Goal: Information Seeking & Learning: Learn about a topic

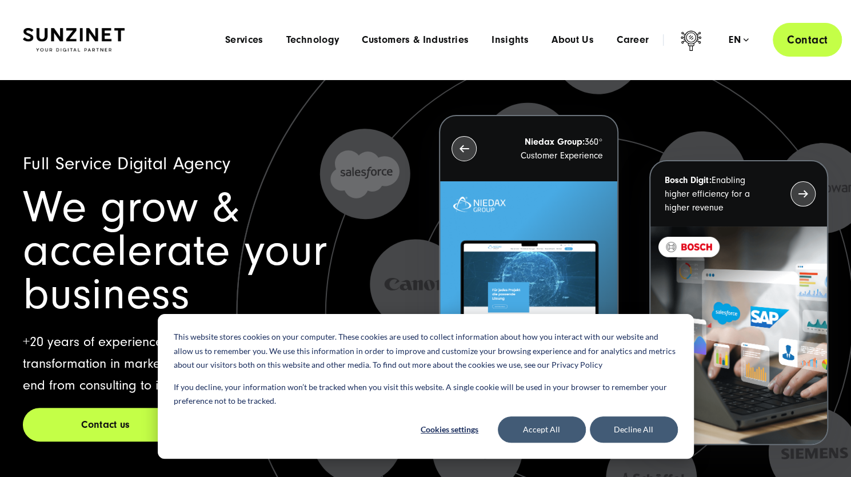
click at [824, 37] on link "Contact" at bounding box center [806, 40] width 69 height 34
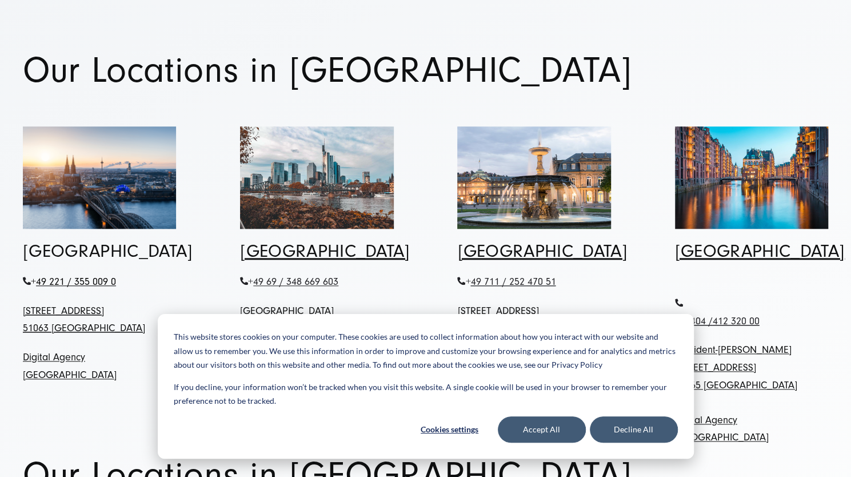
scroll to position [613, 0]
click at [541, 436] on button "Accept All" at bounding box center [542, 429] width 88 height 26
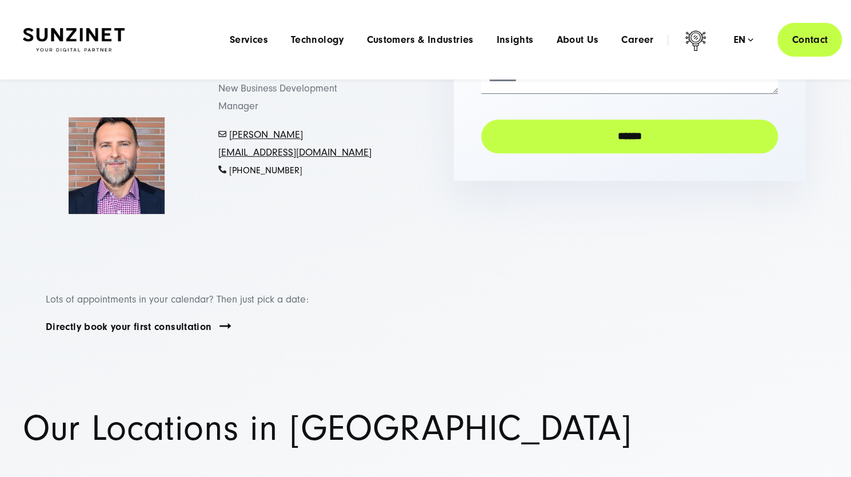
scroll to position [0, 0]
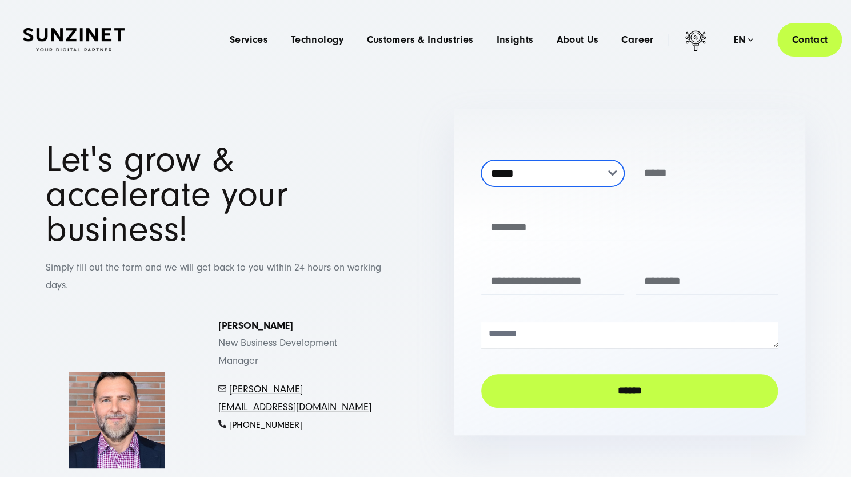
click at [587, 174] on select "**********" at bounding box center [552, 173] width 142 height 26
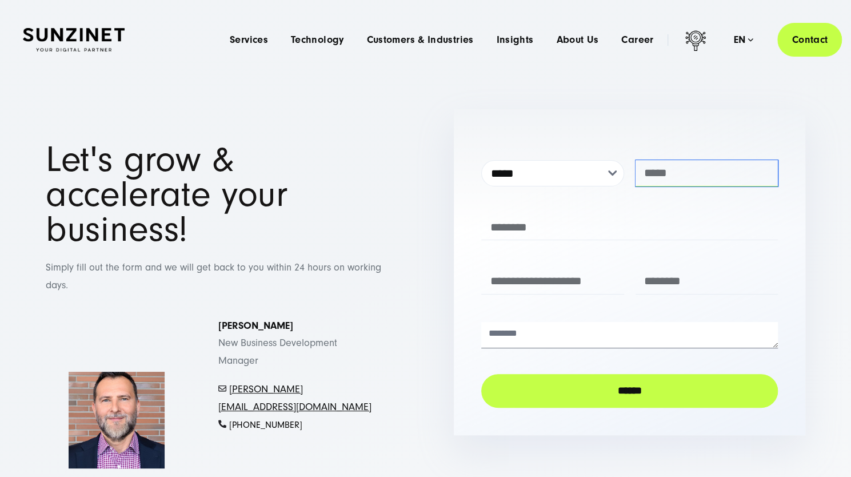
click at [676, 172] on input "text" at bounding box center [706, 173] width 142 height 26
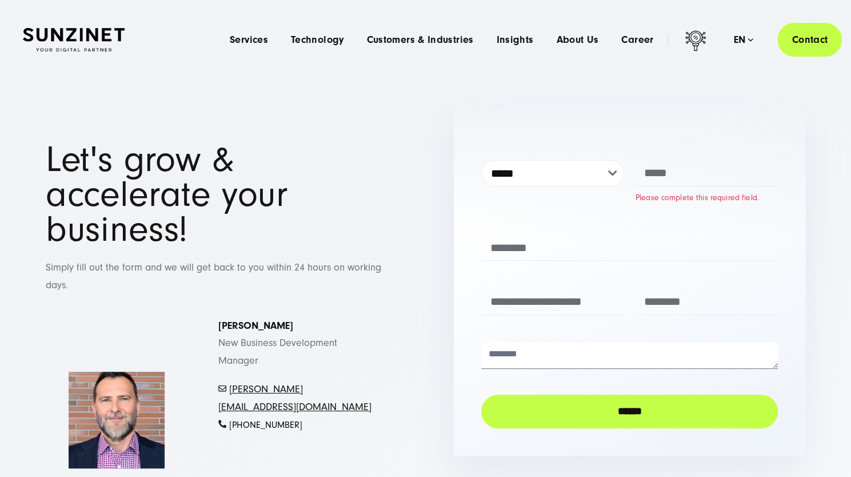
click at [588, 212] on form "**********" at bounding box center [629, 285] width 297 height 286
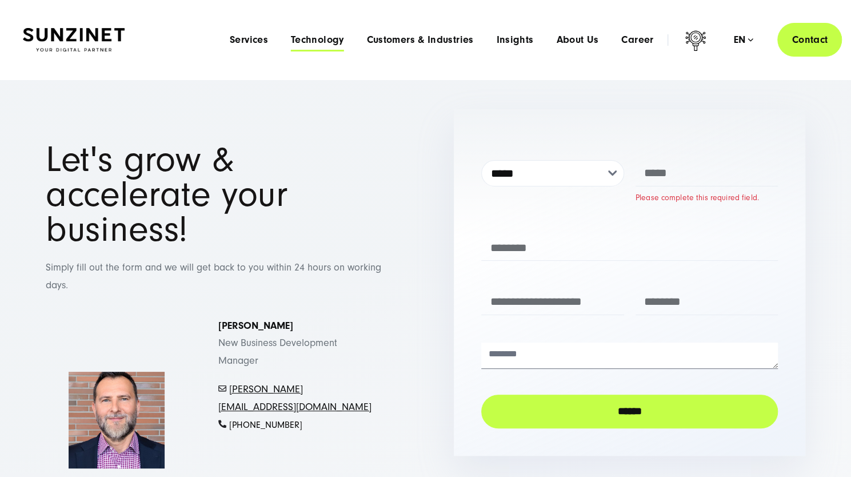
click at [327, 40] on span "Technology" at bounding box center [317, 39] width 53 height 11
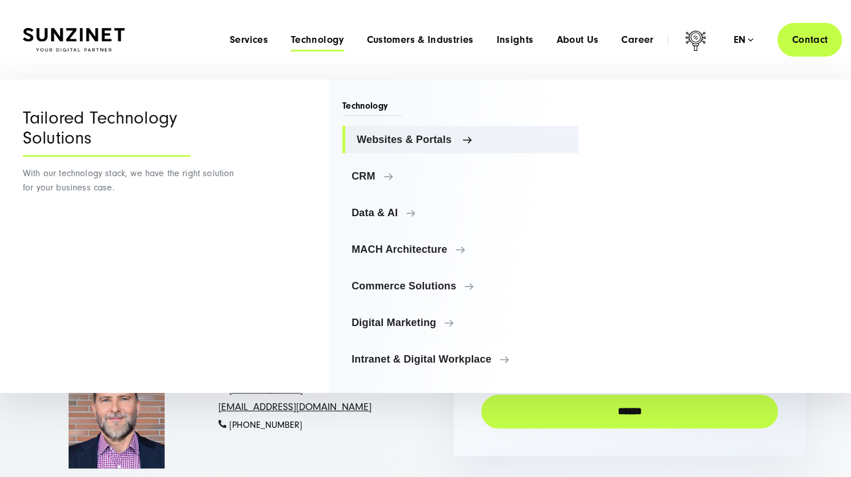
click at [428, 141] on span "Websites & Portals" at bounding box center [463, 139] width 213 height 11
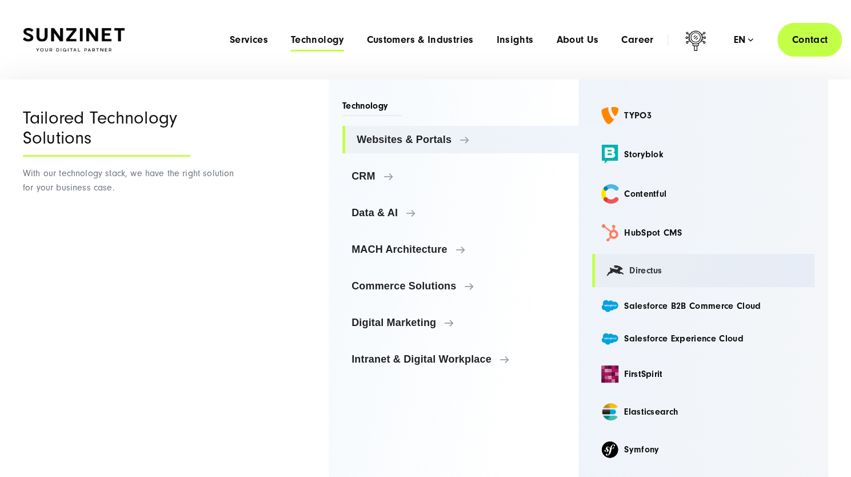
scroll to position [13, 0]
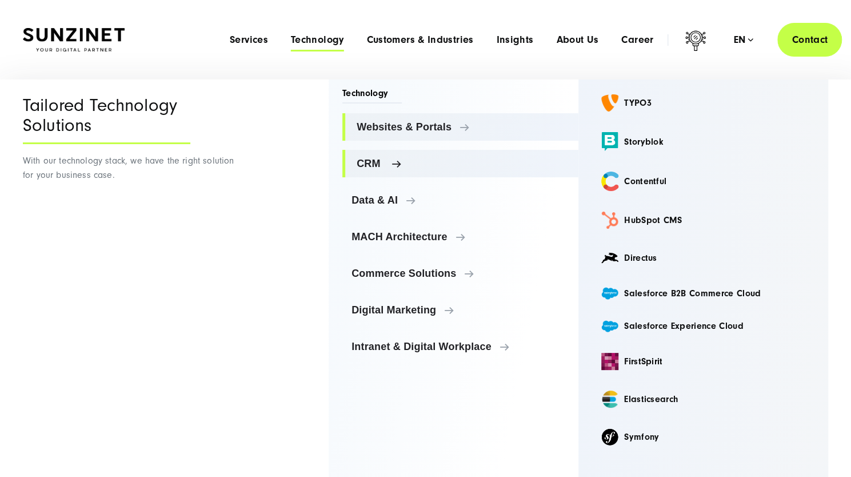
click at [397, 155] on ul "Websites & Portals Websites & Portals TYPO3 Storyblok Contentful CRM" at bounding box center [460, 236] width 236 height 247
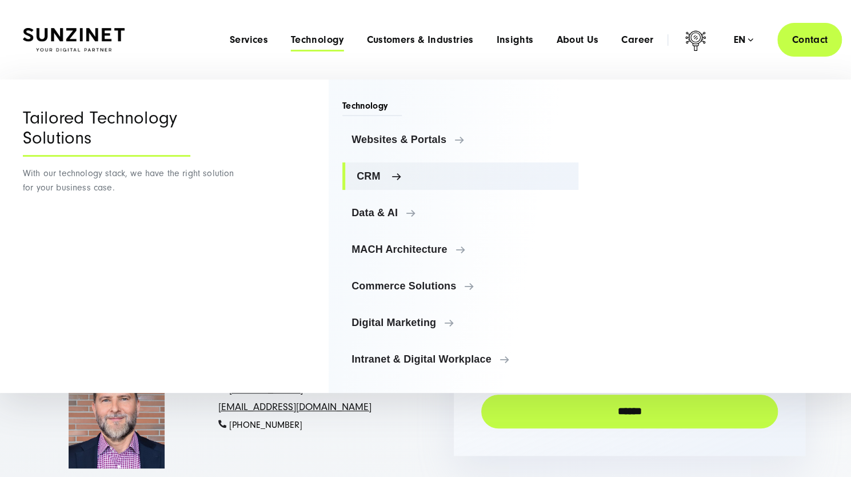
click at [369, 182] on link "CRM" at bounding box center [460, 175] width 236 height 27
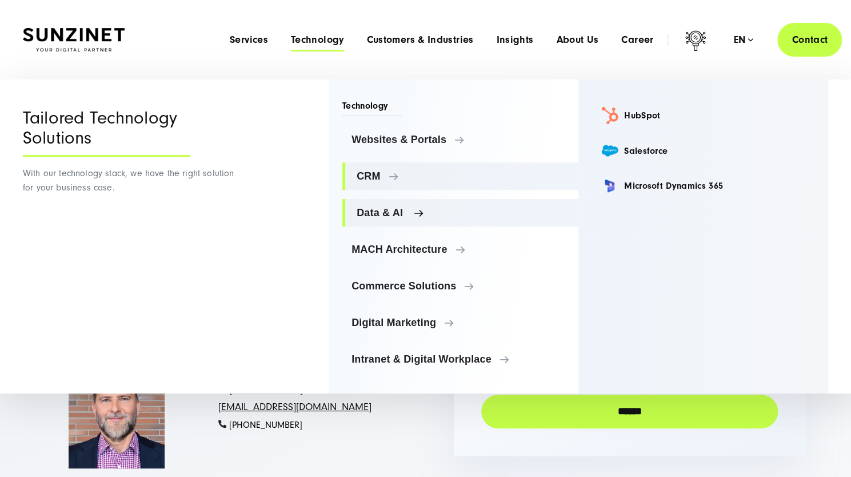
click at [377, 210] on span "Data & AI" at bounding box center [463, 212] width 213 height 11
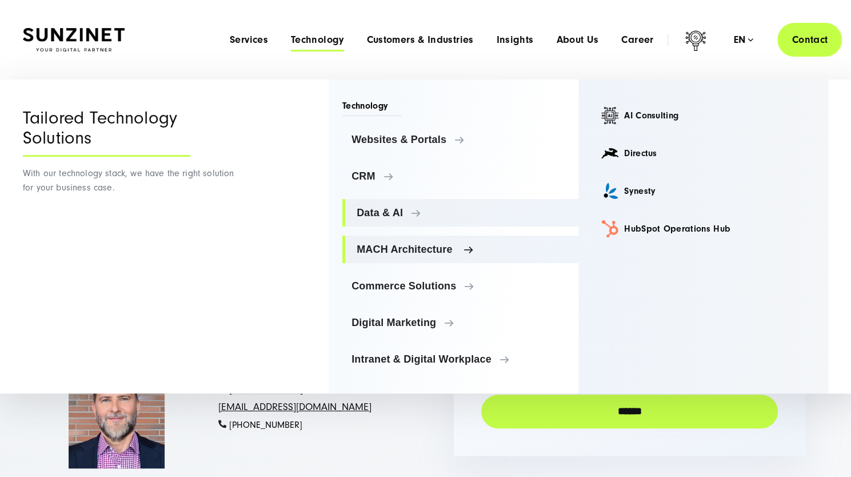
click at [390, 253] on span "MACH Architecture" at bounding box center [463, 248] width 213 height 11
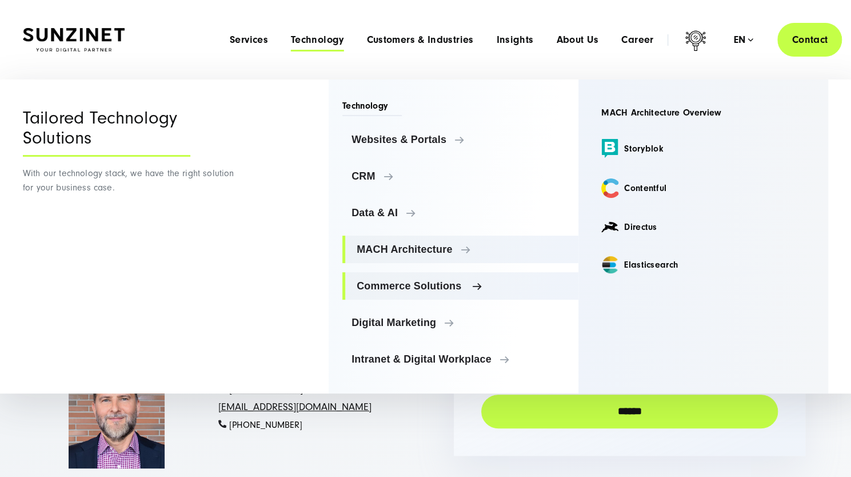
click at [397, 279] on link "Commerce Solutions" at bounding box center [460, 285] width 236 height 27
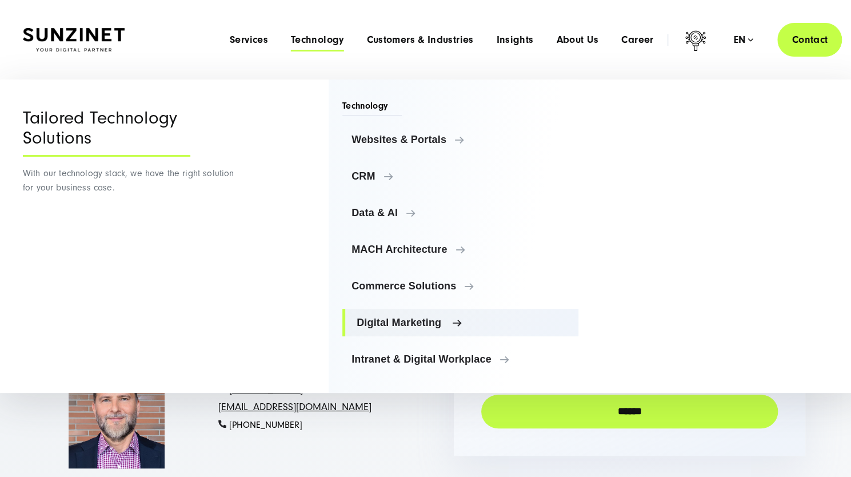
click at [403, 317] on span "Digital Marketing" at bounding box center [463, 322] width 213 height 11
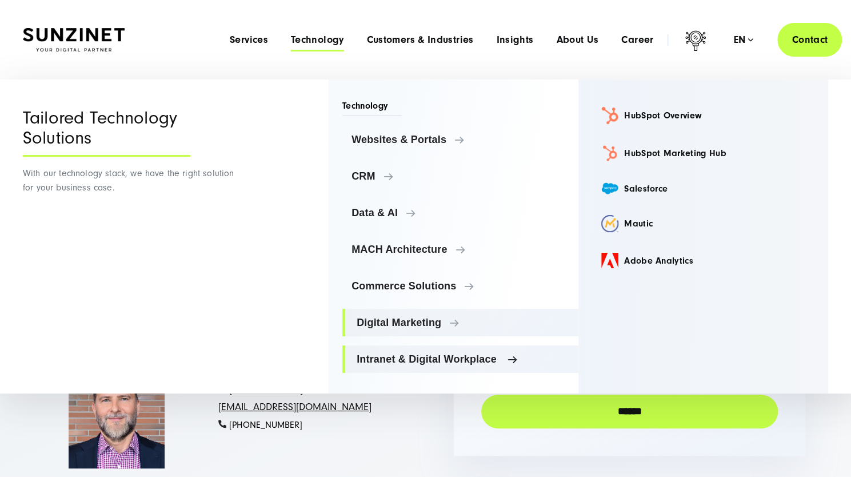
click at [425, 364] on link "Intranet & Digital Workplace" at bounding box center [460, 358] width 236 height 27
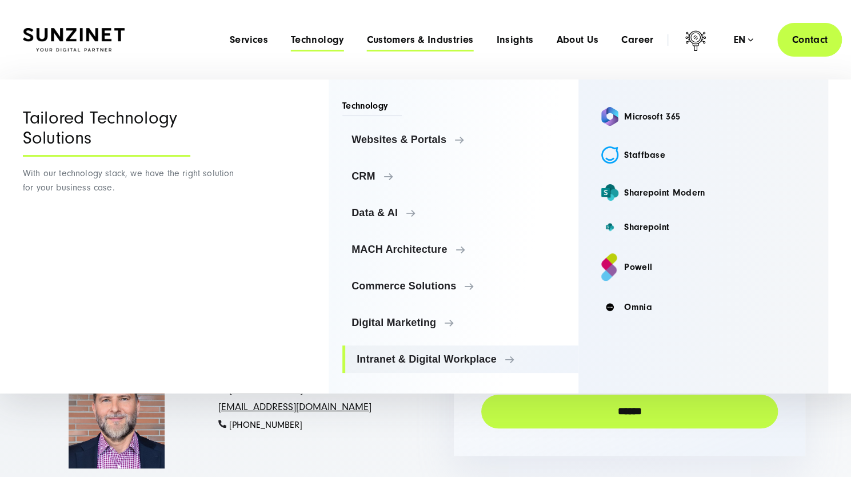
click at [419, 44] on span "Customers & Industries" at bounding box center [419, 39] width 107 height 11
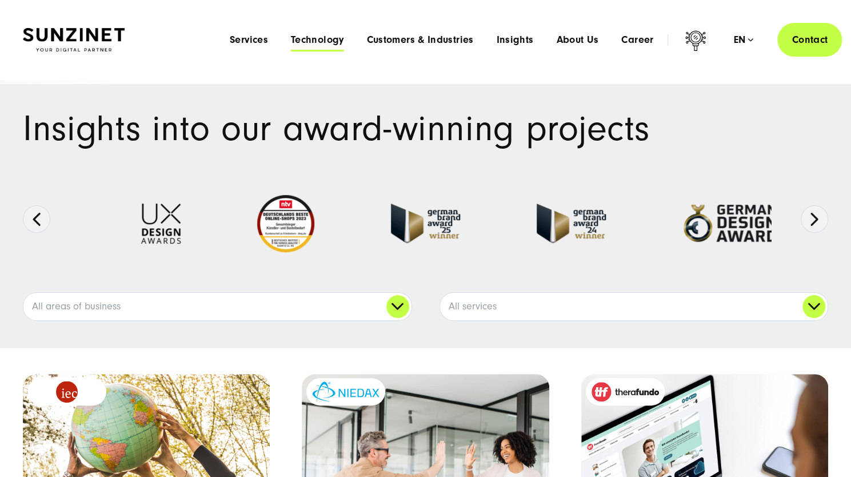
click at [309, 39] on span "Technology" at bounding box center [317, 39] width 53 height 11
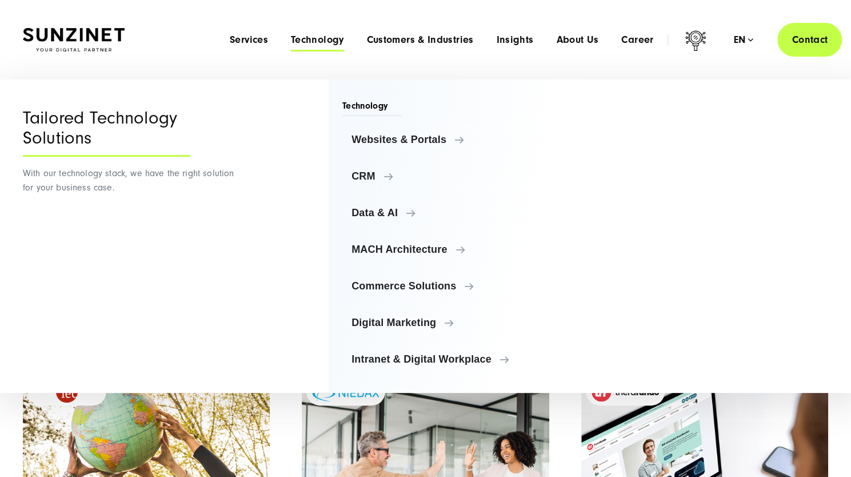
click at [111, 28] on img at bounding box center [74, 40] width 102 height 24
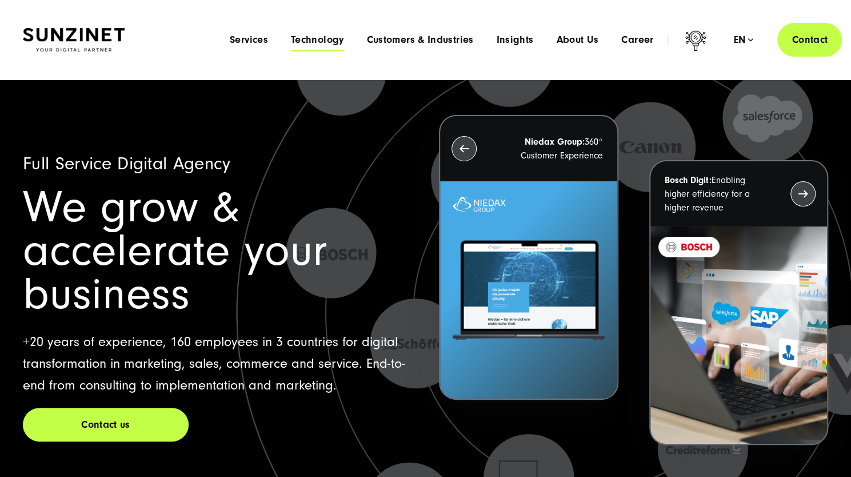
click at [327, 37] on span "Technology" at bounding box center [317, 39] width 53 height 11
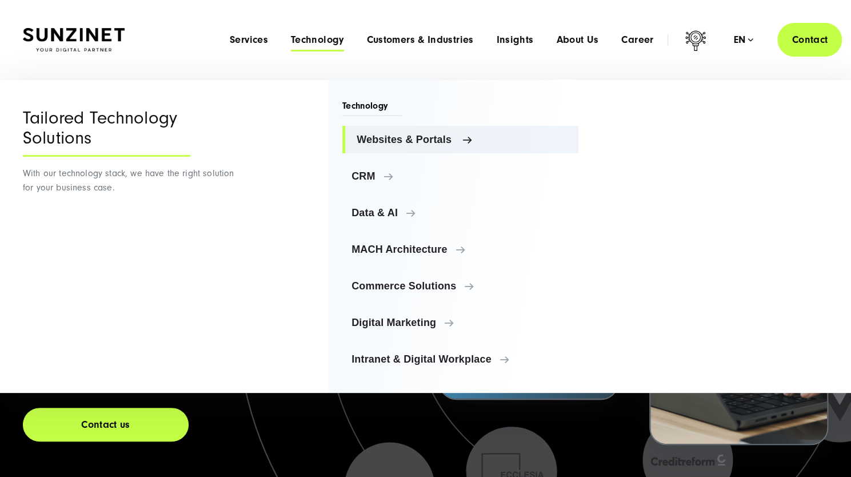
click at [449, 137] on span "Websites & Portals" at bounding box center [463, 139] width 213 height 11
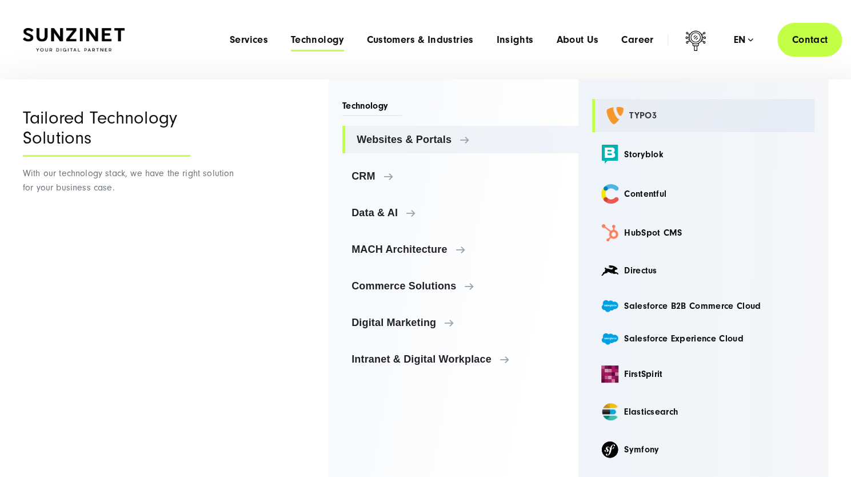
scroll to position [13, 0]
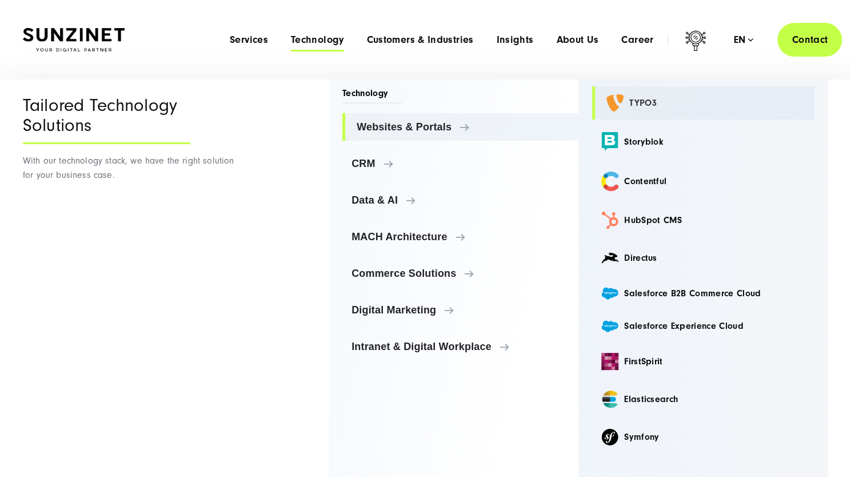
click at [647, 108] on link "TYPO3" at bounding box center [703, 102] width 222 height 33
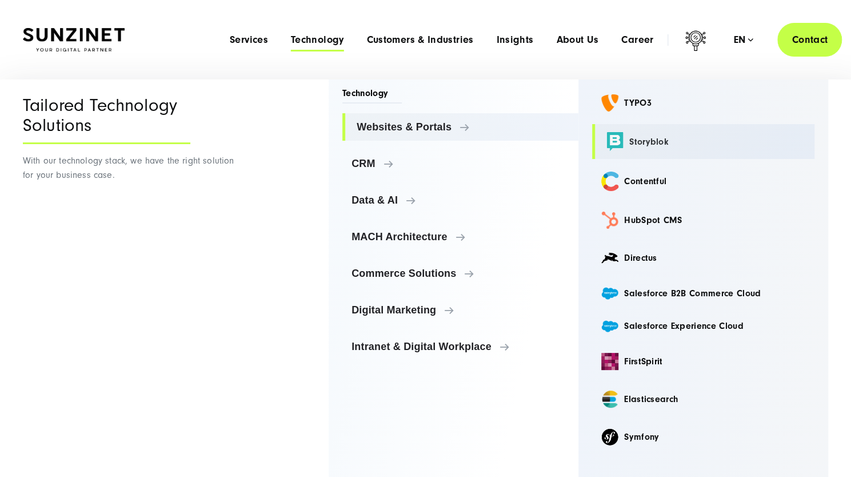
click at [643, 142] on link "Storyblok" at bounding box center [703, 141] width 222 height 35
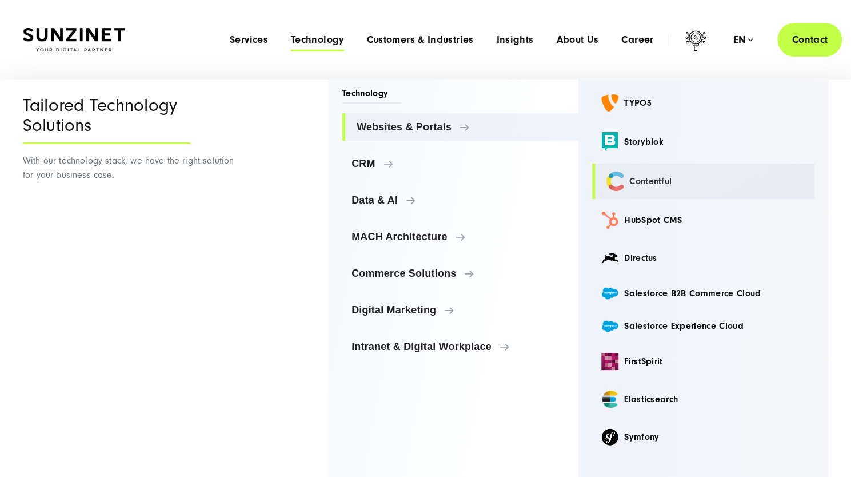
click at [646, 184] on link "Contentful" at bounding box center [703, 180] width 222 height 35
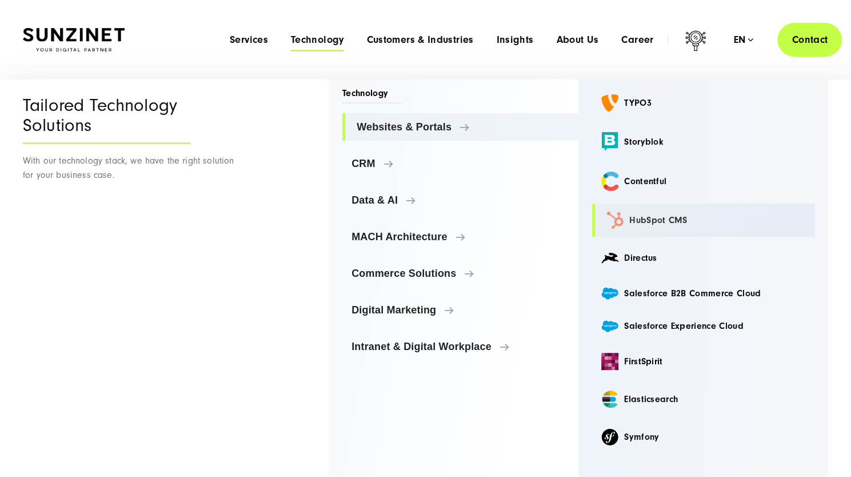
click at [647, 223] on link "HubSpot CMS" at bounding box center [703, 219] width 222 height 33
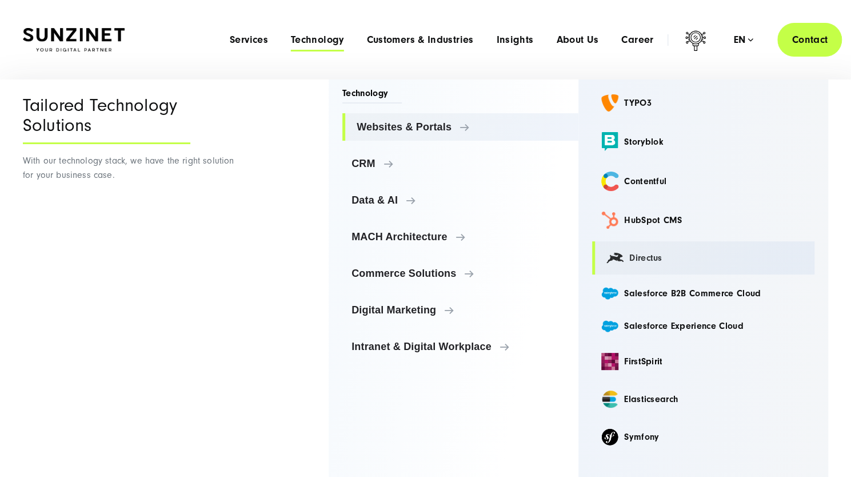
click at [643, 262] on link "Directus" at bounding box center [703, 257] width 222 height 33
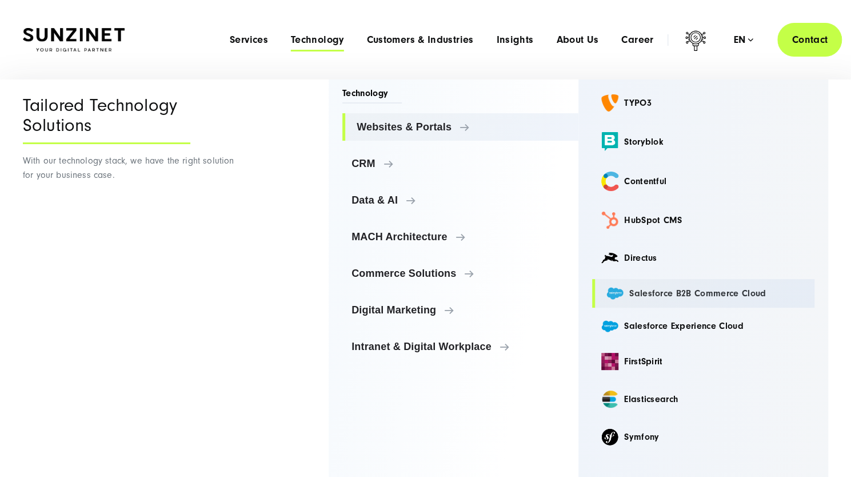
click at [654, 293] on link "Salesforce B2B Commerce Cloud" at bounding box center [703, 293] width 222 height 28
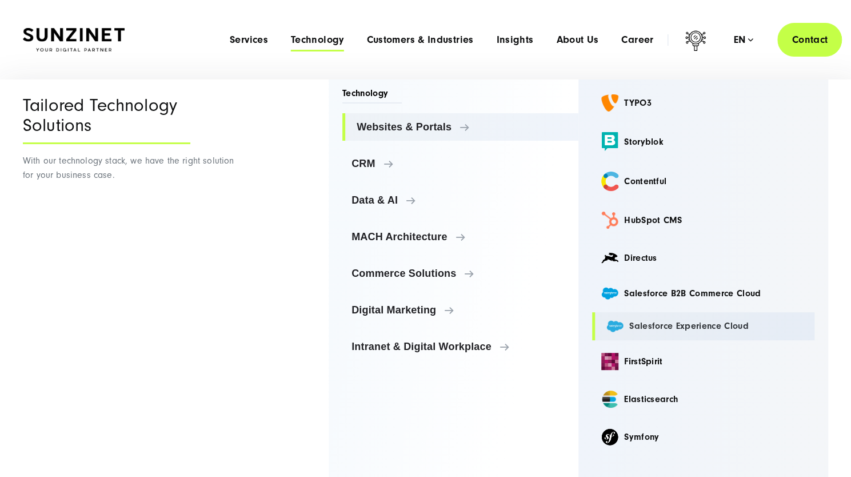
click at [656, 325] on link "Salesforce Experience Cloud" at bounding box center [703, 326] width 222 height 28
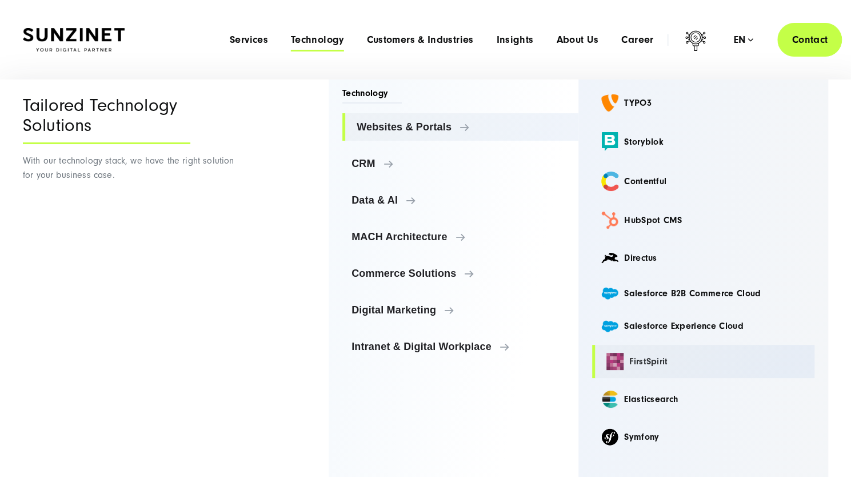
click at [642, 362] on link "FirstSpirit" at bounding box center [703, 361] width 222 height 33
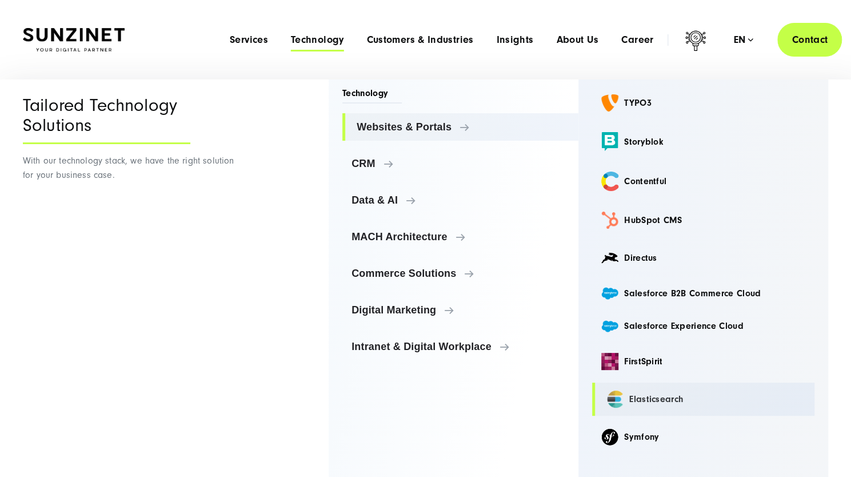
click at [647, 401] on link "Elasticsearch" at bounding box center [703, 398] width 222 height 33
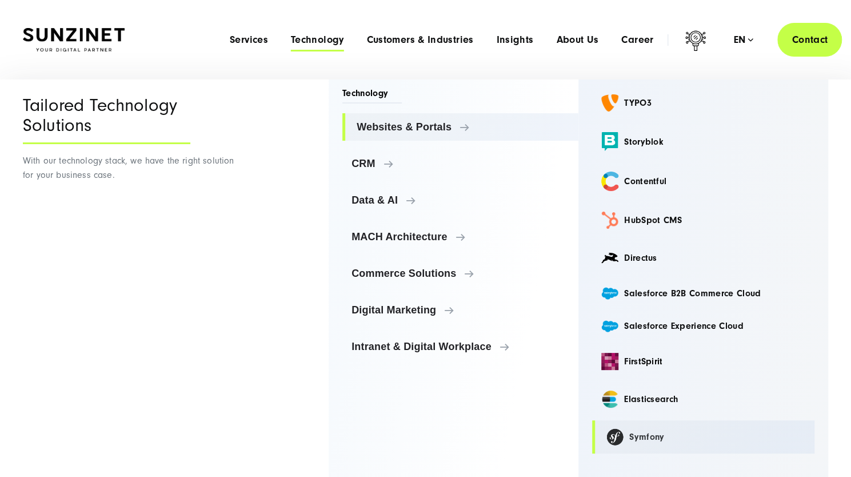
click at [643, 438] on link "Symfony" at bounding box center [703, 436] width 222 height 33
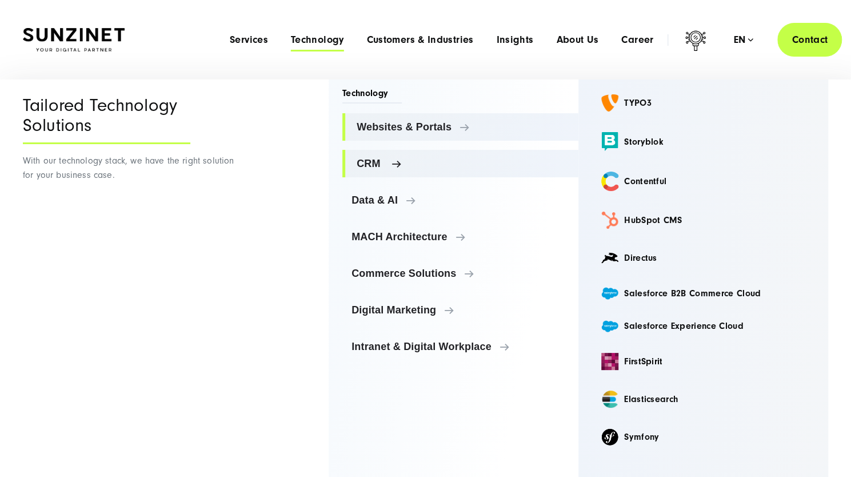
click at [395, 161] on ul "Websites & Portals Websites & Portals TYPO3 Storyblok Contentful CRM" at bounding box center [460, 236] width 236 height 247
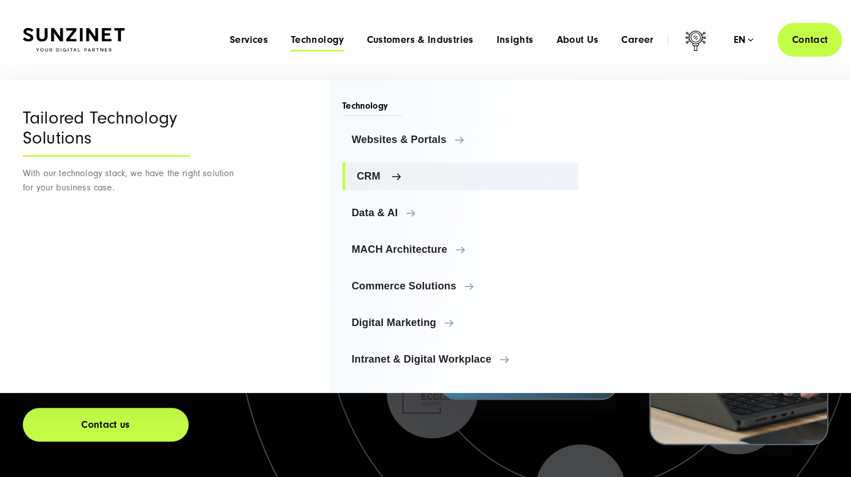
scroll to position [0, 0]
click at [378, 175] on span "CRM" at bounding box center [463, 175] width 213 height 11
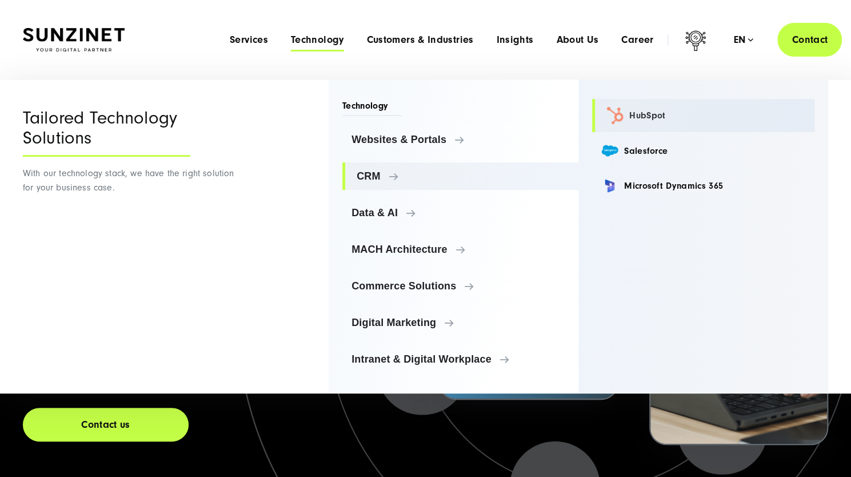
click at [646, 110] on link "HubSpot" at bounding box center [703, 115] width 222 height 33
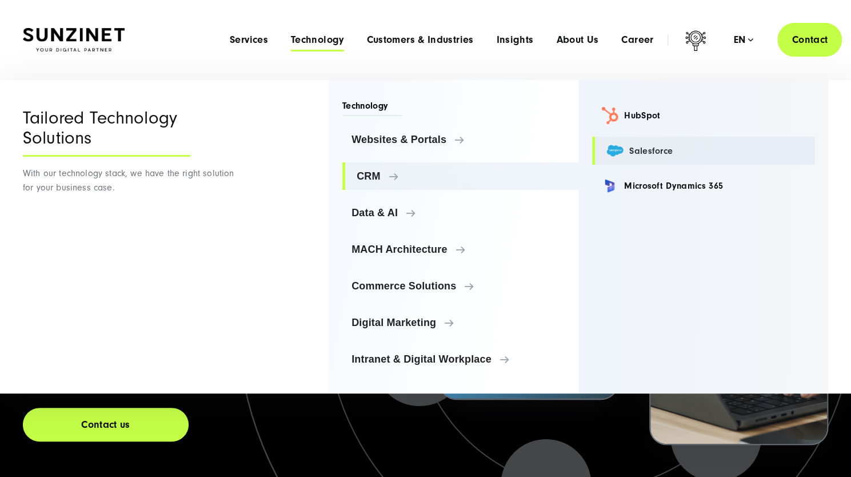
click at [652, 153] on link "Salesforce" at bounding box center [703, 151] width 222 height 28
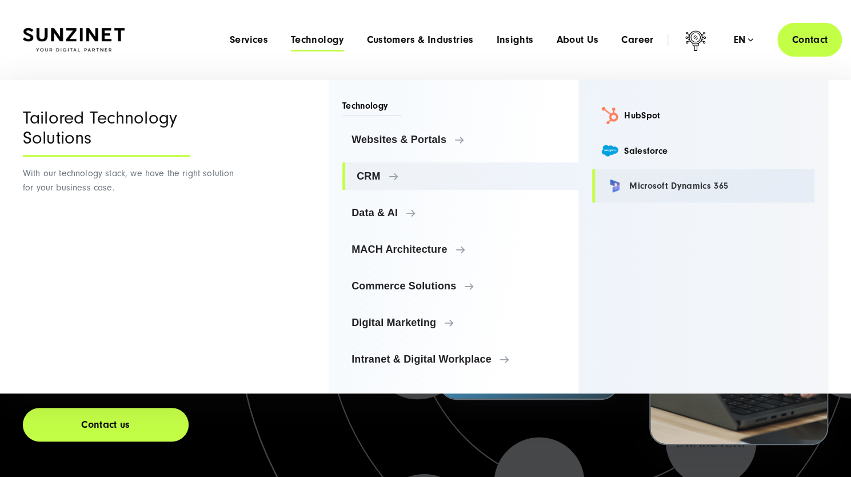
click at [665, 190] on link "Microsoft Dynamics 365" at bounding box center [703, 185] width 222 height 33
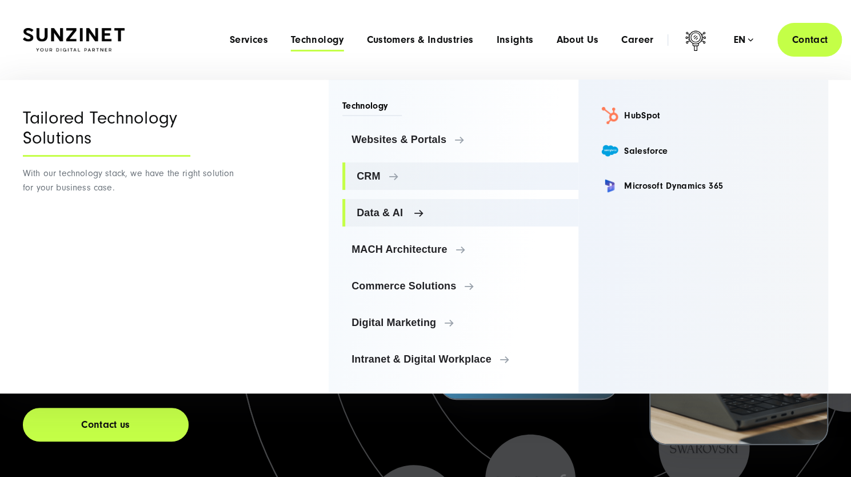
click at [394, 212] on span "Data & AI" at bounding box center [463, 212] width 213 height 11
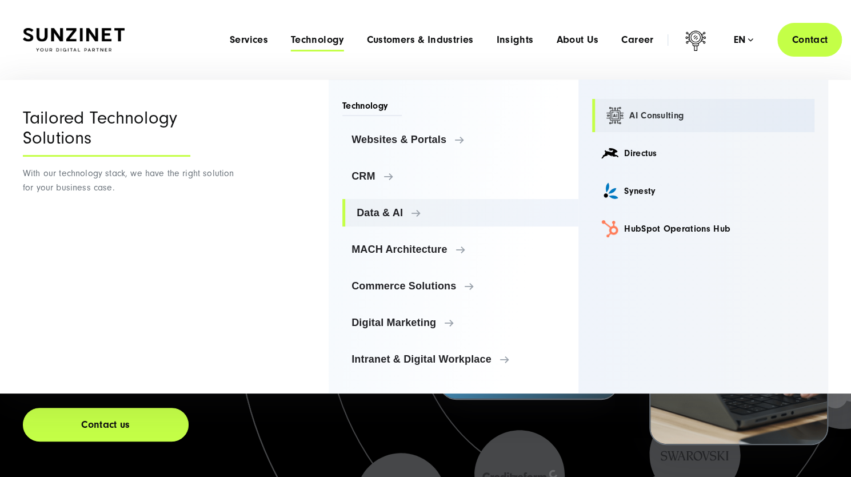
click at [634, 121] on link "AI Consulting" at bounding box center [703, 115] width 222 height 33
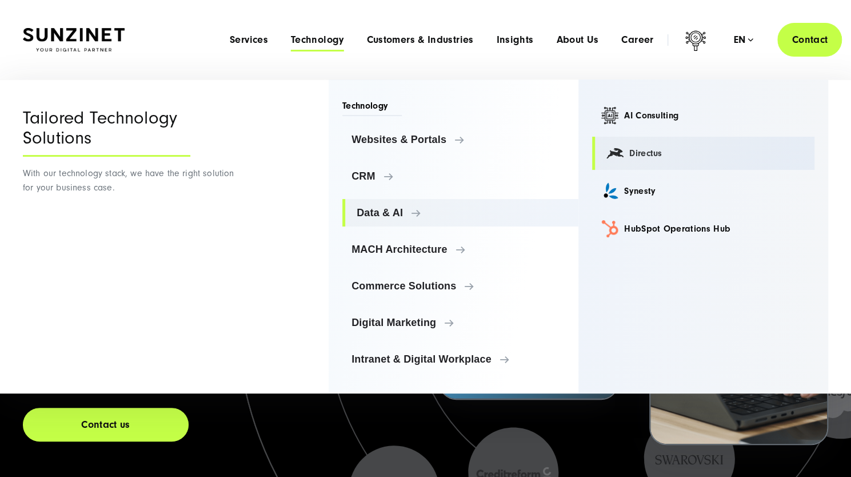
click at [639, 155] on link "Directus" at bounding box center [703, 153] width 222 height 33
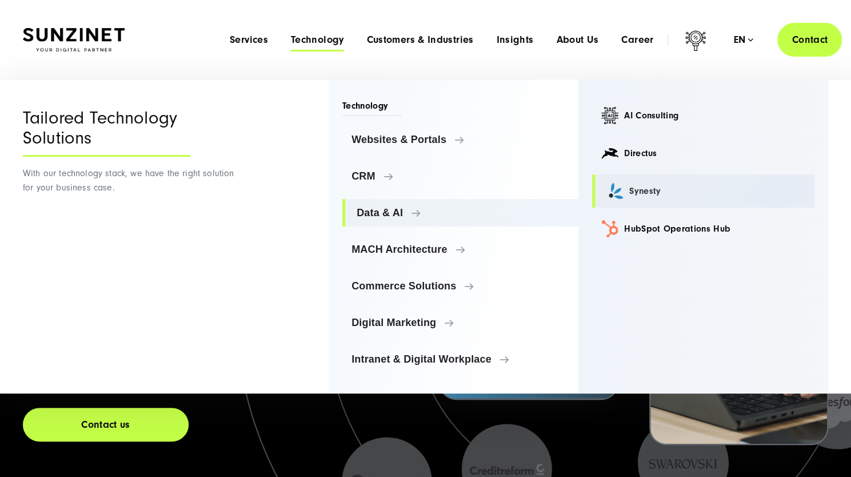
click at [644, 195] on link "Synesty" at bounding box center [703, 190] width 222 height 33
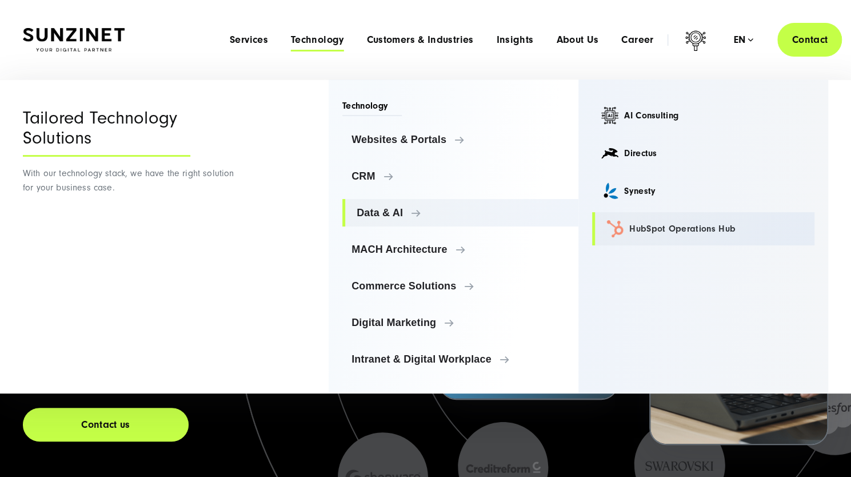
click at [659, 234] on link "HubSpot Operations Hub" at bounding box center [703, 228] width 222 height 33
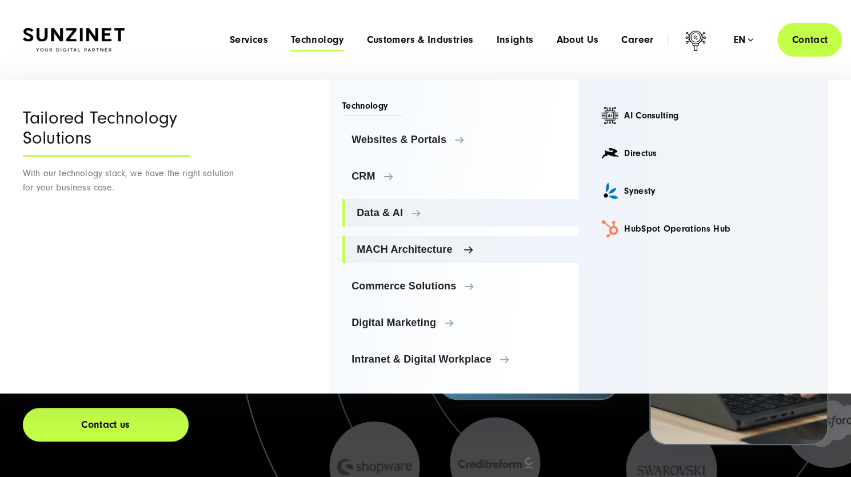
click at [457, 242] on link "MACH Architecture" at bounding box center [460, 248] width 236 height 27
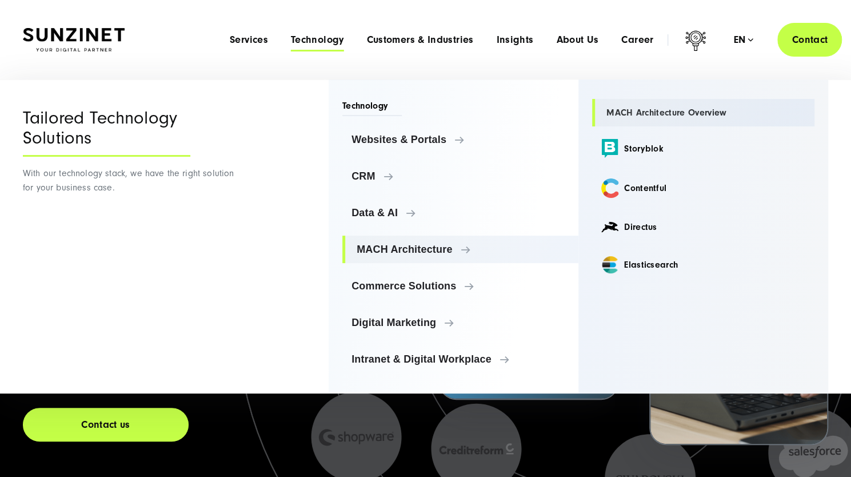
click at [692, 112] on link "MACH Architecture Overview" at bounding box center [703, 112] width 222 height 27
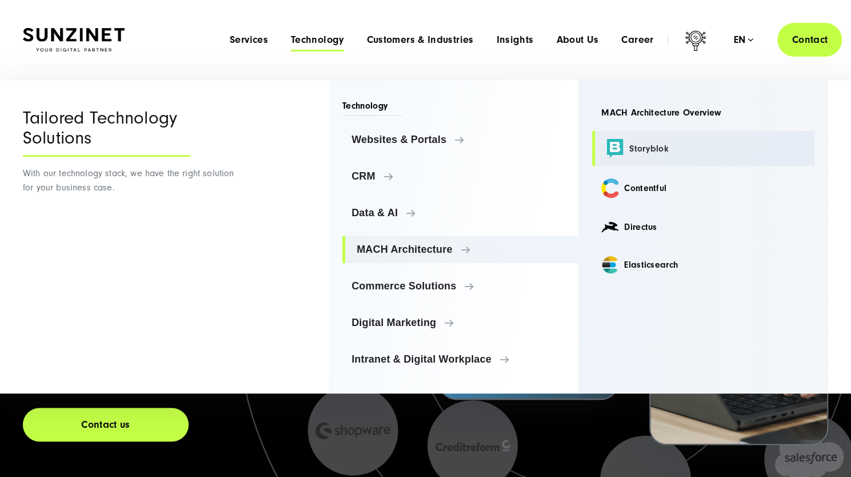
click at [638, 146] on link "Storyblok" at bounding box center [703, 148] width 222 height 35
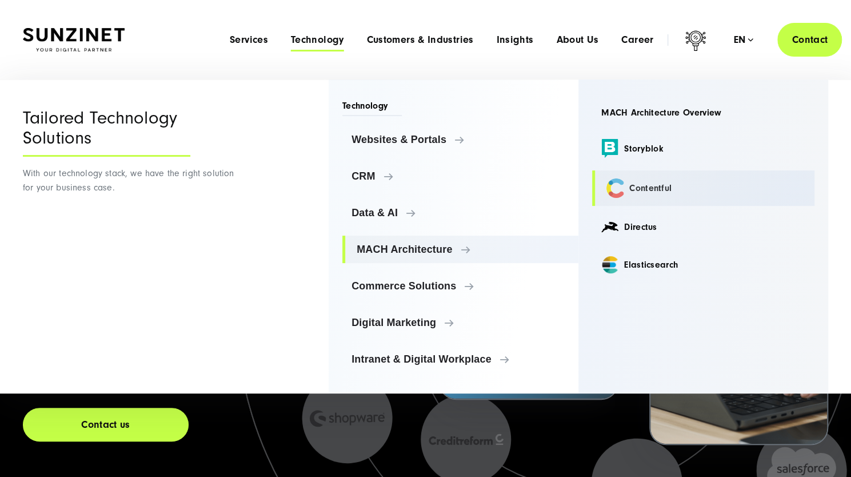
click at [646, 188] on link "Contentful" at bounding box center [703, 187] width 222 height 35
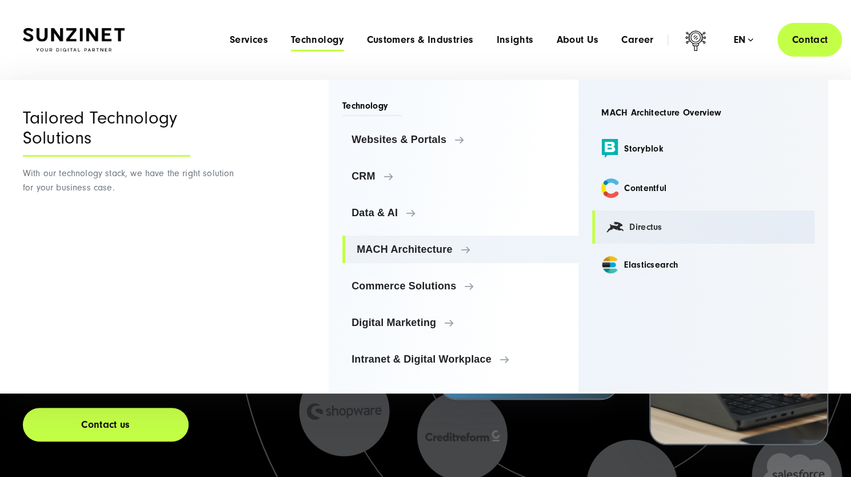
click at [646, 219] on link "Directus" at bounding box center [703, 226] width 222 height 33
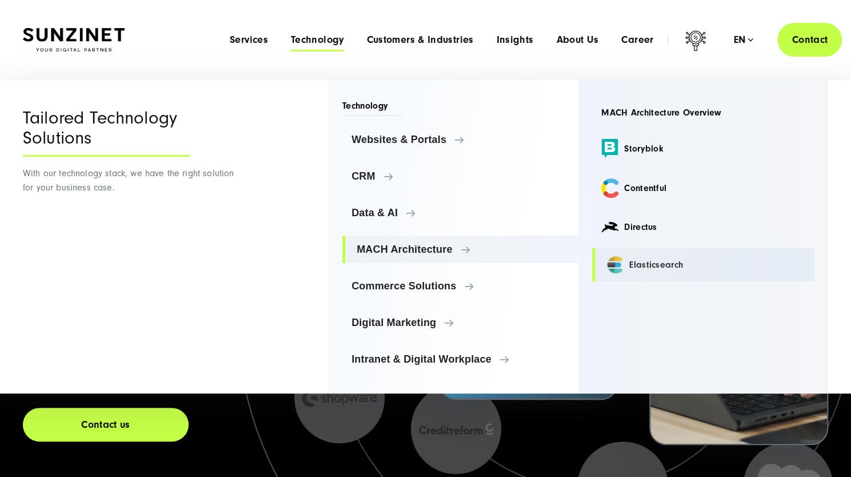
click at [651, 265] on link "Elasticsearch" at bounding box center [703, 264] width 222 height 33
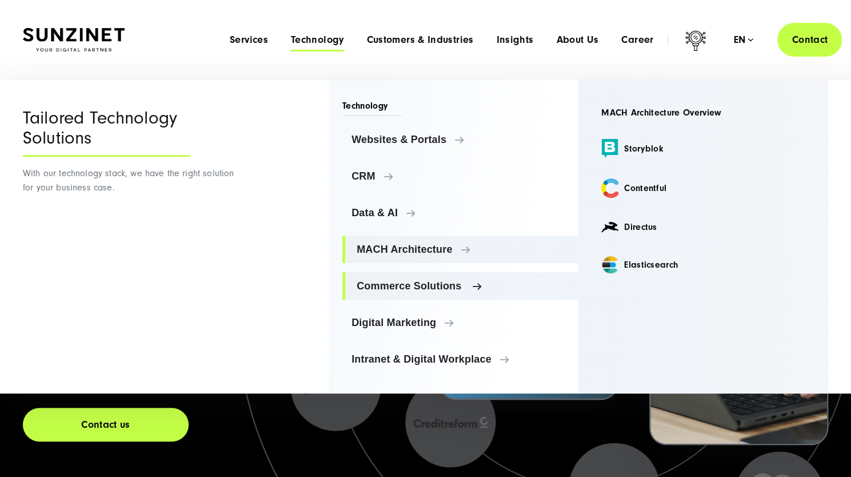
click at [447, 279] on link "Commerce Solutions" at bounding box center [460, 285] width 236 height 27
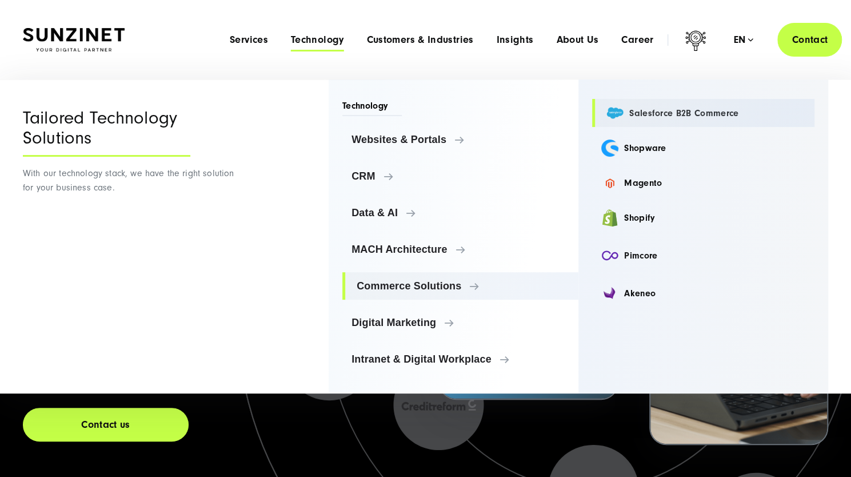
click at [697, 116] on link "Salesforce B2B Commerce" at bounding box center [703, 113] width 222 height 28
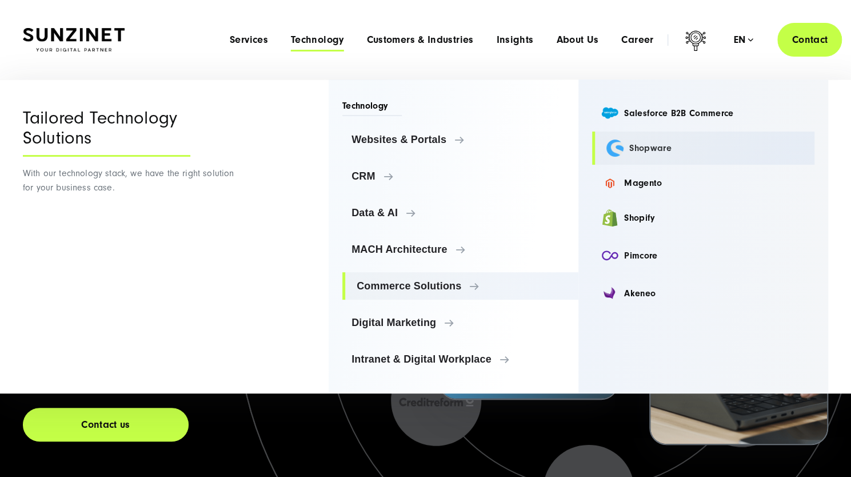
click at [637, 149] on link "Shopware" at bounding box center [703, 147] width 222 height 33
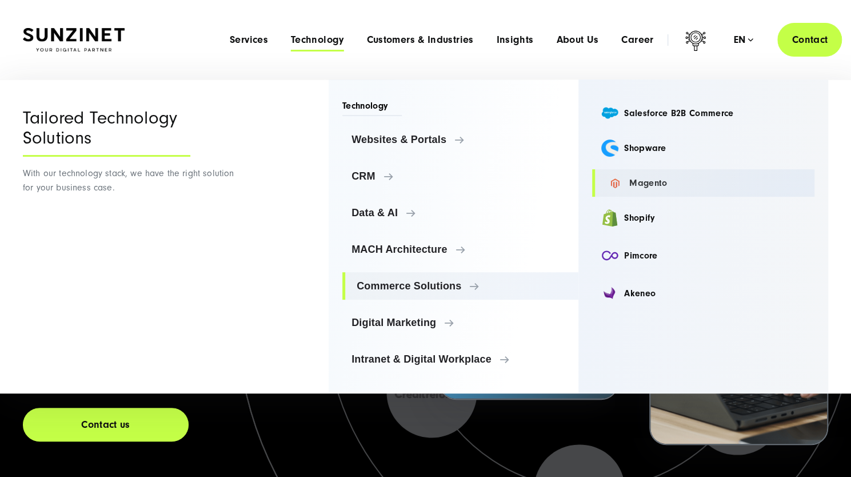
click at [644, 185] on link "Magento" at bounding box center [703, 182] width 222 height 27
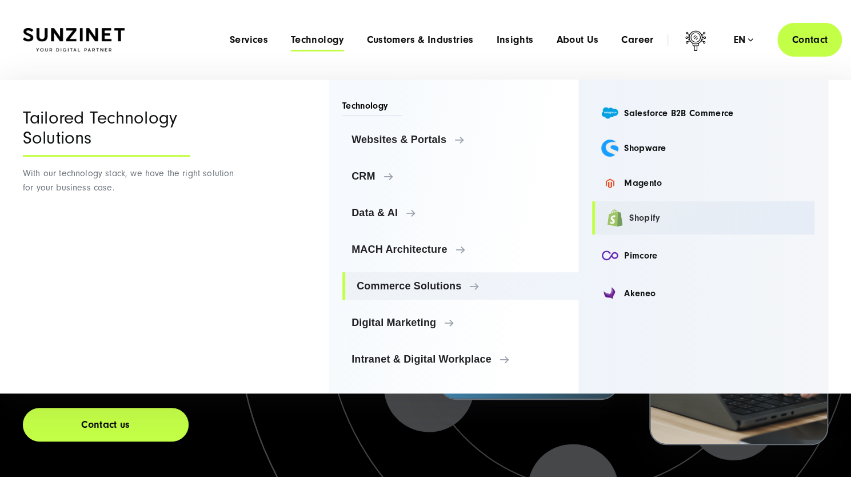
click at [640, 223] on link "Shopify" at bounding box center [703, 217] width 222 height 33
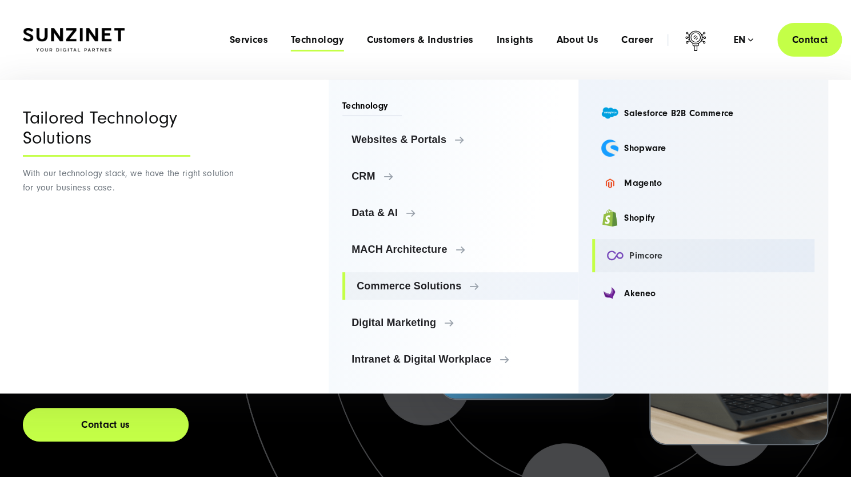
click at [637, 255] on link "Pimcore" at bounding box center [703, 255] width 222 height 33
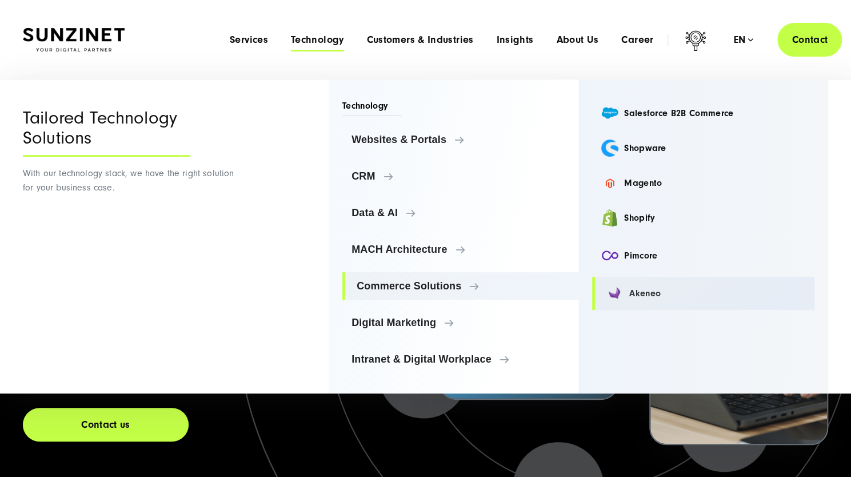
click at [640, 293] on link "Akeneo" at bounding box center [703, 293] width 222 height 33
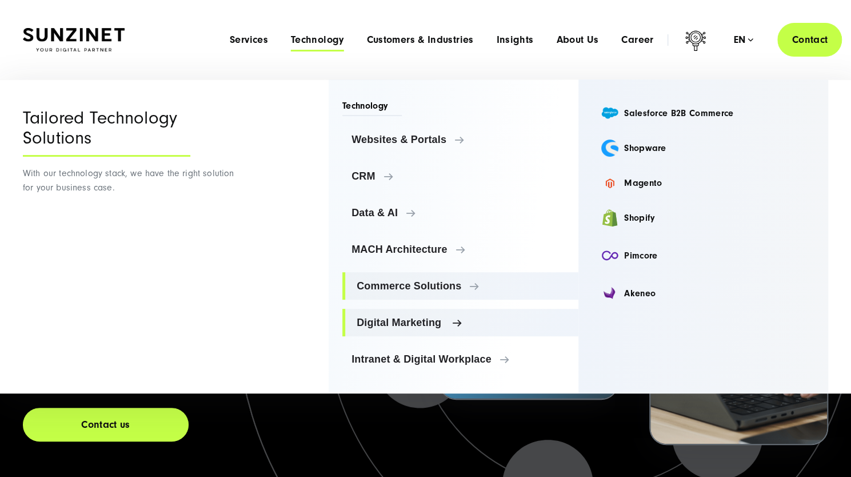
click at [445, 314] on link "Digital Marketing" at bounding box center [460, 322] width 236 height 27
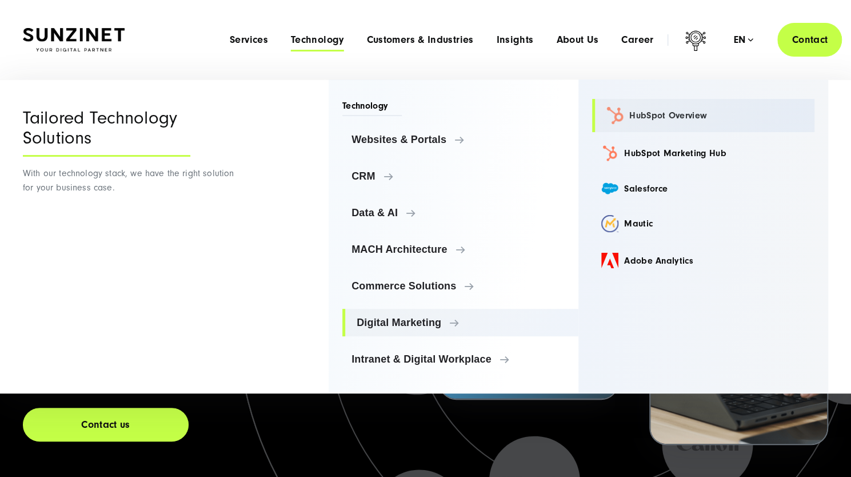
click at [683, 115] on link "HubSpot Overview" at bounding box center [703, 115] width 222 height 33
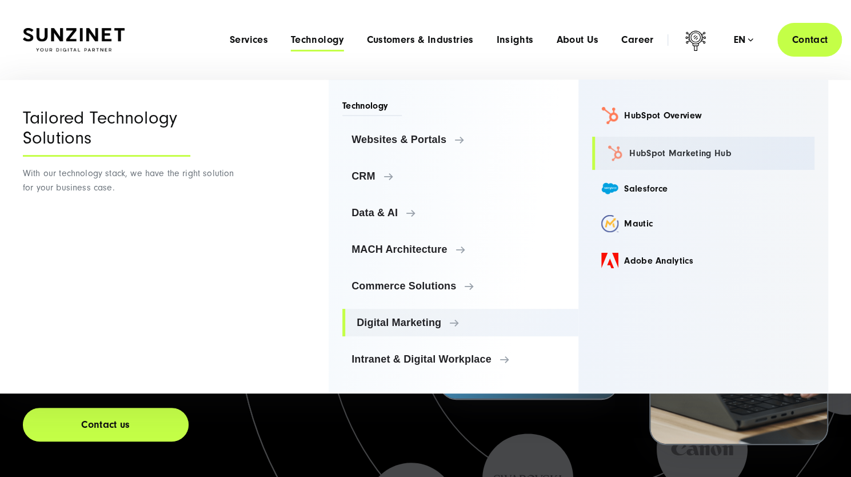
click at [684, 151] on link "HubSpot Marketing Hub" at bounding box center [703, 153] width 222 height 33
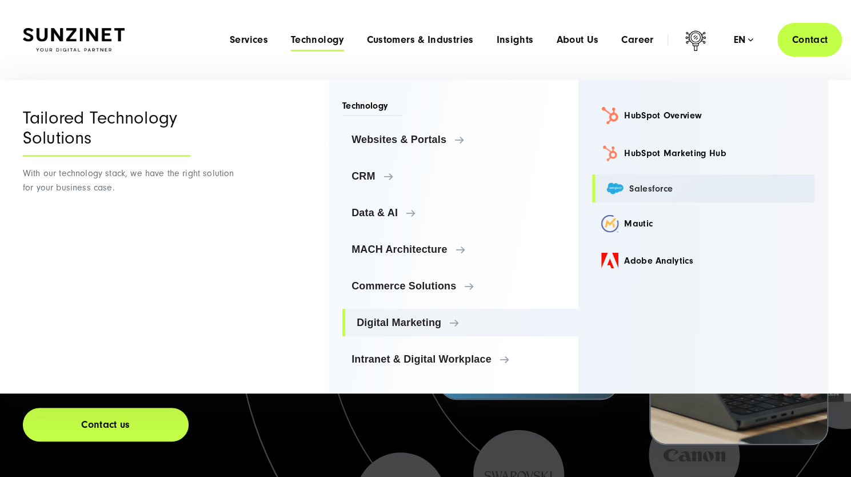
click at [646, 184] on link "Salesforce" at bounding box center [703, 188] width 222 height 28
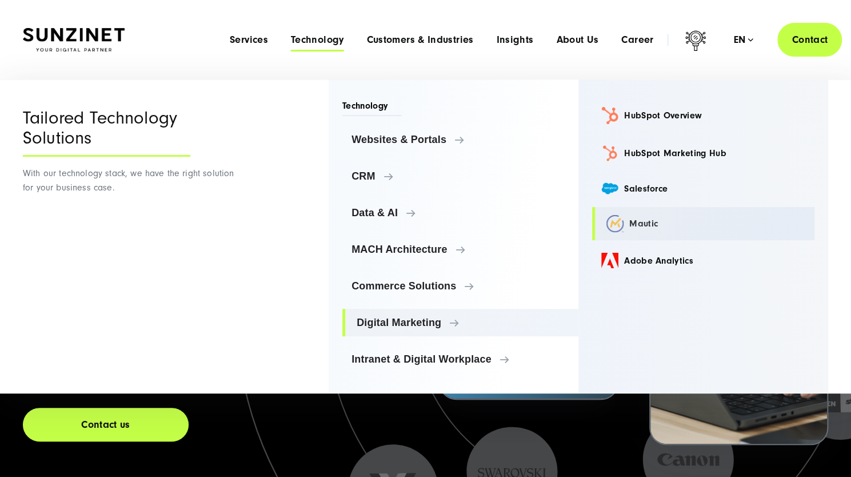
click at [638, 223] on link "Mautic" at bounding box center [703, 223] width 222 height 33
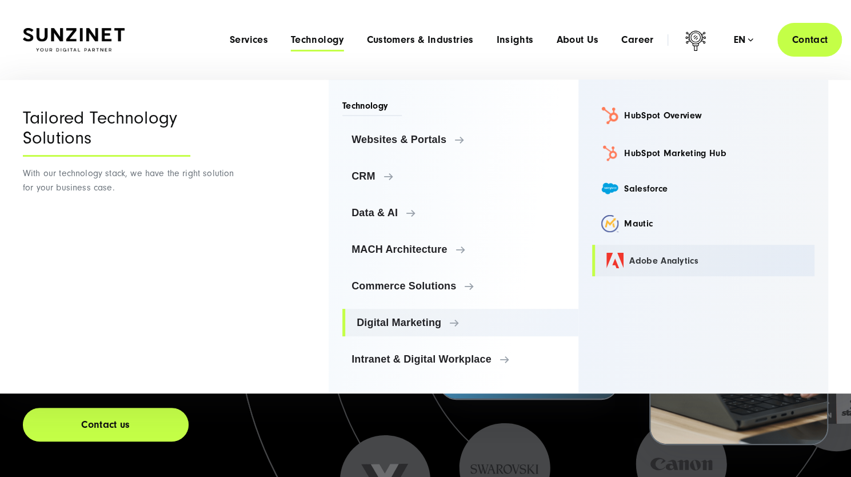
click at [644, 257] on link "Adobe Analytics" at bounding box center [703, 260] width 222 height 31
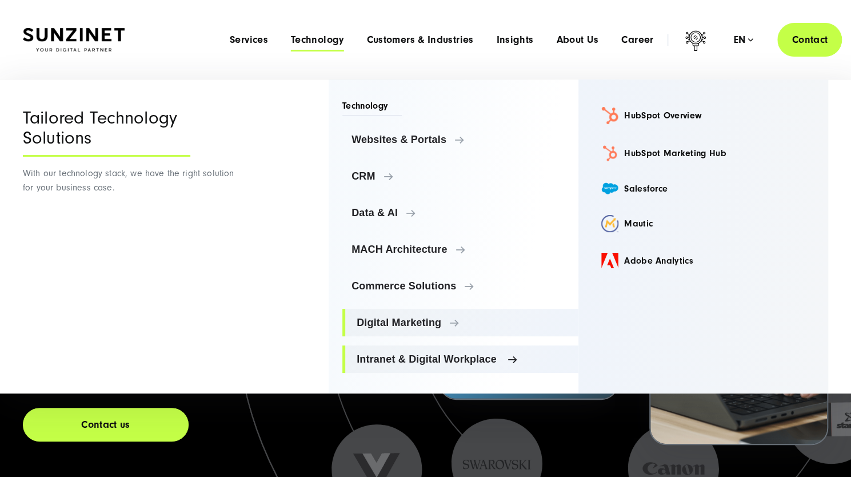
click at [456, 351] on link "Intranet & Digital Workplace" at bounding box center [460, 358] width 236 height 27
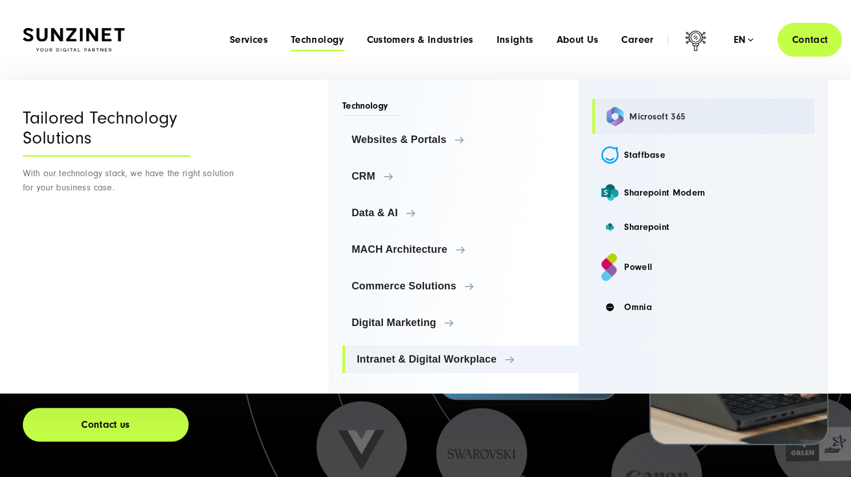
click at [655, 114] on link "Microsoft 365" at bounding box center [703, 116] width 222 height 35
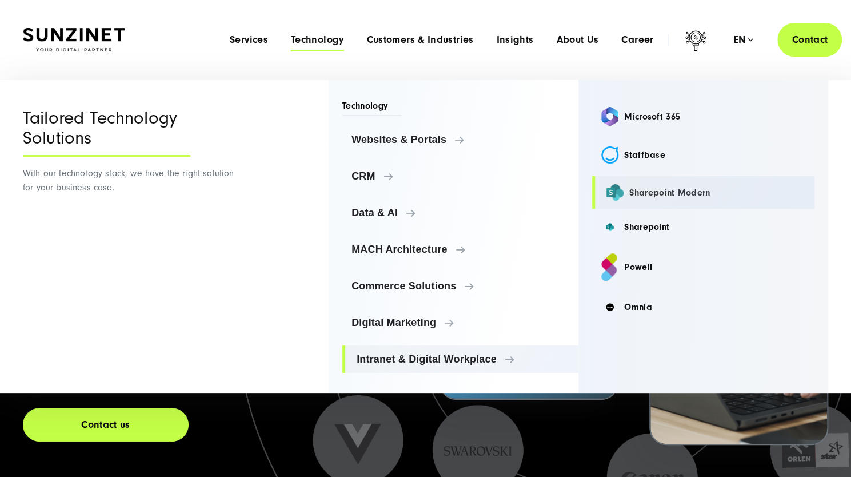
click at [655, 151] on link "Staffbase" at bounding box center [703, 154] width 222 height 33
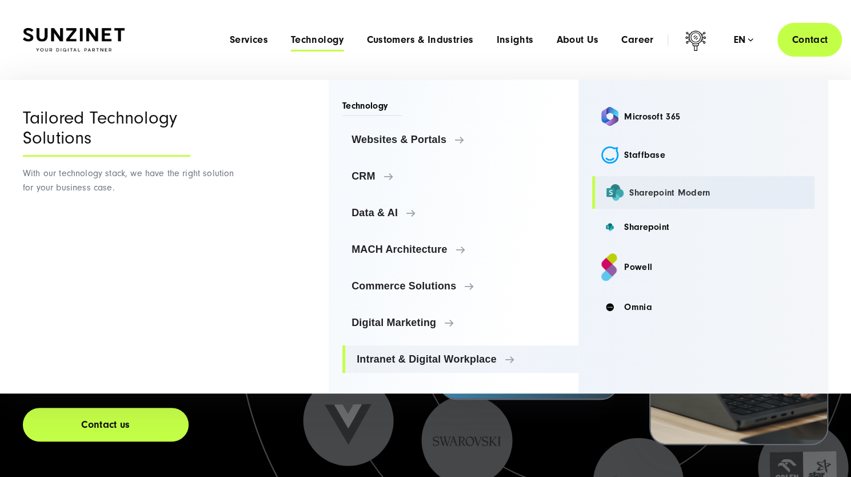
click at [671, 194] on link "Sharepoint Modern" at bounding box center [703, 192] width 222 height 33
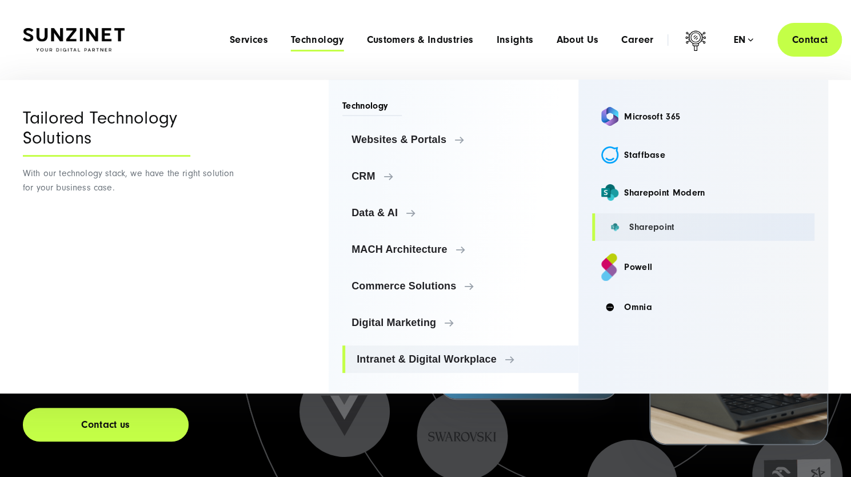
click at [650, 229] on link "Sharepoint" at bounding box center [703, 226] width 222 height 27
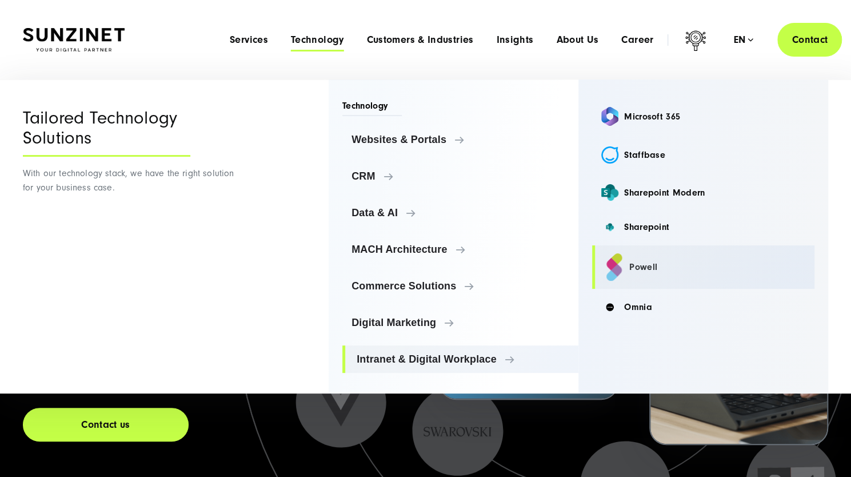
click at [631, 271] on link "Powell" at bounding box center [703, 266] width 222 height 43
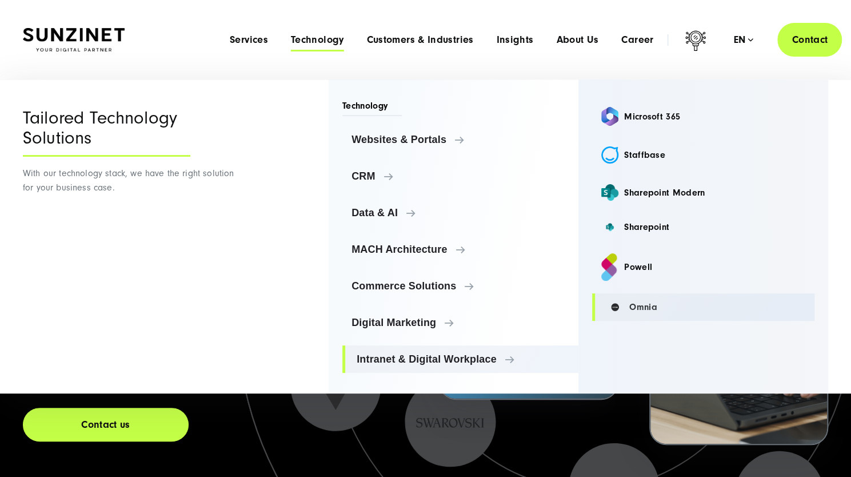
click at [636, 306] on link "Omnia" at bounding box center [703, 306] width 222 height 27
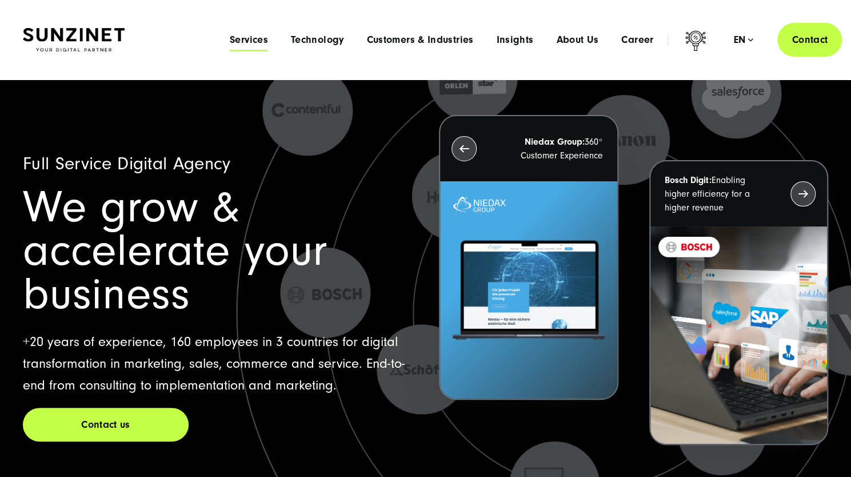
click at [240, 39] on span "Services" at bounding box center [249, 39] width 38 height 11
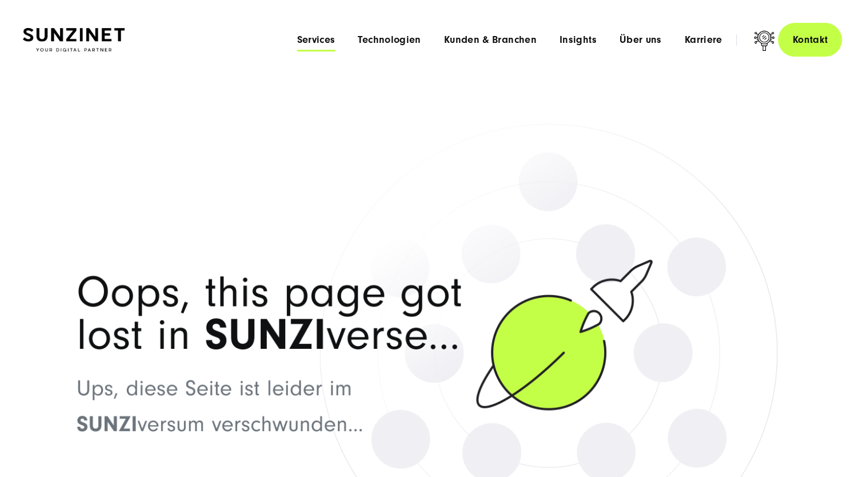
click at [314, 43] on span "Services" at bounding box center [316, 39] width 38 height 11
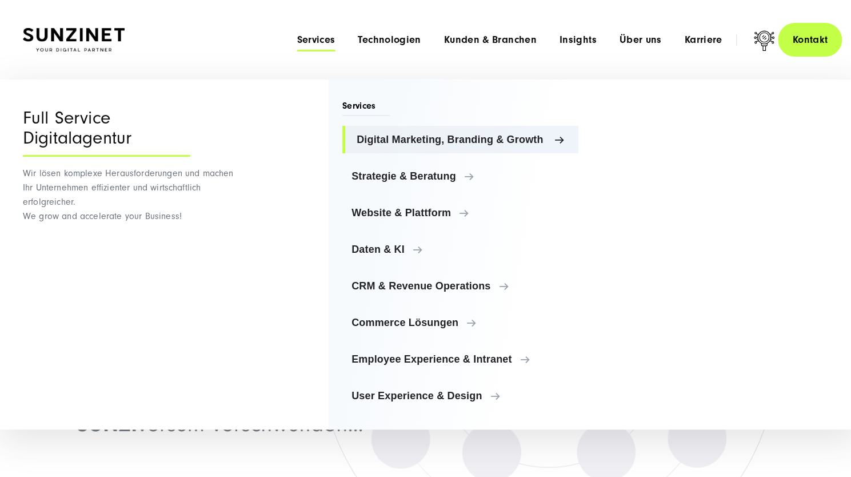
click at [391, 135] on span "Digital Marketing, Branding & Growth" at bounding box center [463, 139] width 213 height 11
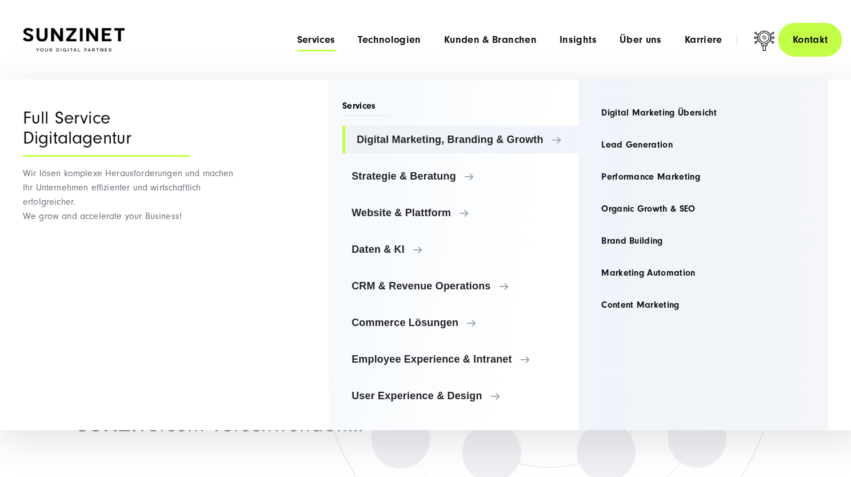
click at [87, 35] on img at bounding box center [74, 40] width 102 height 24
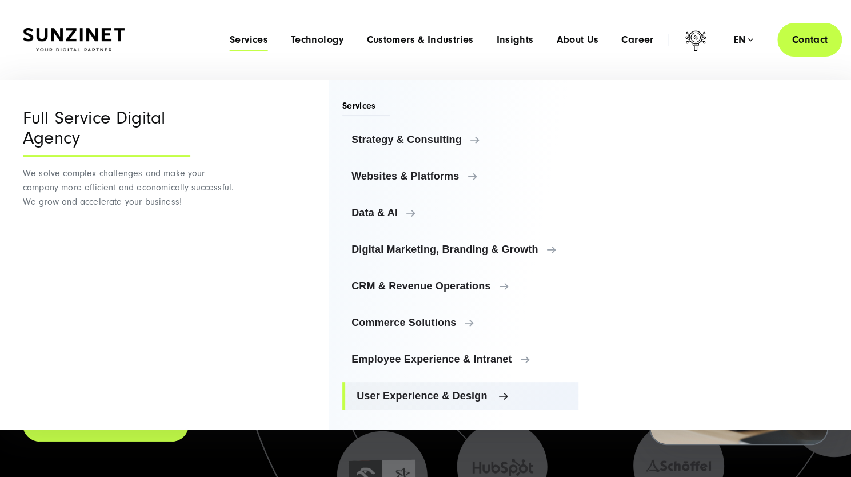
click at [433, 387] on link "User Experience & Design" at bounding box center [460, 395] width 236 height 27
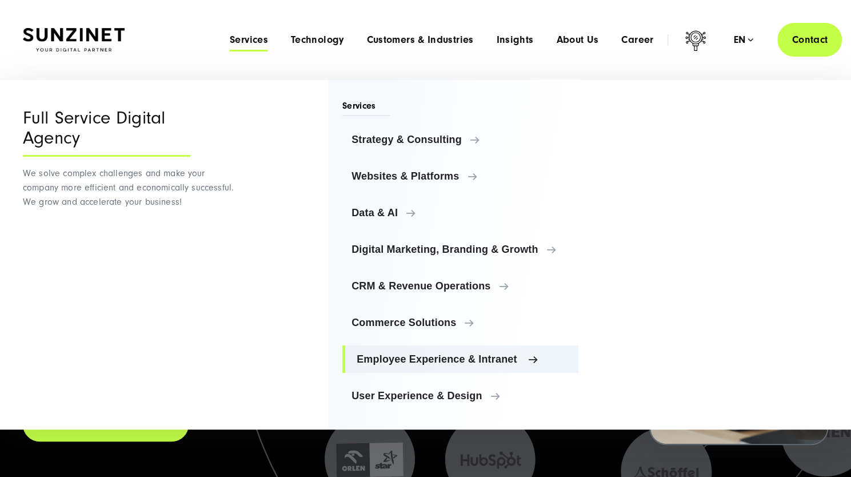
click at [428, 363] on span "Employee Experience & Intranet" at bounding box center [463, 358] width 213 height 11
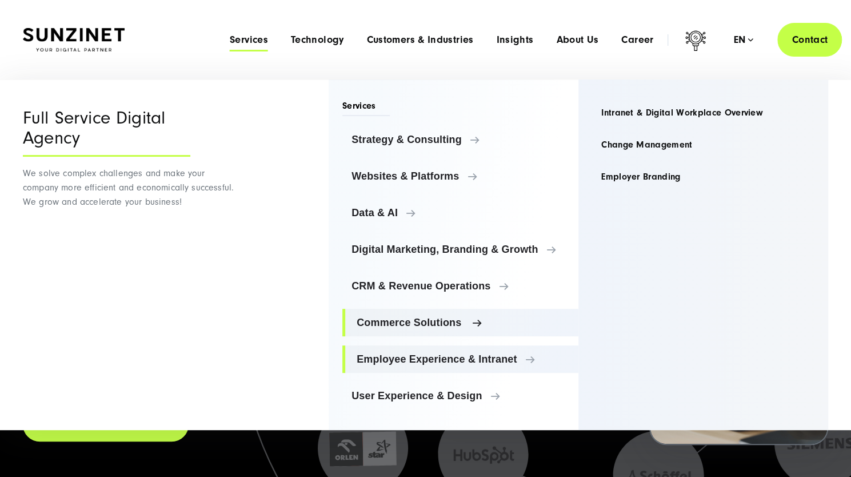
click at [423, 319] on span "Commerce Solutions" at bounding box center [463, 322] width 213 height 11
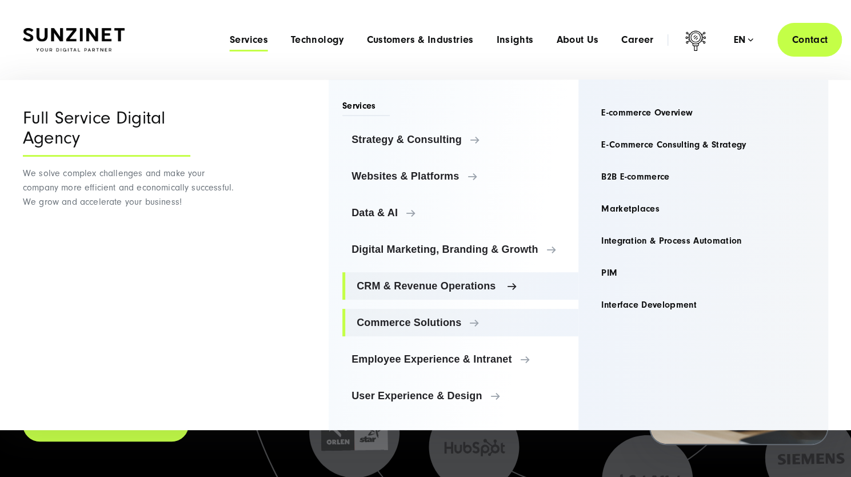
click at [421, 287] on span "CRM & Revenue Operations" at bounding box center [463, 285] width 213 height 11
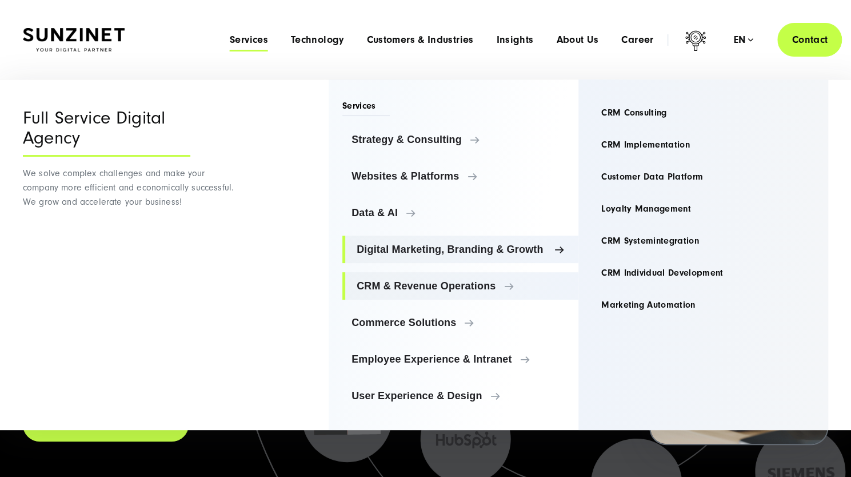
click at [423, 246] on span "Digital Marketing, Branding & Growth" at bounding box center [463, 248] width 213 height 11
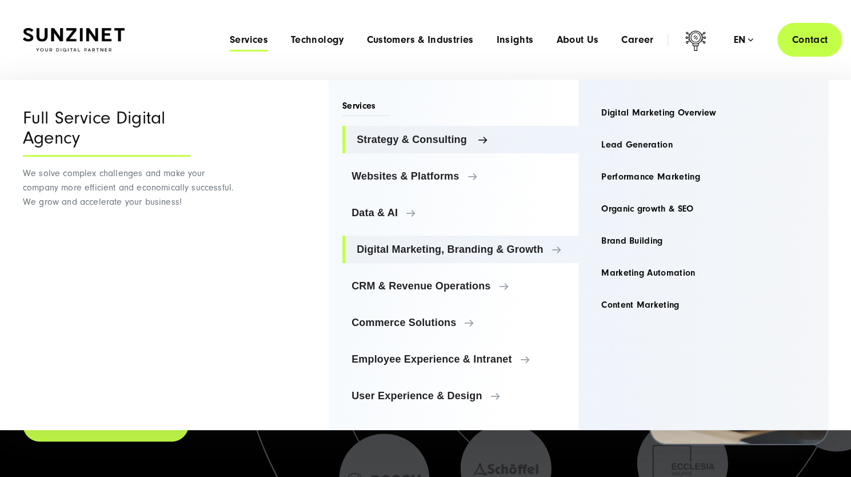
click at [438, 136] on span "Strategy & Consulting" at bounding box center [463, 139] width 213 height 11
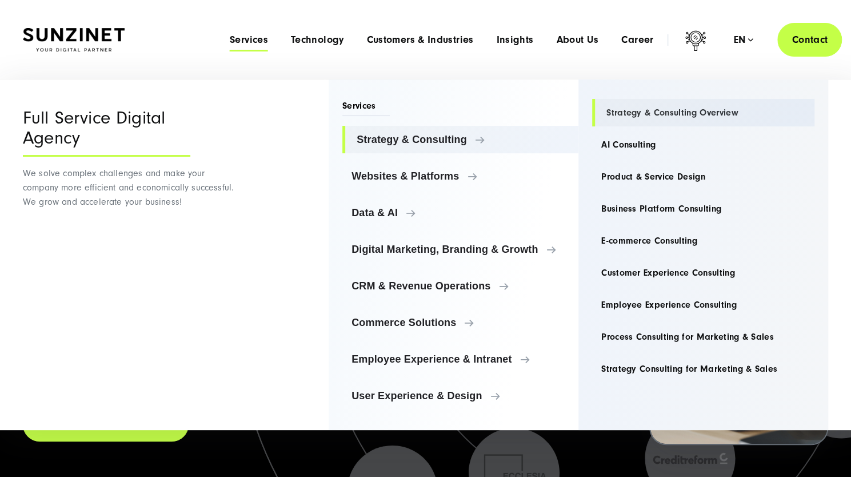
click at [657, 114] on link "Strategy & Consulting Overview" at bounding box center [703, 112] width 222 height 27
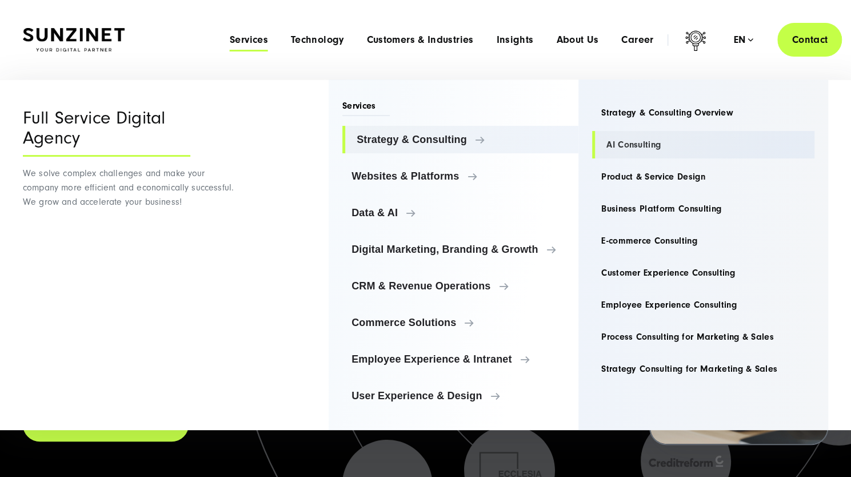
click at [638, 146] on link "AI Consulting" at bounding box center [703, 144] width 222 height 27
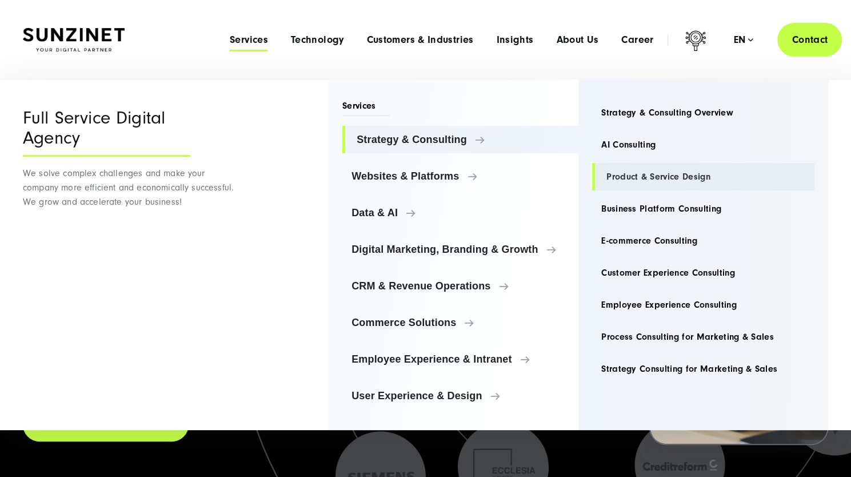
click at [655, 175] on link "Product & Service Design" at bounding box center [703, 176] width 222 height 27
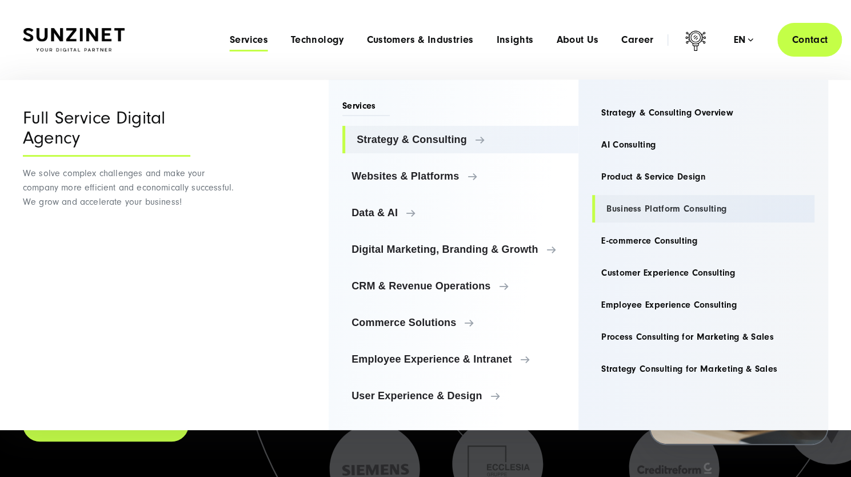
click at [666, 206] on link "Business Platform Consulting" at bounding box center [703, 208] width 222 height 27
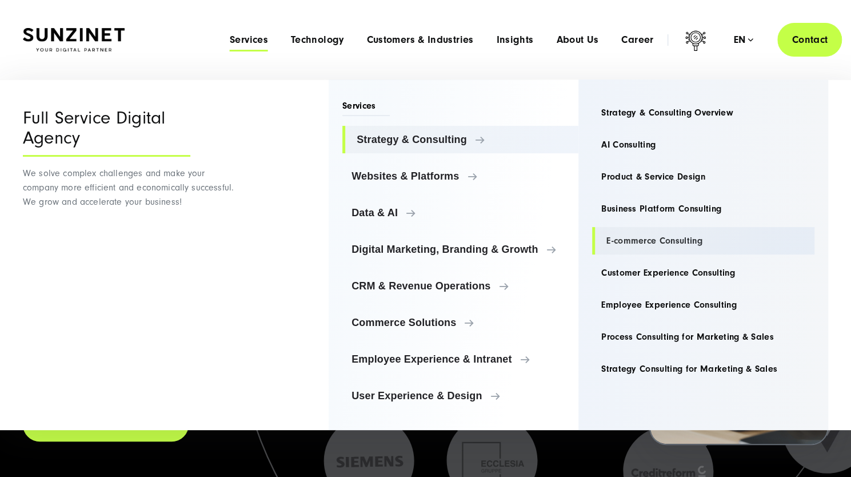
click at [669, 242] on link "E-commerce Consulting" at bounding box center [703, 240] width 222 height 27
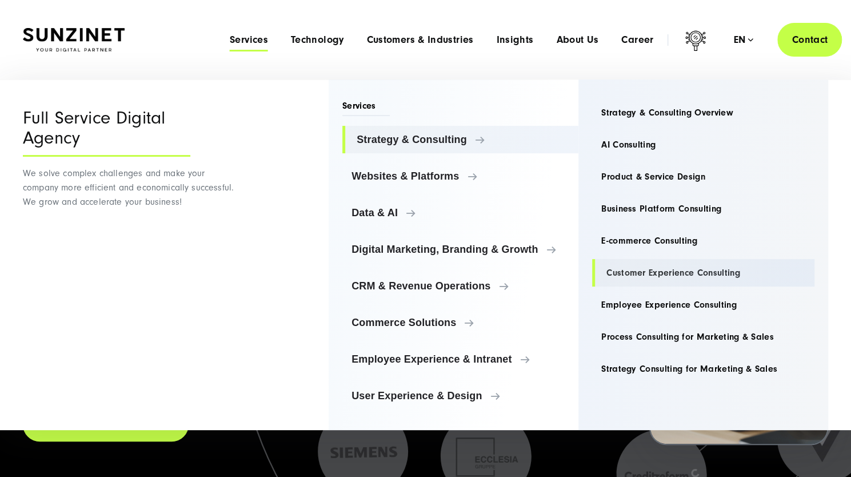
click at [684, 275] on link "Customer Experience Consulting" at bounding box center [703, 272] width 222 height 27
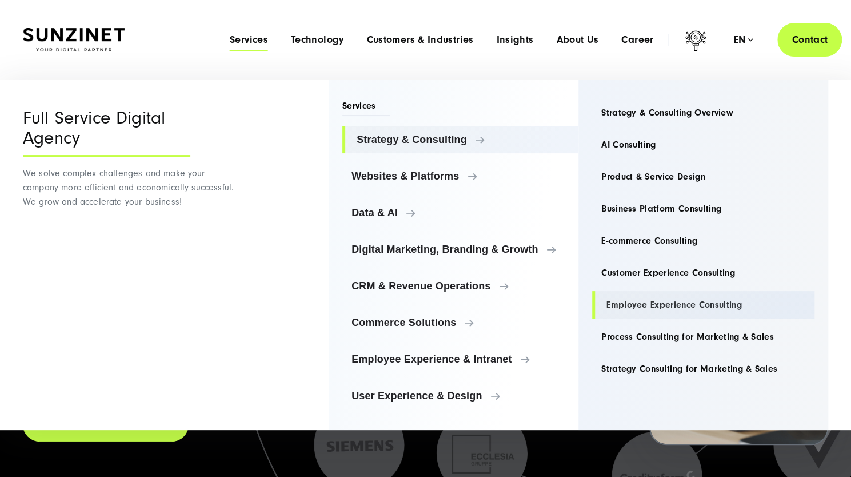
click at [689, 314] on link "Employee Experience Consulting" at bounding box center [703, 304] width 222 height 27
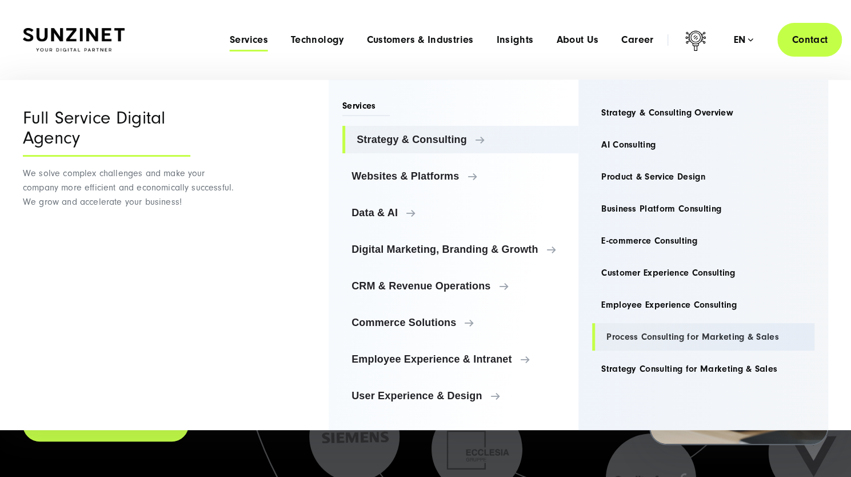
click at [694, 342] on link "Process Consulting for Marketing & Sales" at bounding box center [703, 336] width 222 height 27
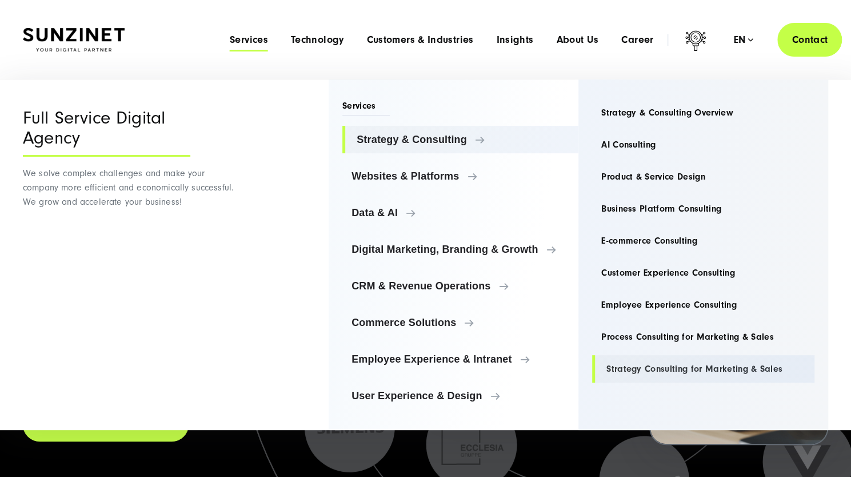
click at [701, 370] on link "Strategy Consulting for Marketing & Sales" at bounding box center [703, 368] width 222 height 27
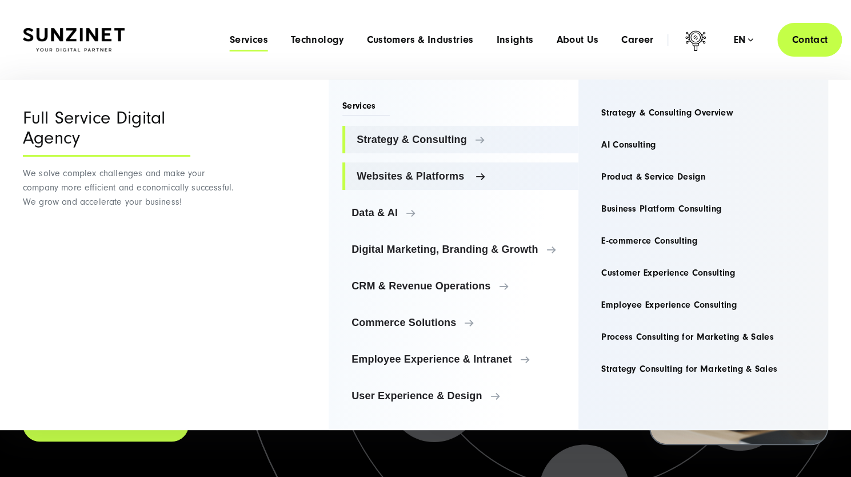
click at [384, 170] on span "Websites & Platforms" at bounding box center [463, 175] width 213 height 11
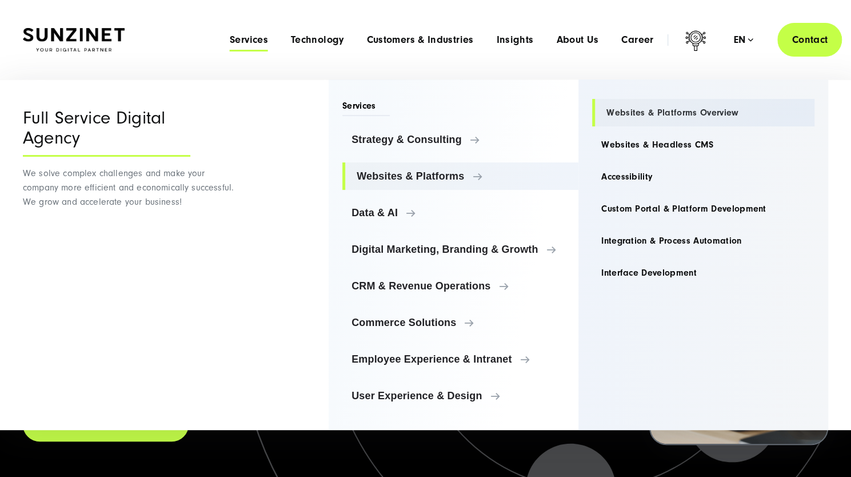
click at [644, 116] on link "Websites & Platforms Overview" at bounding box center [703, 112] width 222 height 27
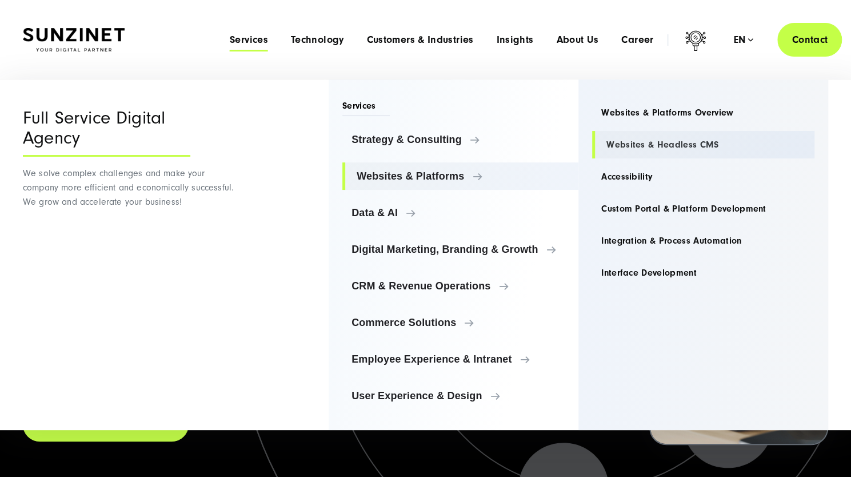
click at [655, 147] on link "Websites & Headless CMS" at bounding box center [703, 144] width 222 height 27
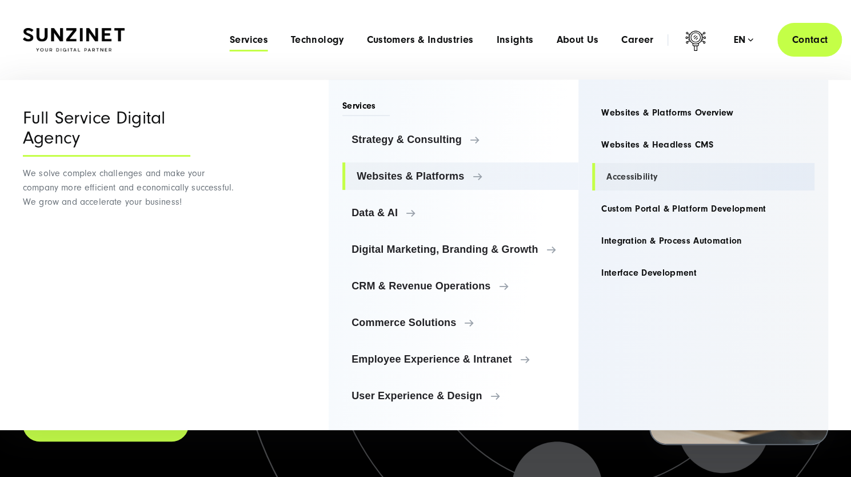
click at [639, 177] on link "Accessibility" at bounding box center [703, 176] width 222 height 27
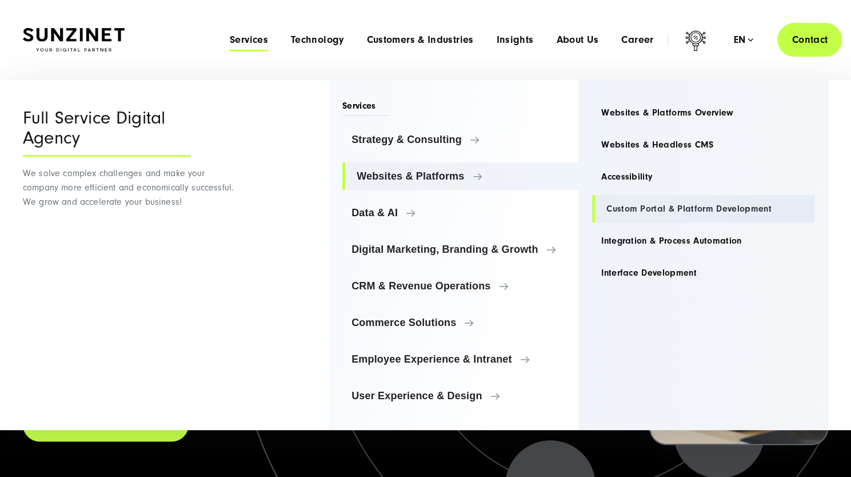
click at [648, 213] on link "Custom Portal & Platform Development" at bounding box center [703, 208] width 222 height 27
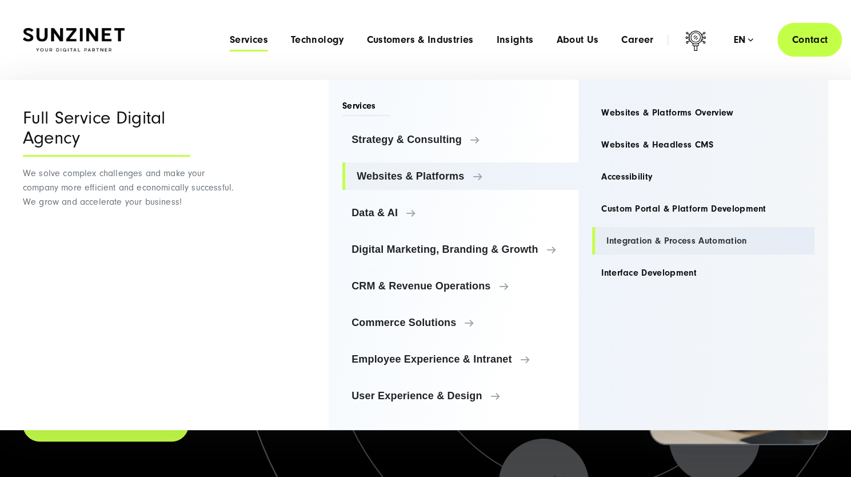
click at [651, 246] on link "Integration & Process Automation" at bounding box center [703, 240] width 222 height 27
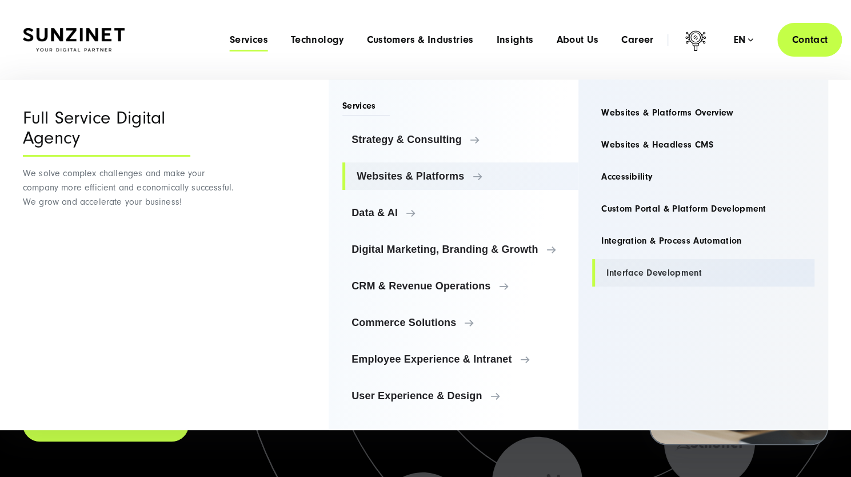
click at [656, 271] on link "Interface Development" at bounding box center [703, 272] width 222 height 27
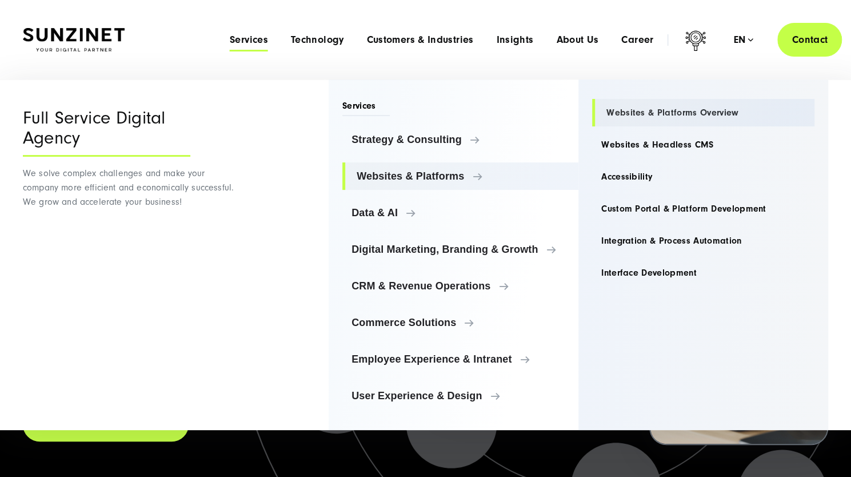
click at [624, 105] on link "Websites & Platforms Overview" at bounding box center [703, 112] width 222 height 27
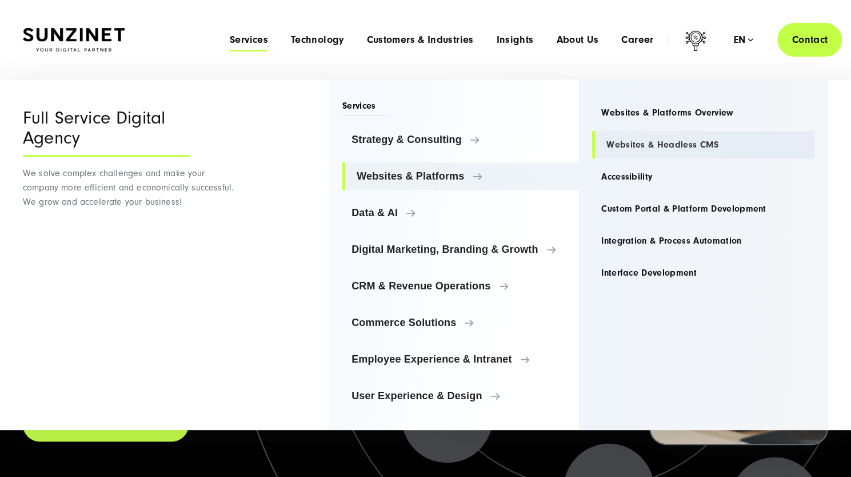
click at [650, 143] on link "Websites & Headless CMS" at bounding box center [703, 144] width 222 height 27
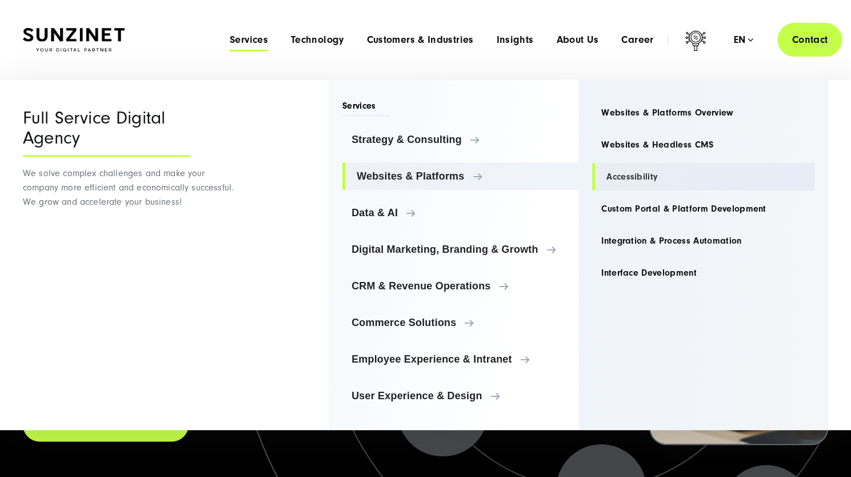
click at [636, 177] on link "Accessibility" at bounding box center [703, 176] width 222 height 27
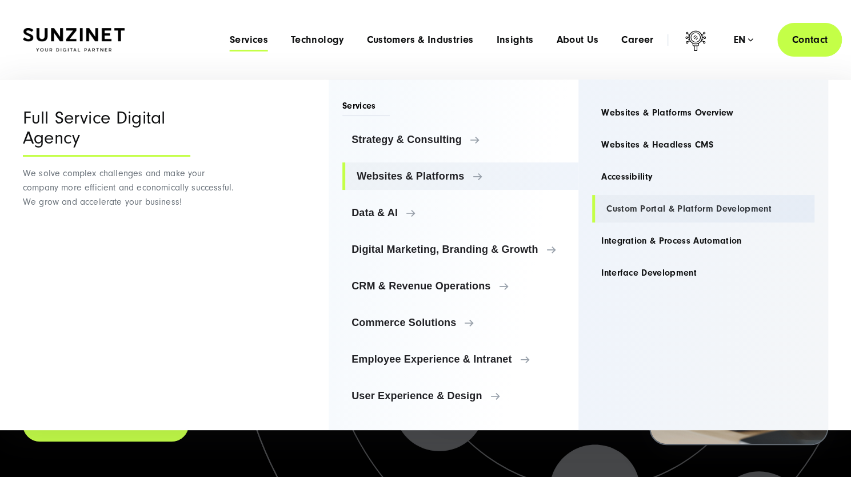
click at [643, 210] on link "Custom Portal & Platform Development" at bounding box center [703, 208] width 222 height 27
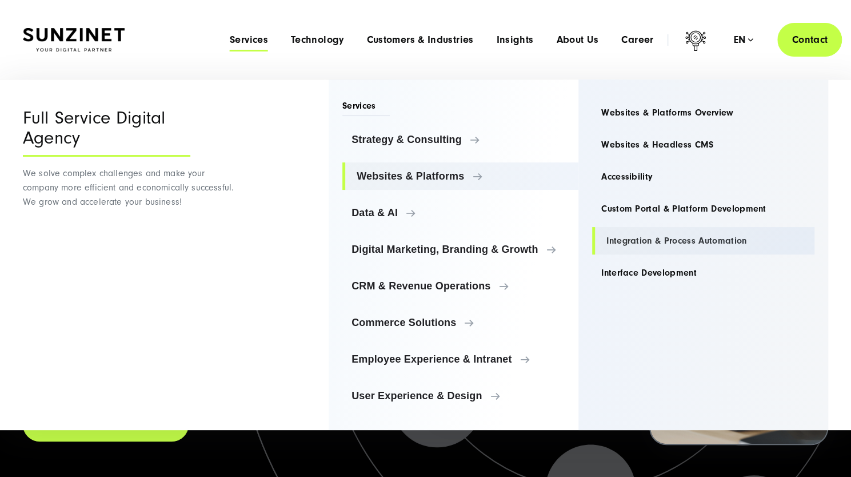
click at [646, 243] on link "Integration & Process Automation" at bounding box center [703, 240] width 222 height 27
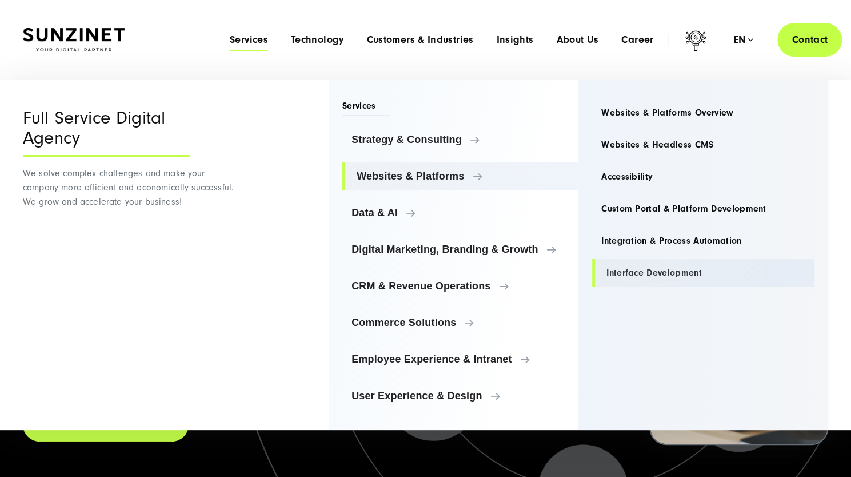
click at [648, 266] on link "Interface Development" at bounding box center [703, 272] width 222 height 27
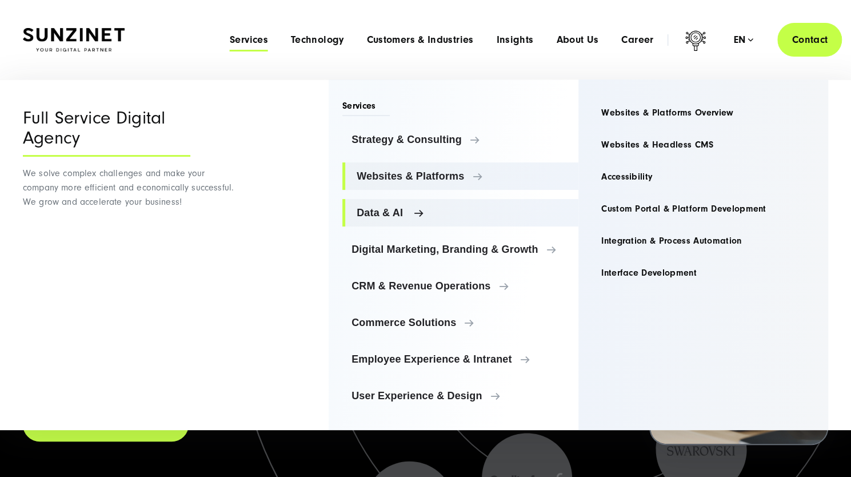
click at [375, 213] on span "Data & AI" at bounding box center [463, 212] width 213 height 11
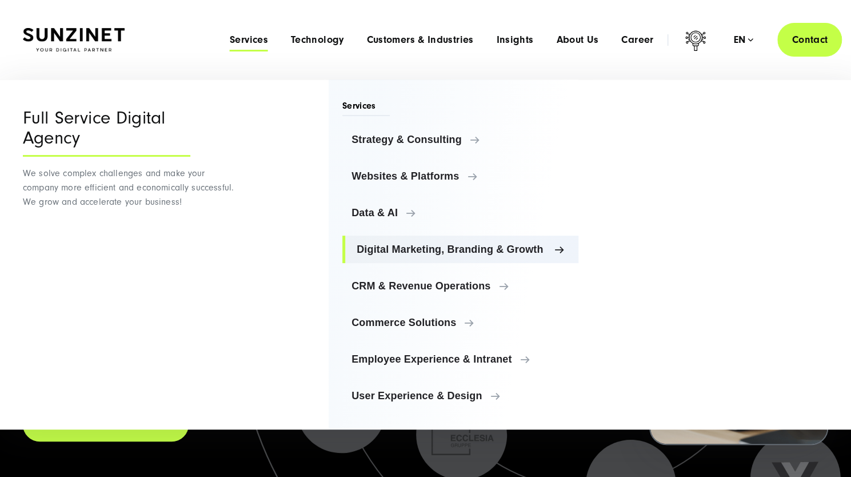
click at [425, 247] on span "Digital Marketing, Branding & Growth" at bounding box center [463, 248] width 213 height 11
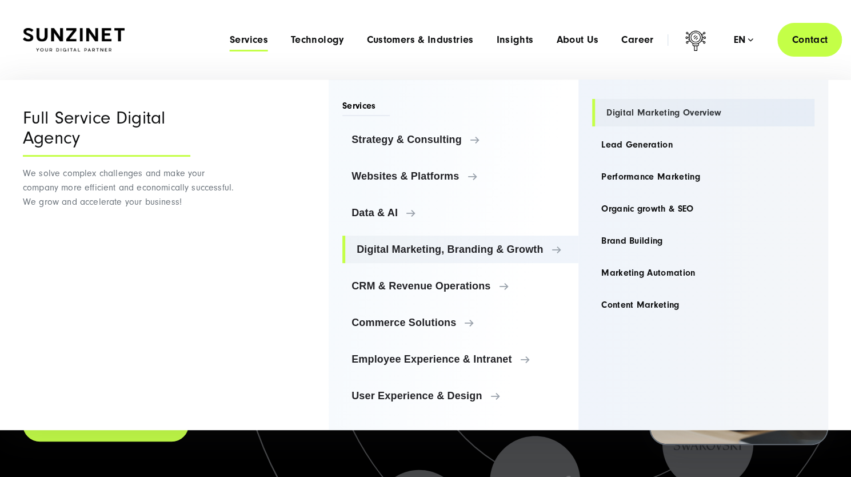
click at [667, 109] on link "Digital Marketing Overview" at bounding box center [703, 112] width 222 height 27
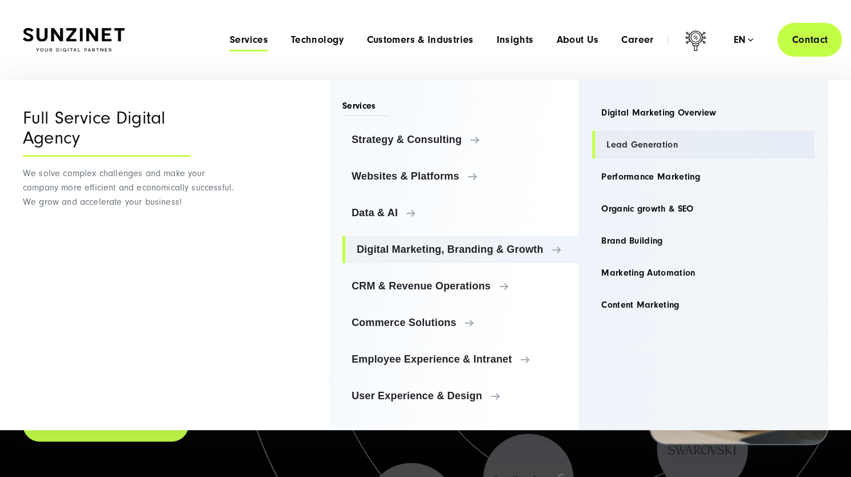
click at [654, 142] on link "Lead Generation" at bounding box center [703, 144] width 222 height 27
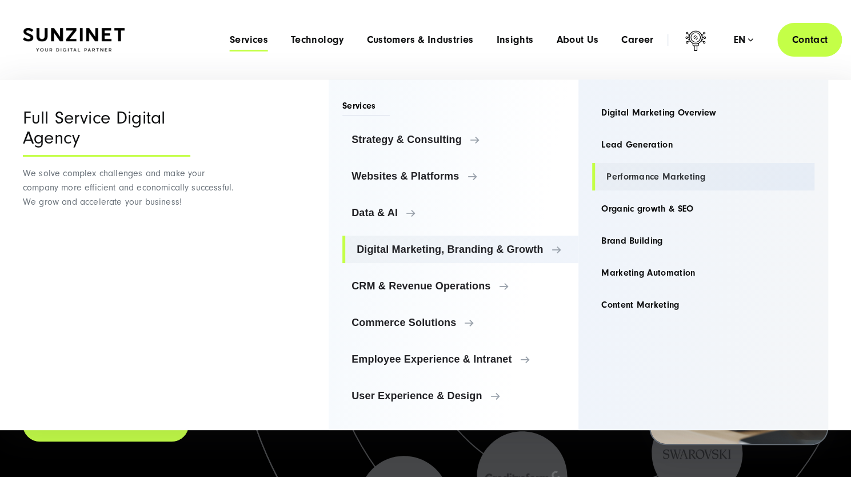
click at [666, 178] on link "Performance Marketing" at bounding box center [703, 176] width 222 height 27
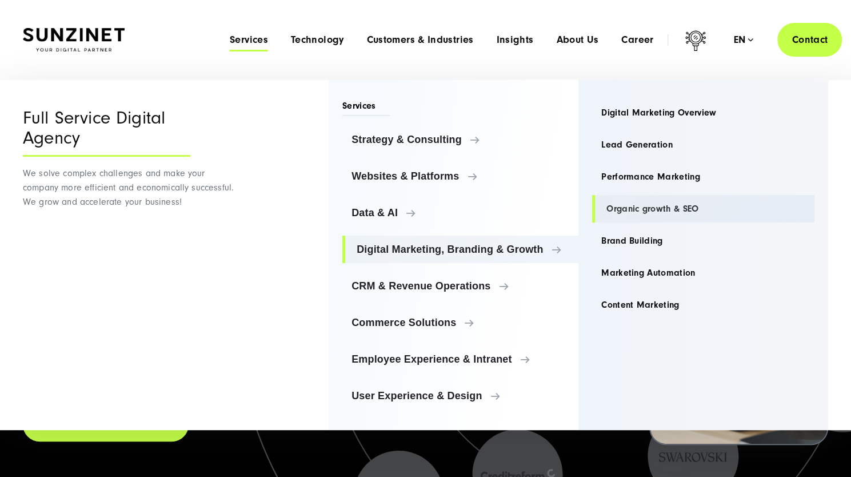
click at [667, 211] on link "Organic growth & SEO" at bounding box center [703, 208] width 222 height 27
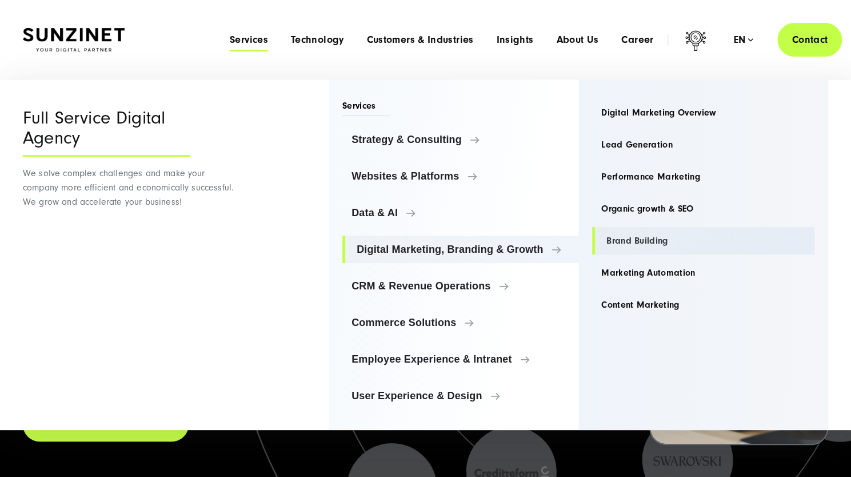
click at [643, 241] on link "Brand Building" at bounding box center [703, 240] width 222 height 27
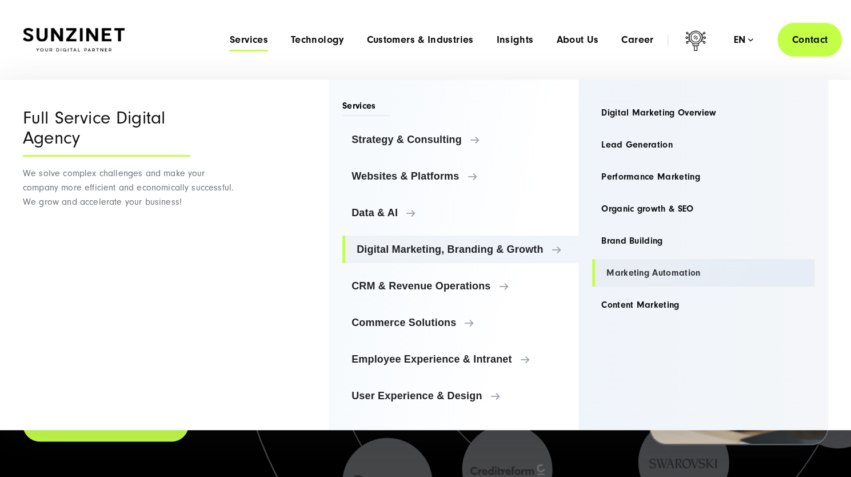
click at [648, 277] on link "Marketing Automation" at bounding box center [703, 272] width 222 height 27
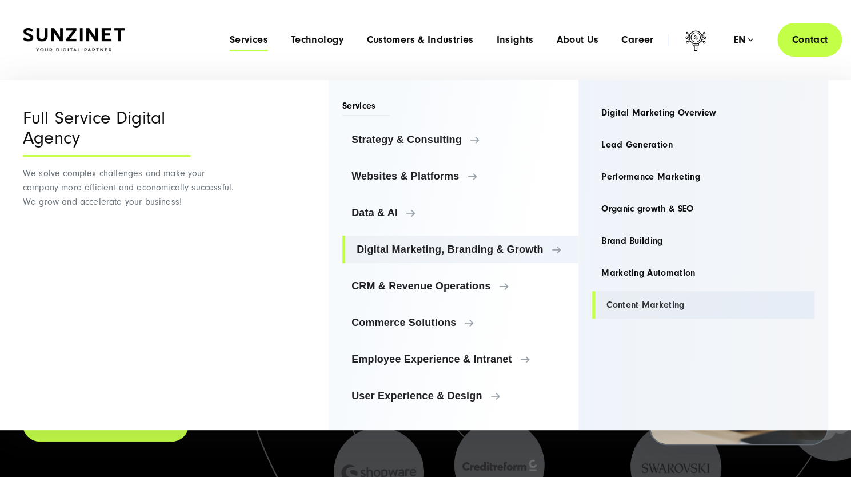
click at [650, 301] on link "Content Marketing" at bounding box center [703, 304] width 222 height 27
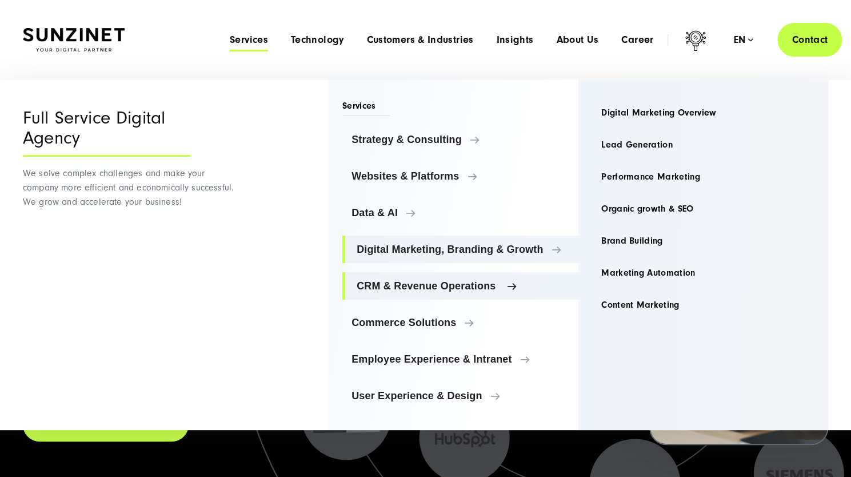
click at [358, 275] on link "CRM & Revenue Operations" at bounding box center [460, 285] width 236 height 27
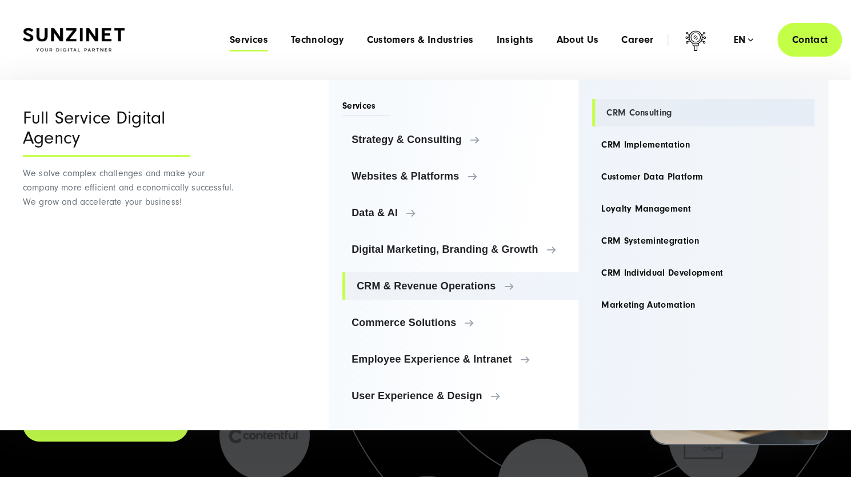
click at [642, 106] on link "CRM Consulting" at bounding box center [703, 112] width 222 height 27
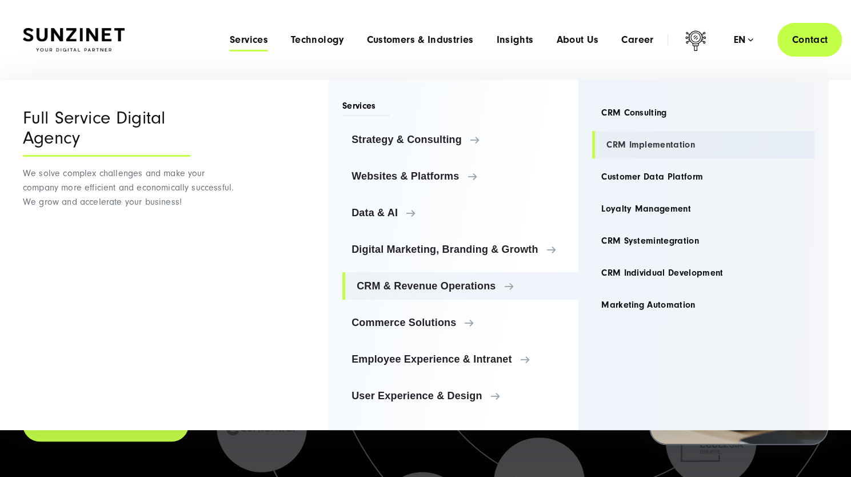
click at [648, 144] on link "CRM Implementation" at bounding box center [703, 144] width 222 height 27
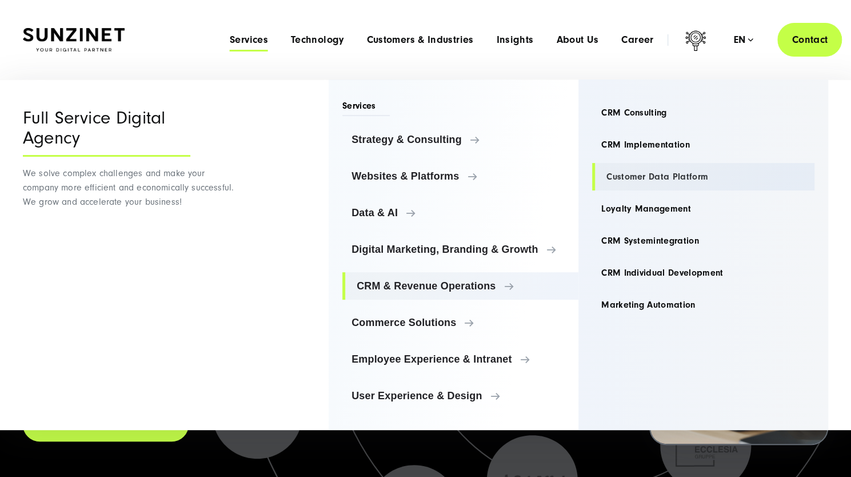
click at [652, 179] on link "Customer Data Platform" at bounding box center [703, 176] width 222 height 27
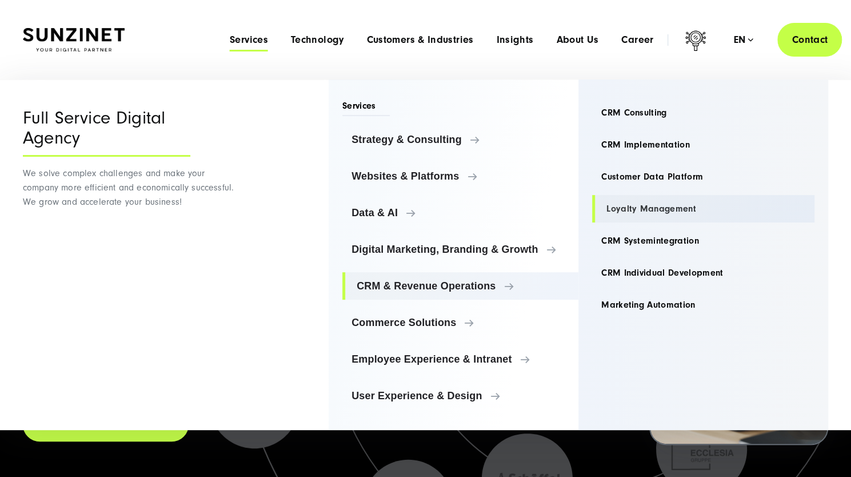
click at [654, 208] on link "Loyalty Management" at bounding box center [703, 208] width 222 height 27
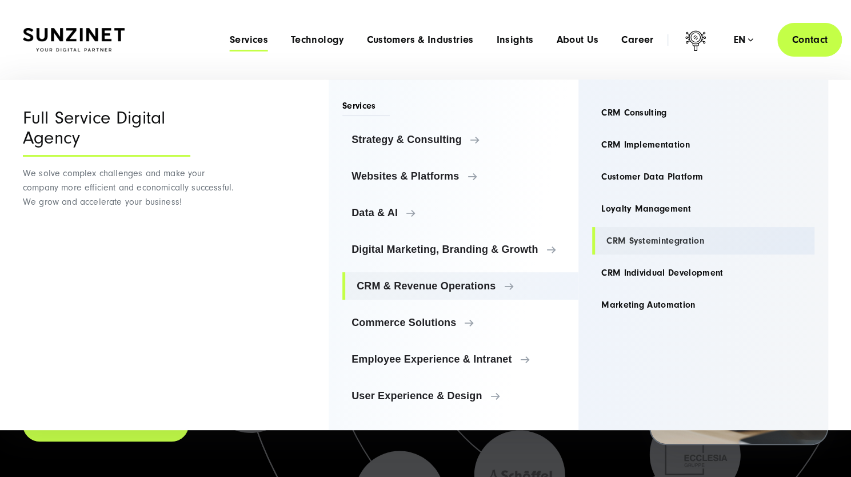
click at [655, 244] on link "CRM Systemintegration" at bounding box center [703, 240] width 222 height 27
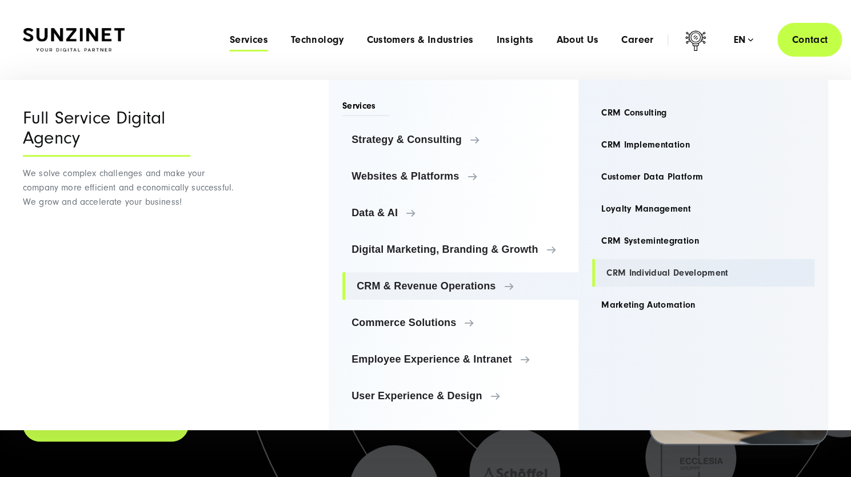
click at [666, 276] on link "CRM Individual Development" at bounding box center [703, 272] width 222 height 27
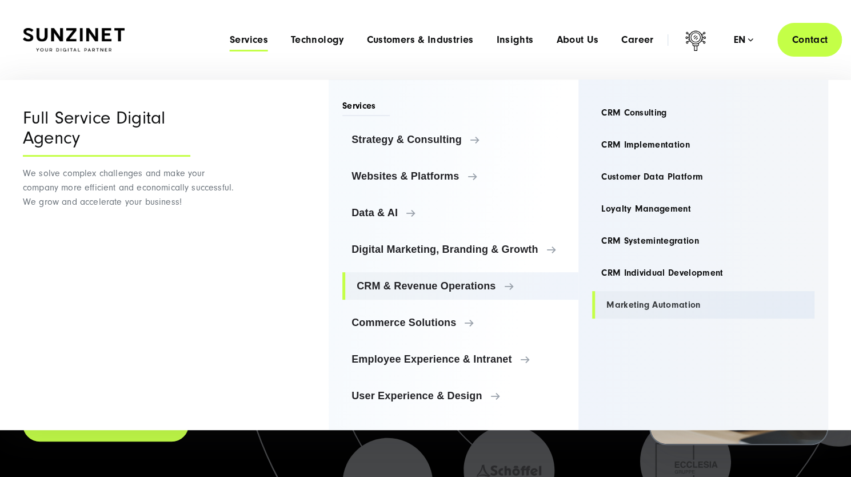
click at [664, 303] on link "Marketing Automation" at bounding box center [703, 304] width 222 height 27
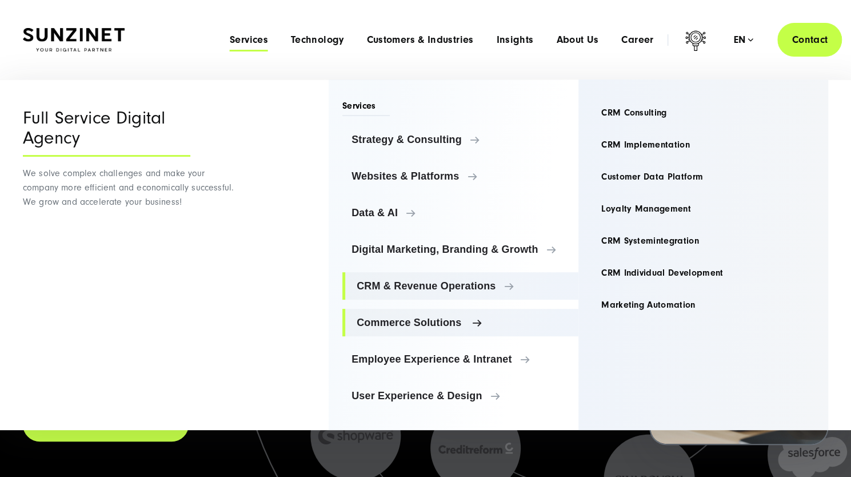
click at [427, 319] on span "Commerce Solutions" at bounding box center [463, 322] width 213 height 11
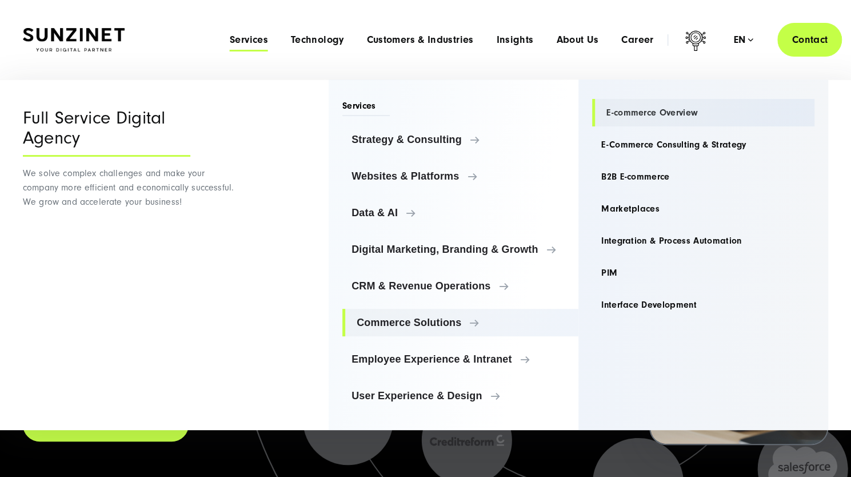
click at [648, 109] on link "E-commerce Overview" at bounding box center [703, 112] width 222 height 27
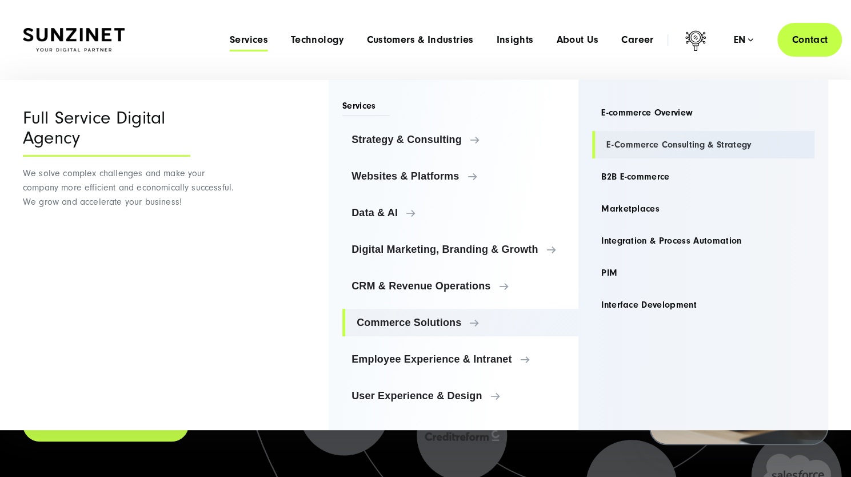
click at [655, 145] on link "E-Commerce Consulting & Strategy" at bounding box center [703, 144] width 222 height 27
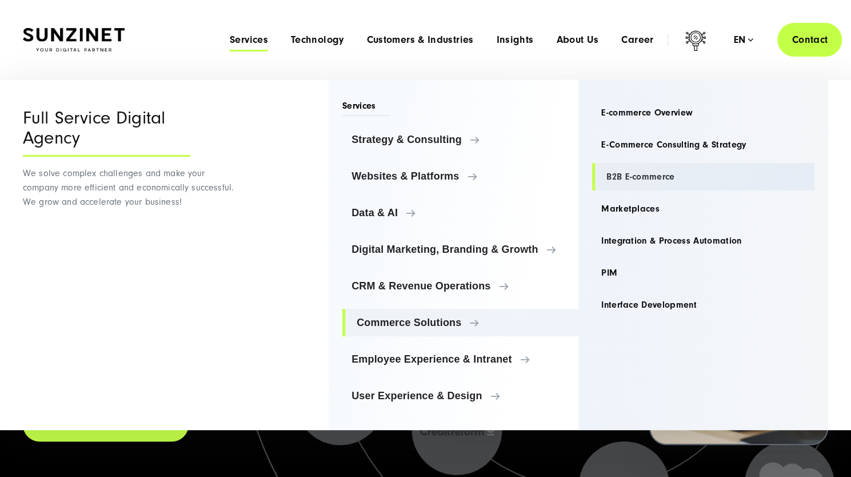
click at [644, 181] on link "B2B E-commerce" at bounding box center [703, 176] width 222 height 27
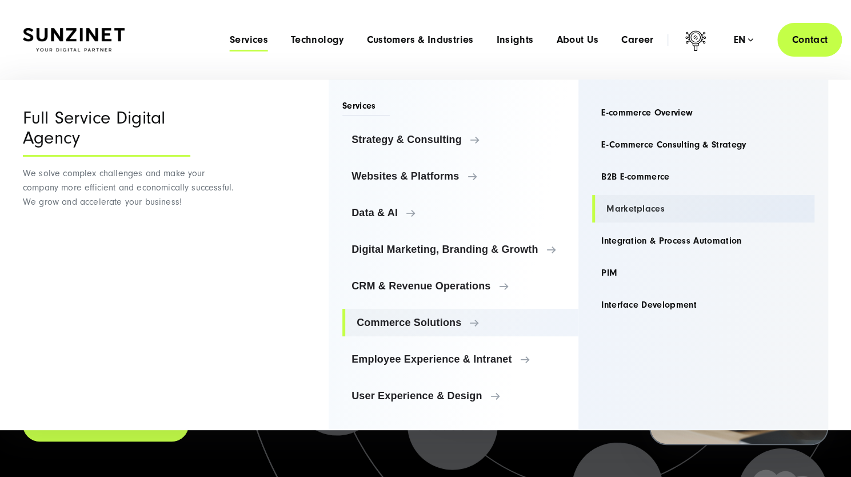
click at [636, 207] on link "Marketplaces" at bounding box center [703, 208] width 222 height 27
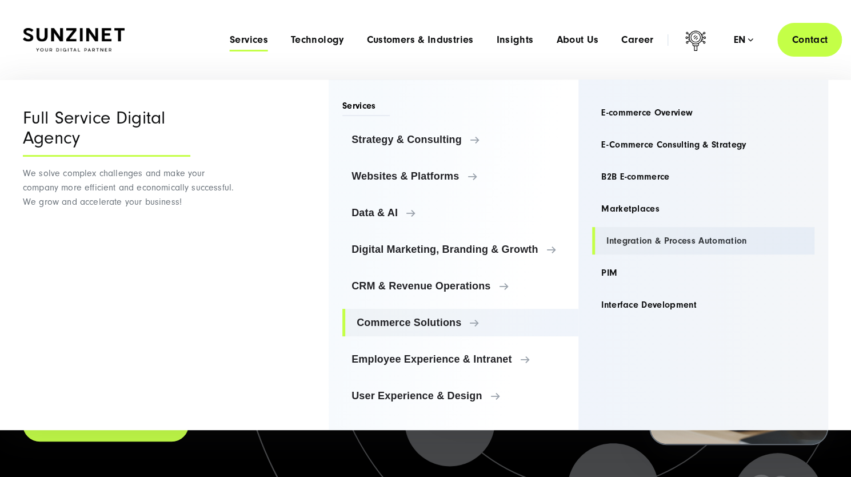
click at [635, 245] on link "Integration & Process Automation" at bounding box center [703, 240] width 222 height 27
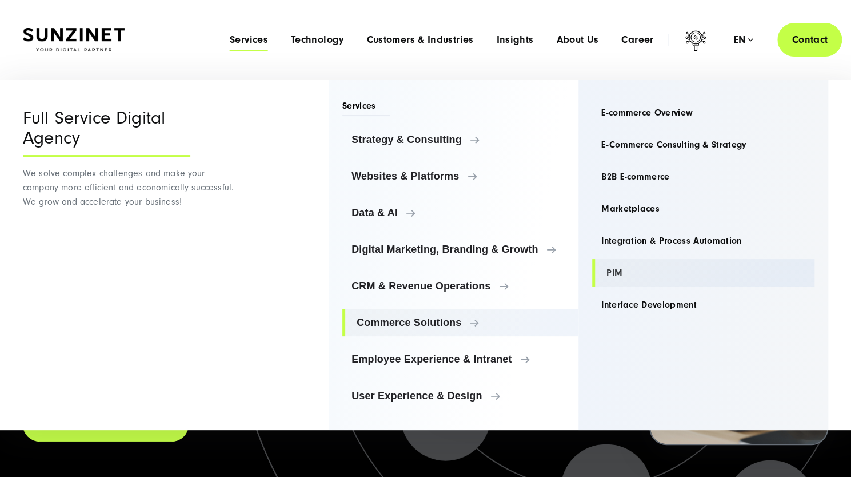
click at [616, 274] on link "PIM" at bounding box center [703, 272] width 222 height 27
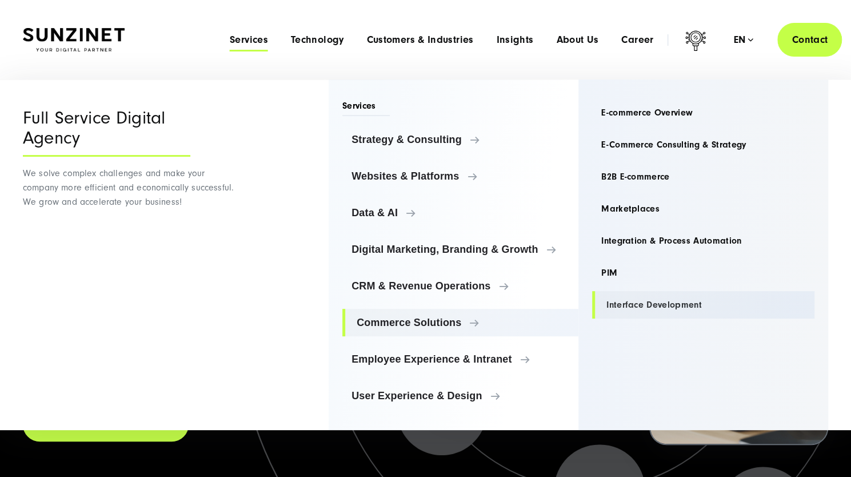
click at [630, 305] on link "Interface Development" at bounding box center [703, 304] width 222 height 27
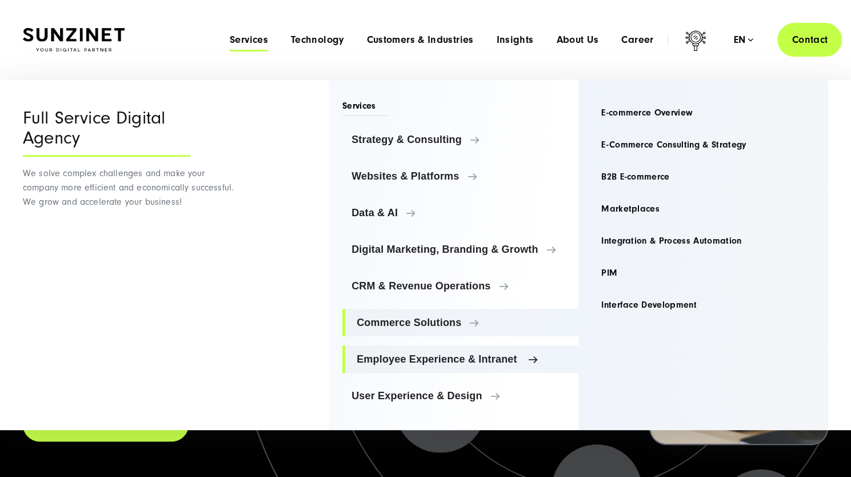
click at [414, 357] on span "Employee Experience & Intranet" at bounding box center [463, 358] width 213 height 11
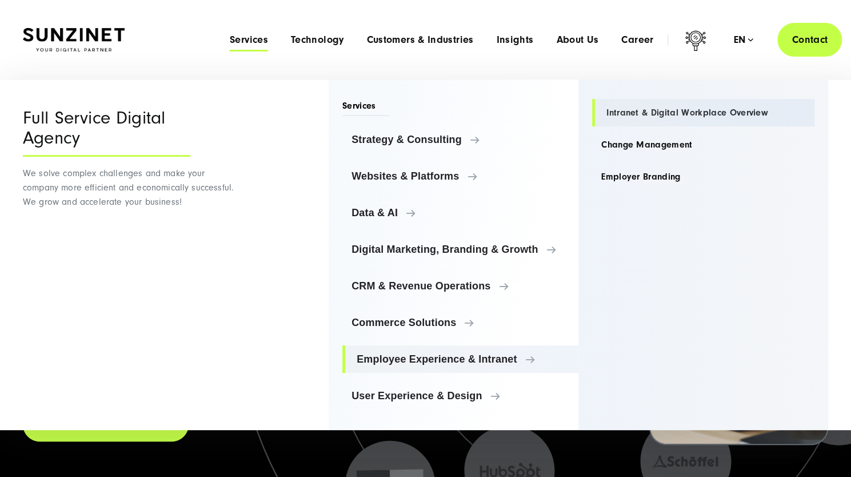
click at [630, 107] on link "Intranet & Digital Workplace Overview" at bounding box center [703, 112] width 222 height 27
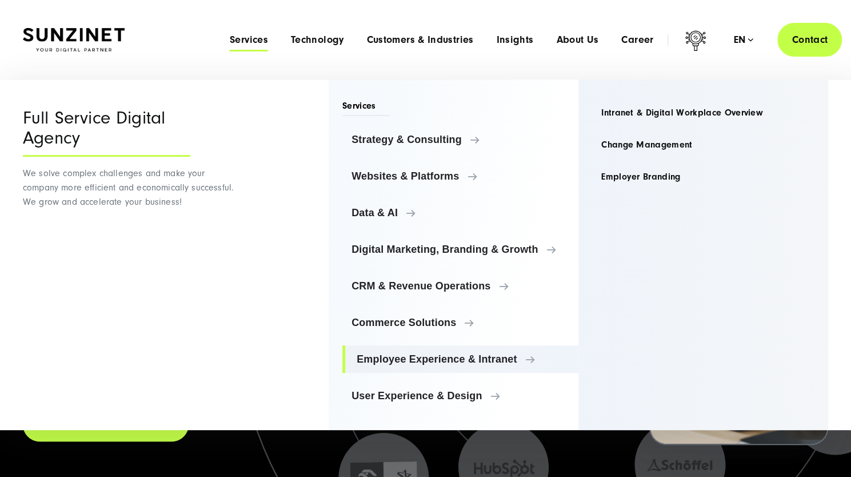
click at [629, 145] on link "Change Management" at bounding box center [703, 144] width 222 height 27
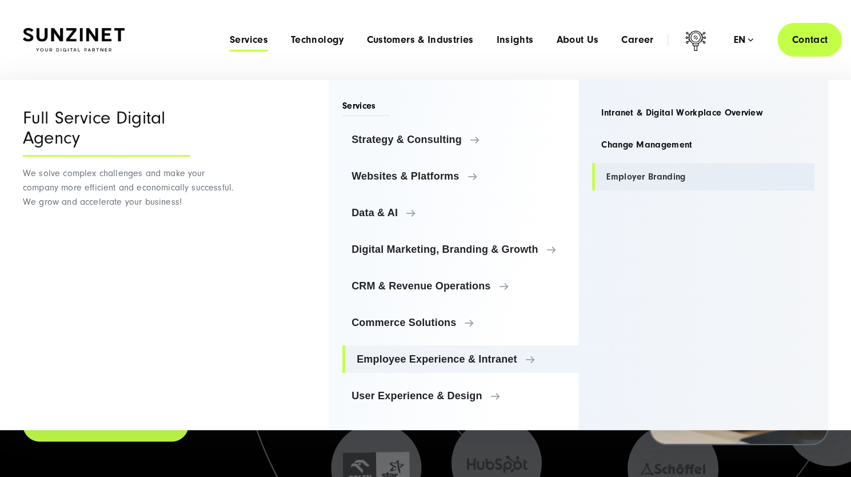
click at [634, 176] on link "Employer Branding" at bounding box center [703, 176] width 222 height 27
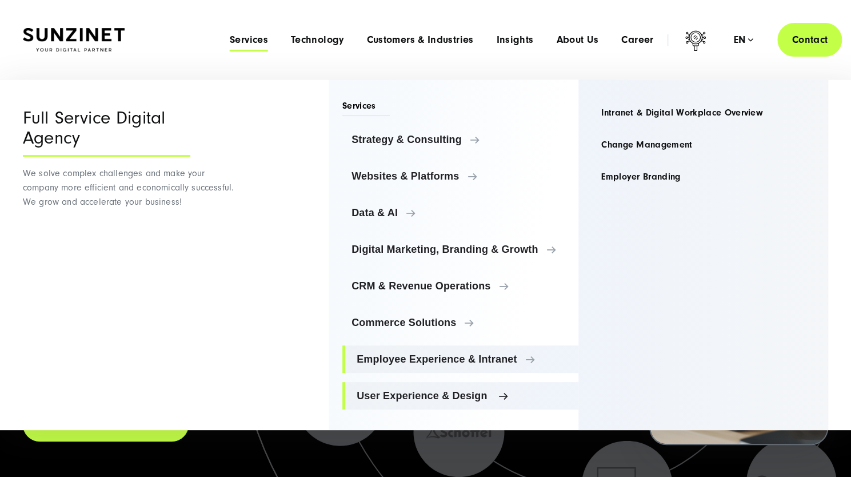
click at [432, 397] on span "User Experience & Design" at bounding box center [463, 395] width 213 height 11
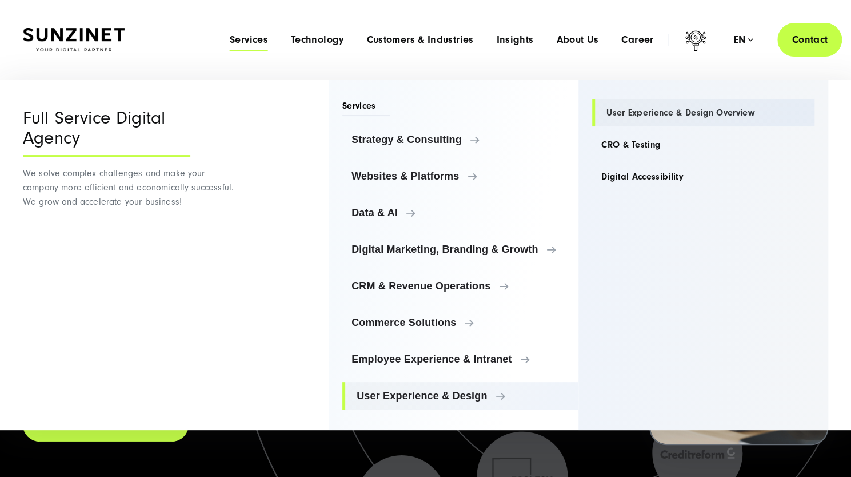
click at [655, 113] on link "User Experience & Design Overview" at bounding box center [703, 112] width 222 height 27
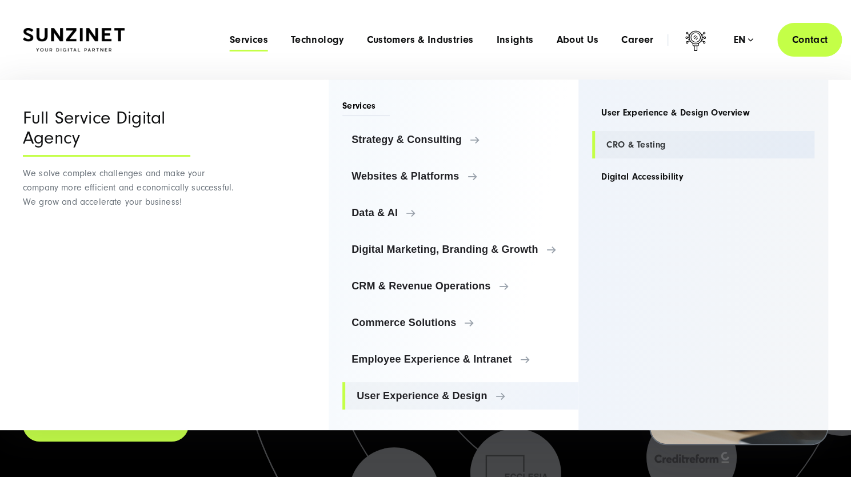
click at [648, 138] on link "CRO & Testing" at bounding box center [703, 144] width 222 height 27
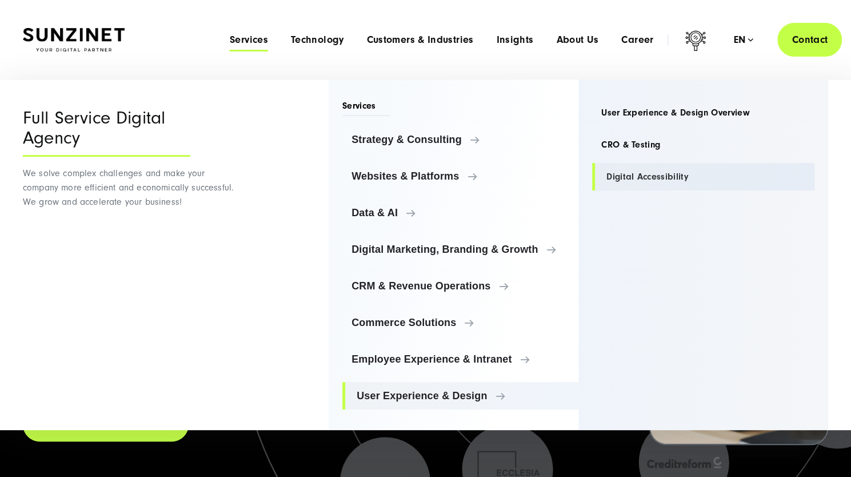
click at [650, 174] on link "Digital Accessibility" at bounding box center [703, 176] width 222 height 27
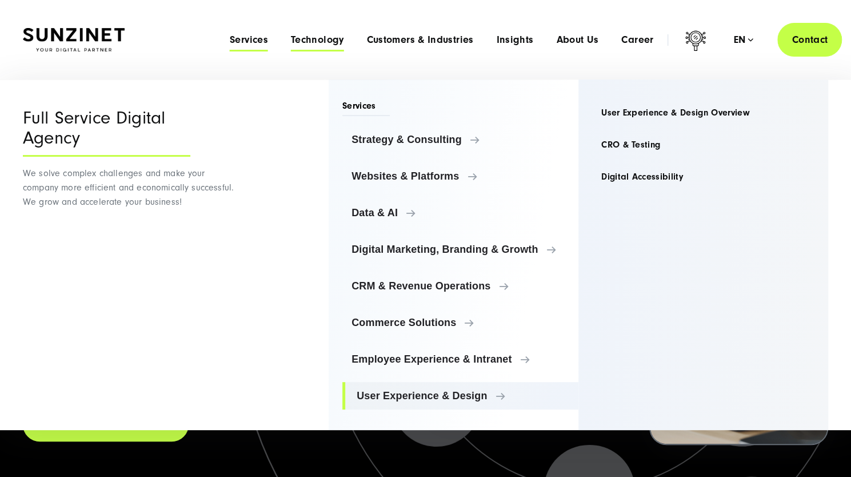
click at [329, 41] on span "Technology" at bounding box center [317, 39] width 53 height 11
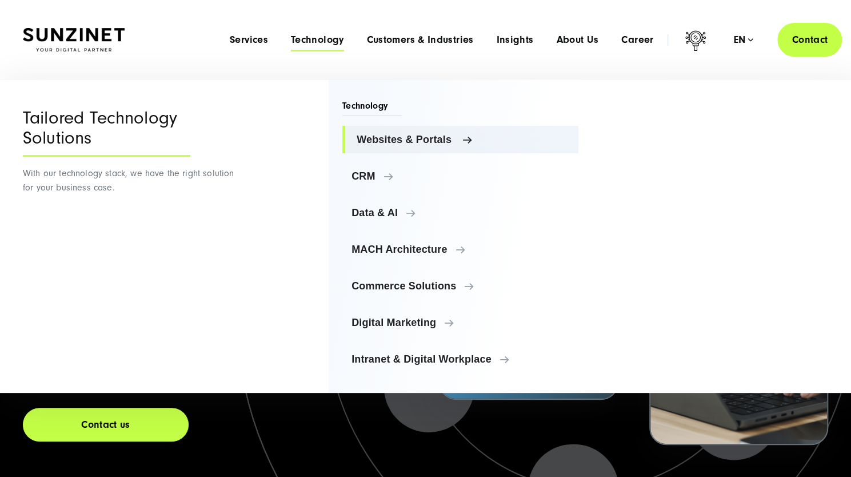
click at [378, 139] on span "Websites & Portals" at bounding box center [463, 139] width 213 height 11
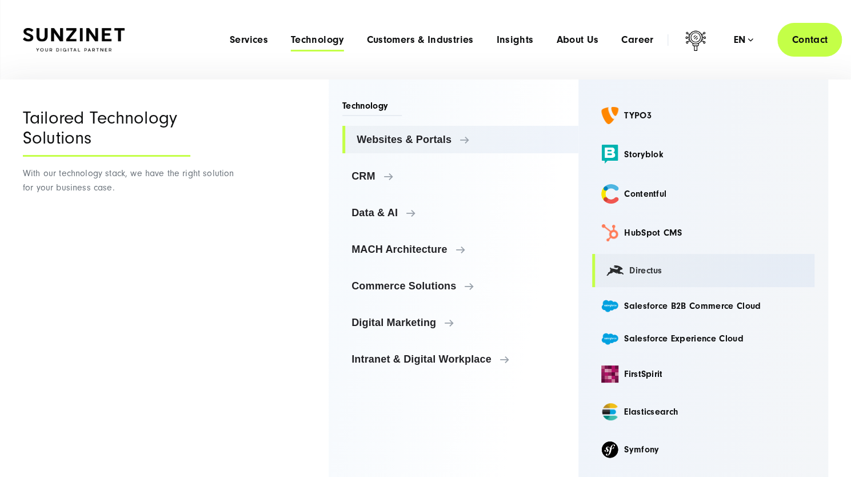
scroll to position [87, 0]
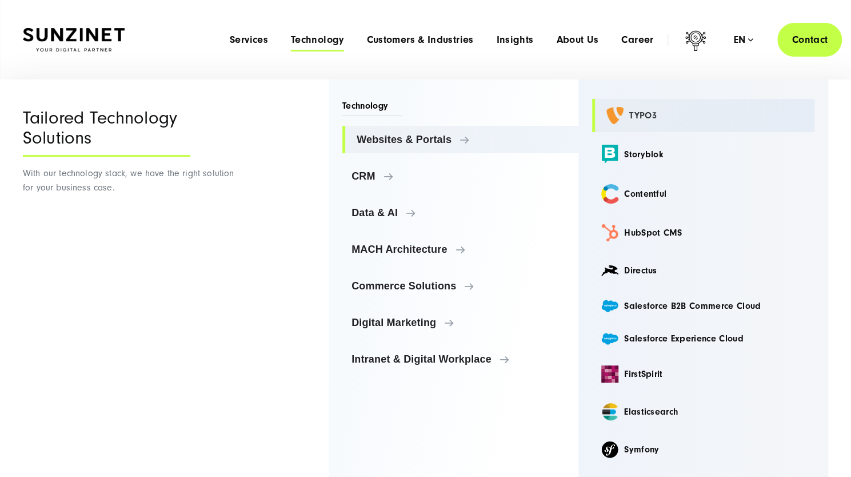
click at [631, 110] on link "TYPO3" at bounding box center [703, 115] width 222 height 33
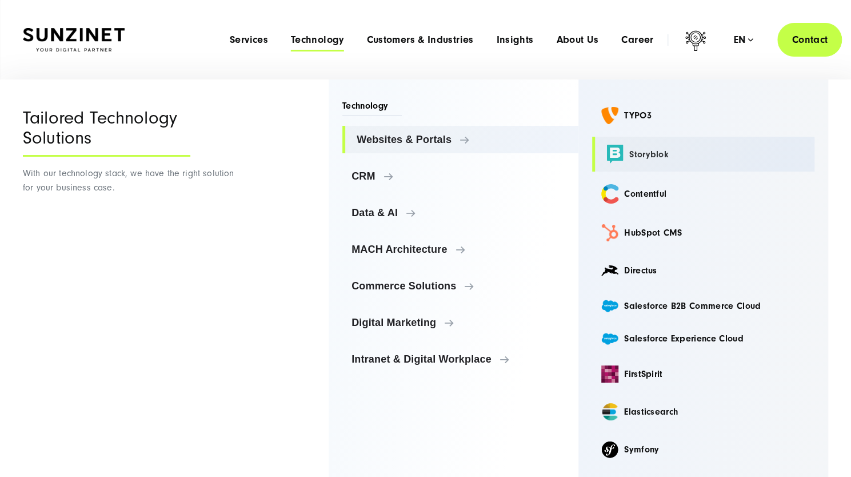
click at [648, 163] on link "Storyblok" at bounding box center [703, 154] width 222 height 35
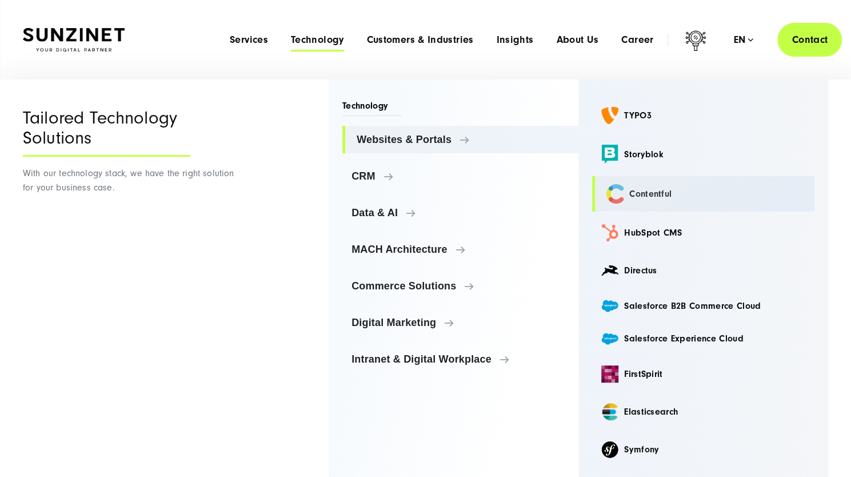
click at [652, 191] on link "Contentful" at bounding box center [703, 193] width 222 height 35
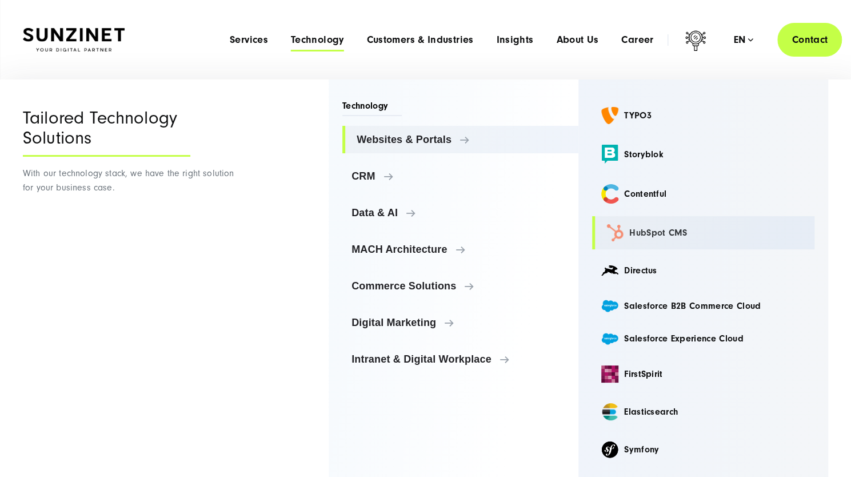
click at [660, 237] on link "HubSpot CMS" at bounding box center [703, 232] width 222 height 33
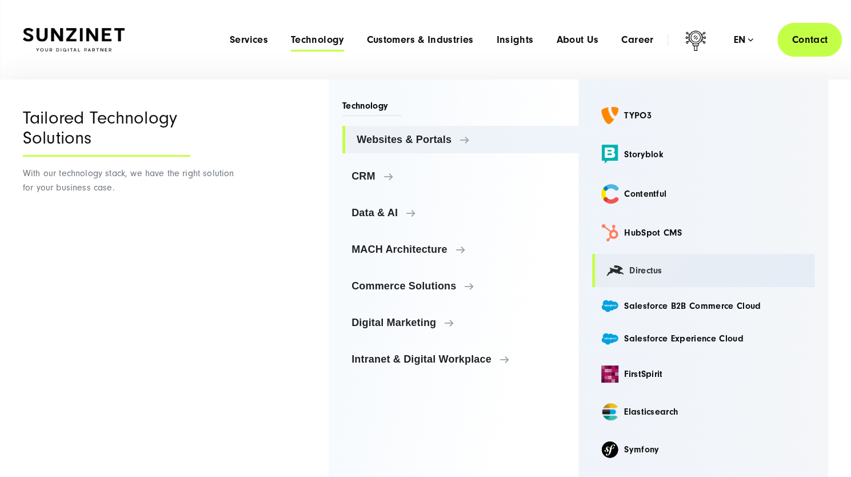
click at [644, 268] on link "Directus" at bounding box center [703, 270] width 222 height 33
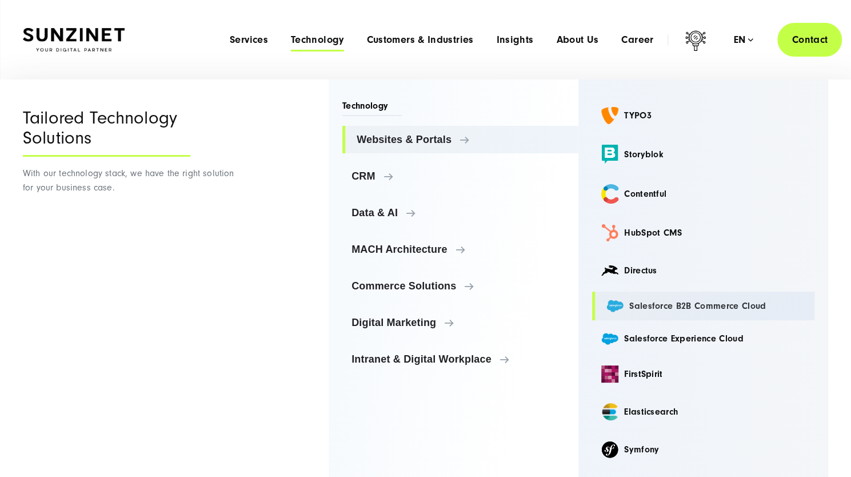
click at [660, 303] on link "Salesforce B2B Commerce Cloud" at bounding box center [703, 305] width 222 height 28
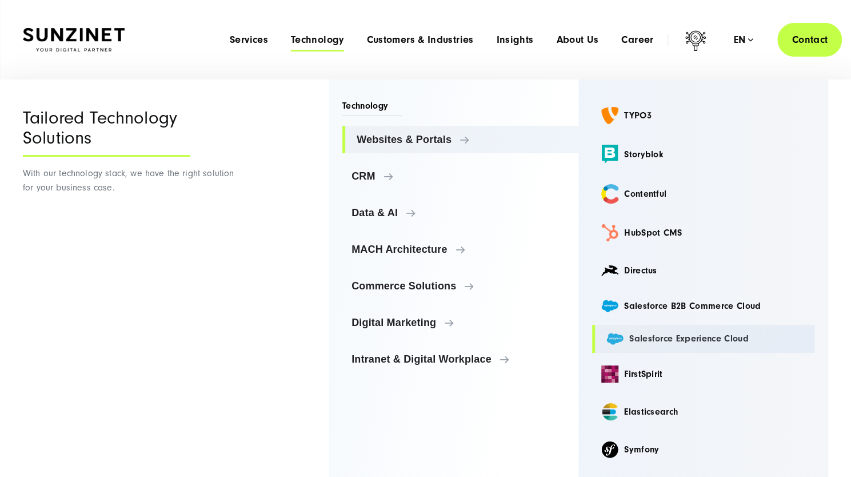
click at [660, 338] on link "Salesforce Experience Cloud" at bounding box center [703, 339] width 222 height 28
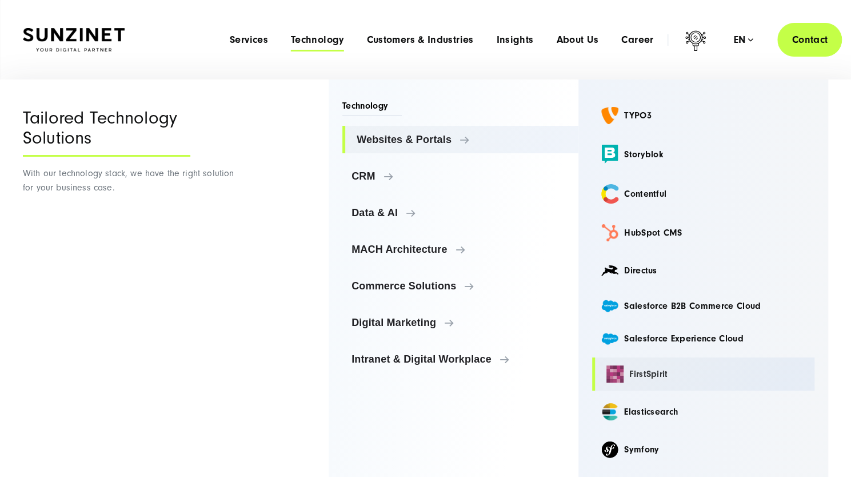
click at [640, 371] on link "FirstSpirit" at bounding box center [703, 373] width 222 height 33
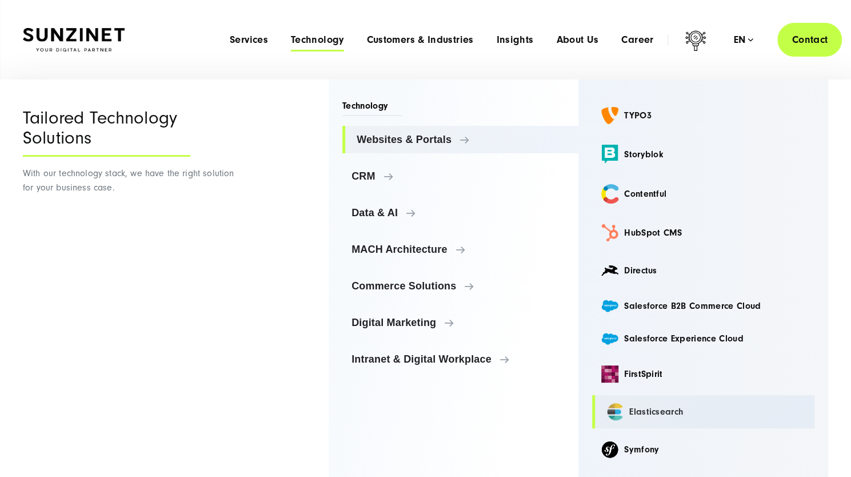
click at [646, 415] on link "Elasticsearch" at bounding box center [703, 411] width 222 height 33
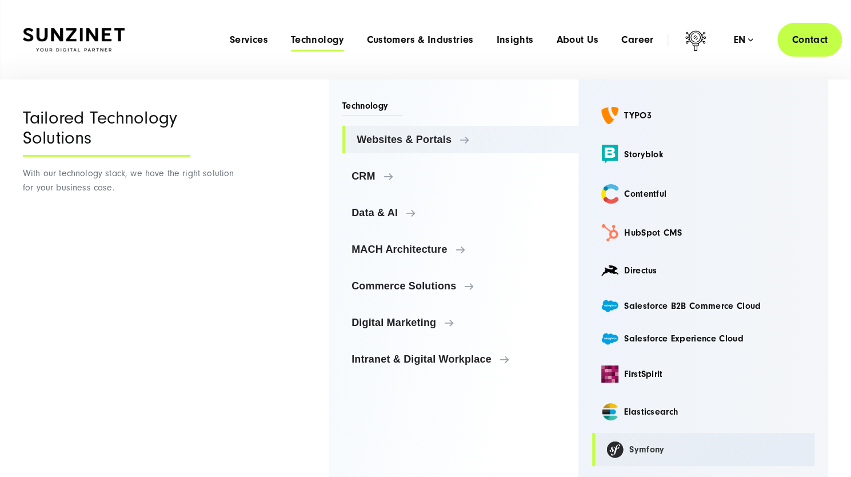
click at [642, 446] on link "Symfony" at bounding box center [703, 449] width 222 height 33
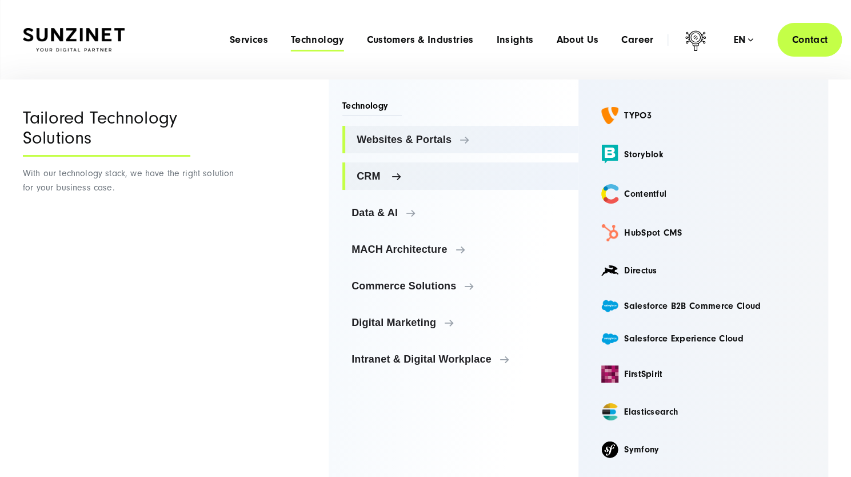
click at [369, 170] on span "CRM" at bounding box center [463, 175] width 213 height 11
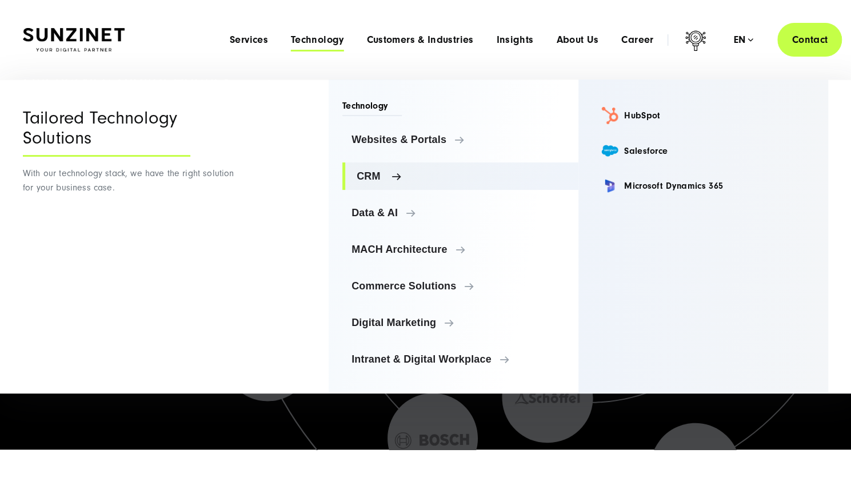
scroll to position [110, 0]
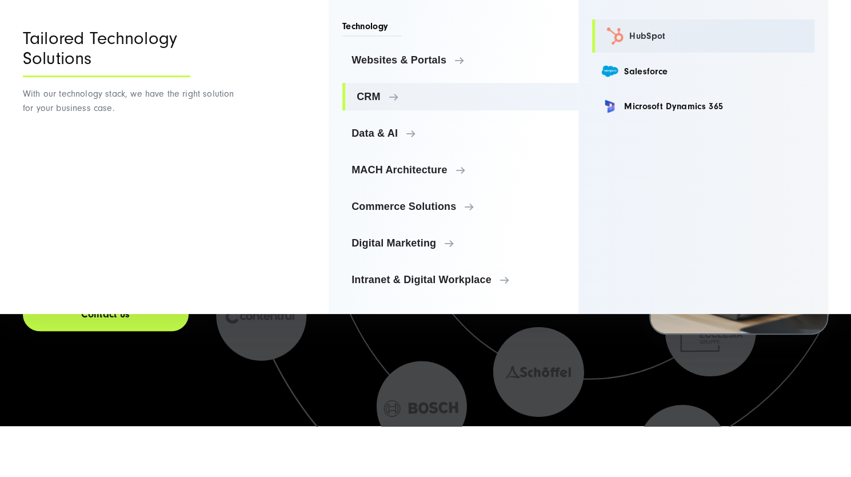
click at [648, 37] on link "HubSpot" at bounding box center [703, 35] width 222 height 33
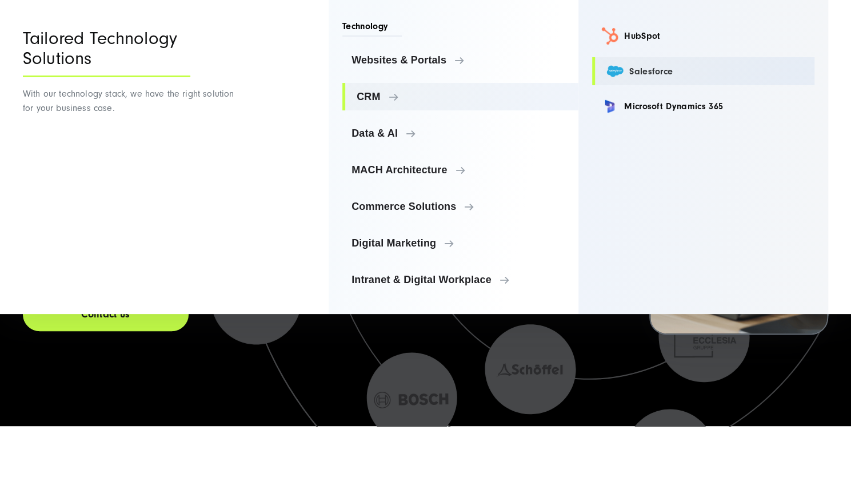
click at [651, 70] on link "Salesforce" at bounding box center [703, 71] width 222 height 28
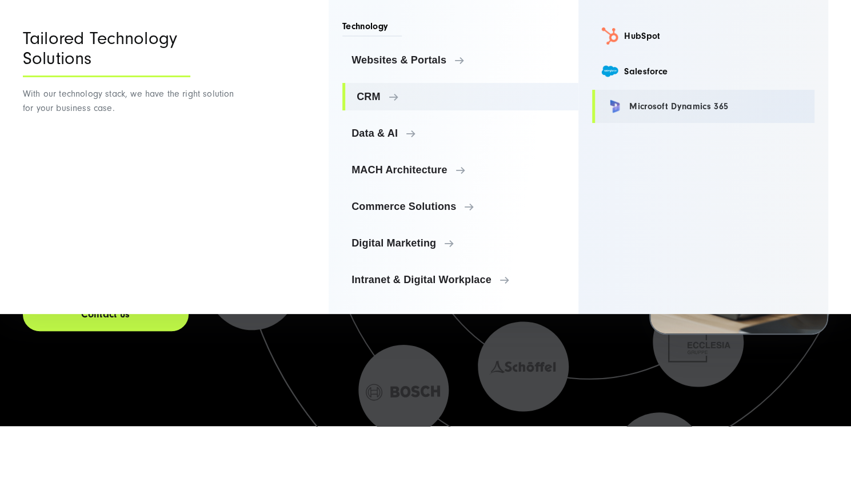
click at [665, 104] on link "Microsoft Dynamics 365" at bounding box center [703, 106] width 222 height 33
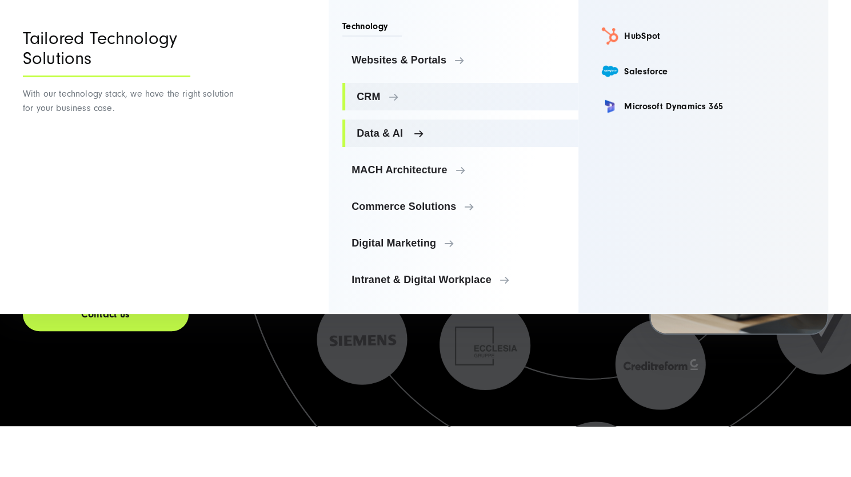
click at [390, 130] on span "Data & AI" at bounding box center [463, 132] width 213 height 11
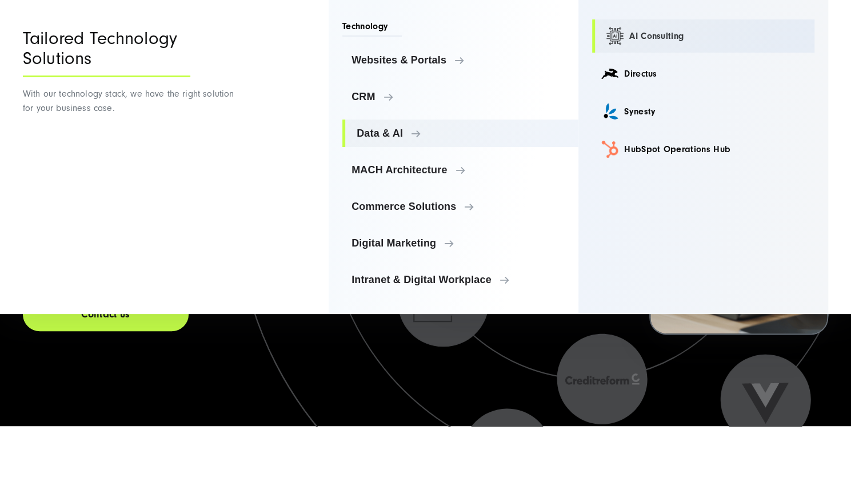
click at [654, 39] on link "AI Consulting" at bounding box center [703, 35] width 222 height 33
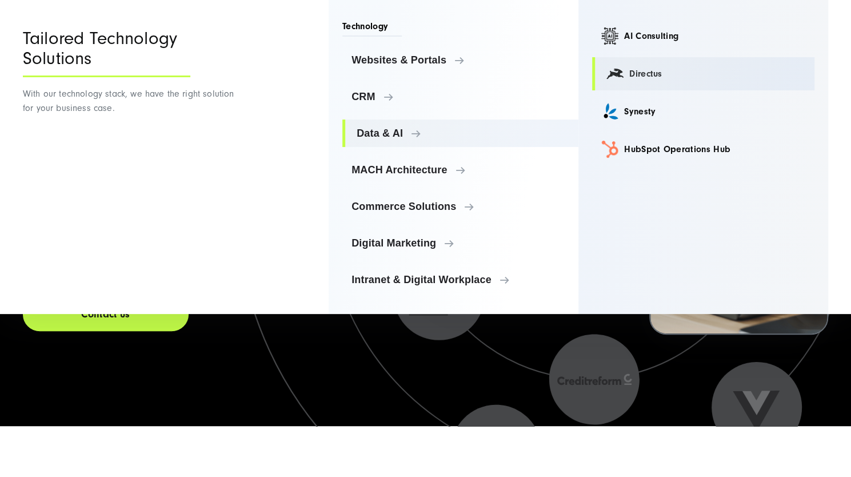
click at [642, 76] on link "Directus" at bounding box center [703, 73] width 222 height 33
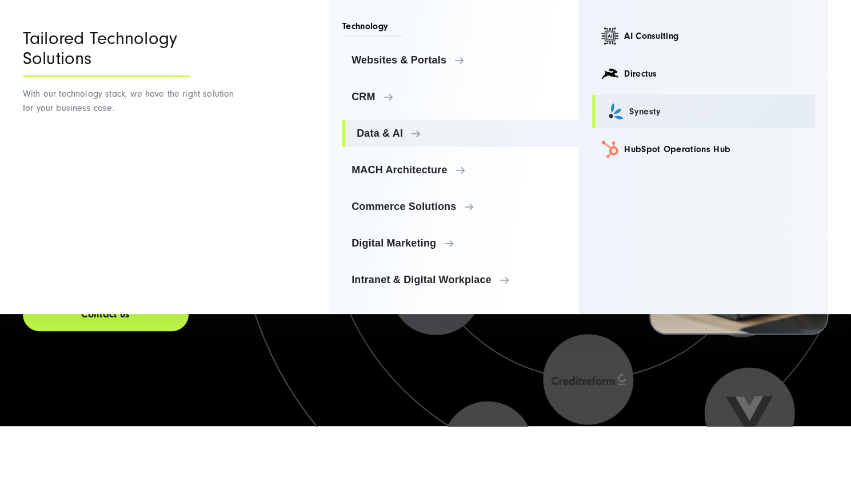
click at [641, 111] on link "Synesty" at bounding box center [703, 111] width 222 height 33
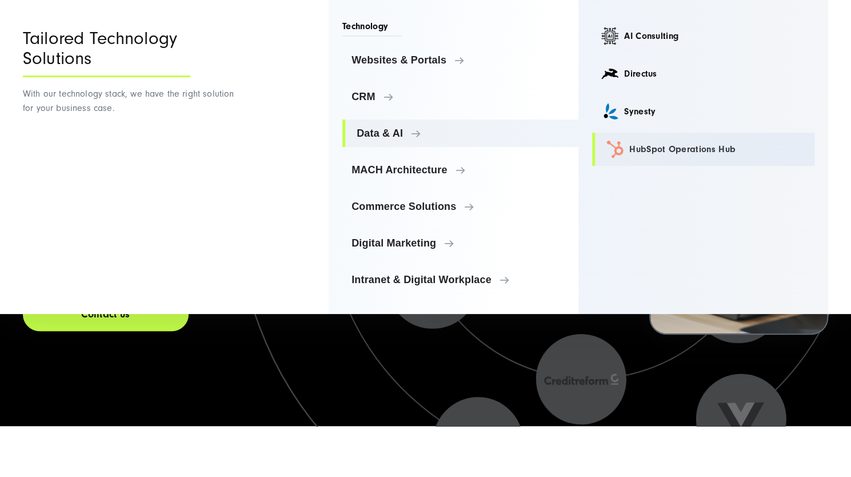
click at [657, 149] on link "HubSpot Operations Hub" at bounding box center [703, 149] width 222 height 33
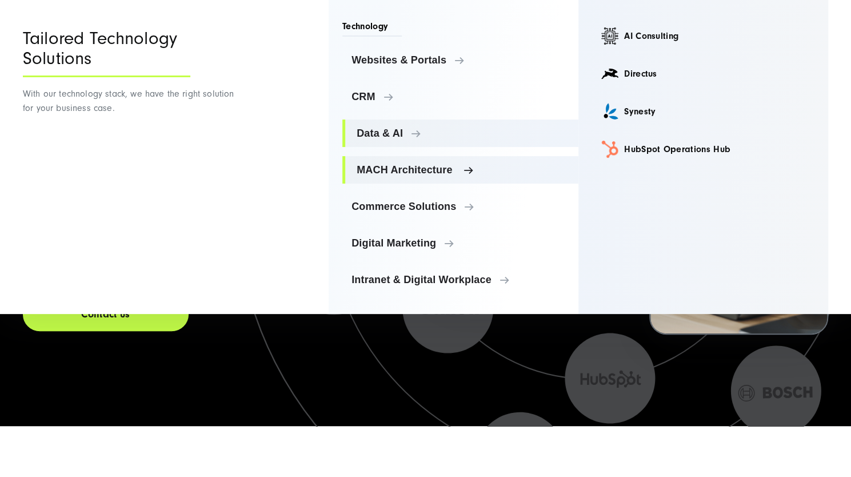
click at [389, 179] on link "MACH Architecture" at bounding box center [460, 169] width 236 height 27
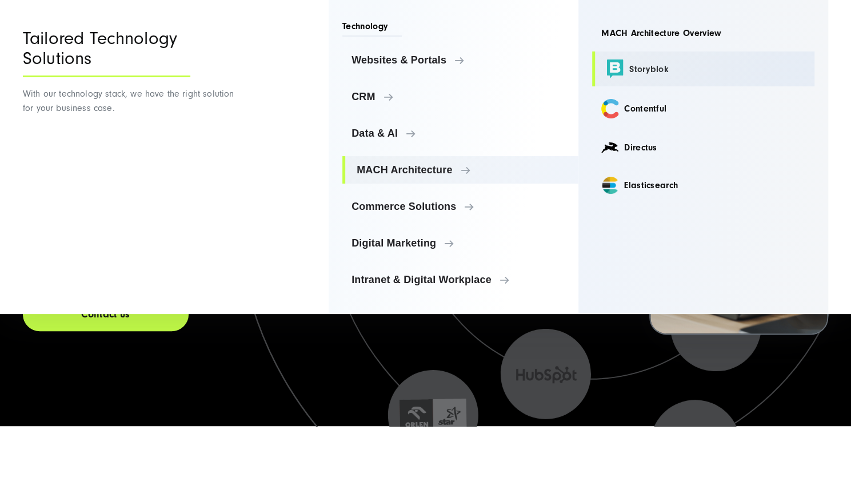
scroll to position [84, 0]
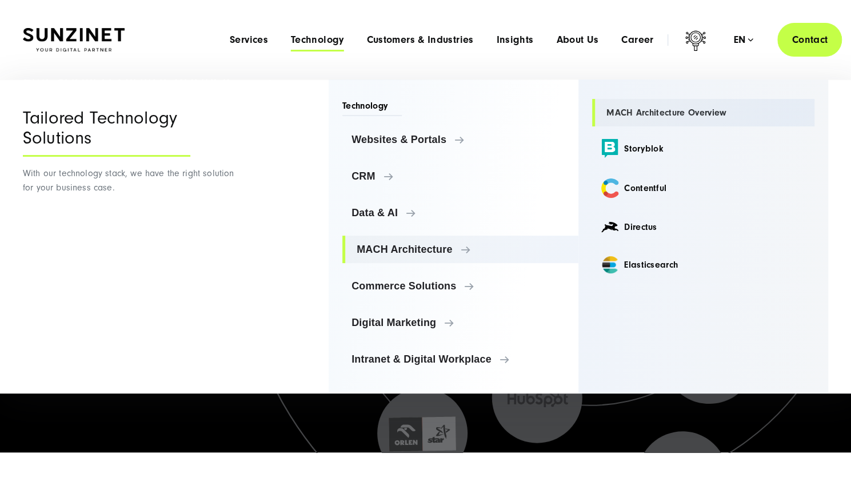
click at [662, 113] on link "MACH Architecture Overview" at bounding box center [703, 112] width 222 height 27
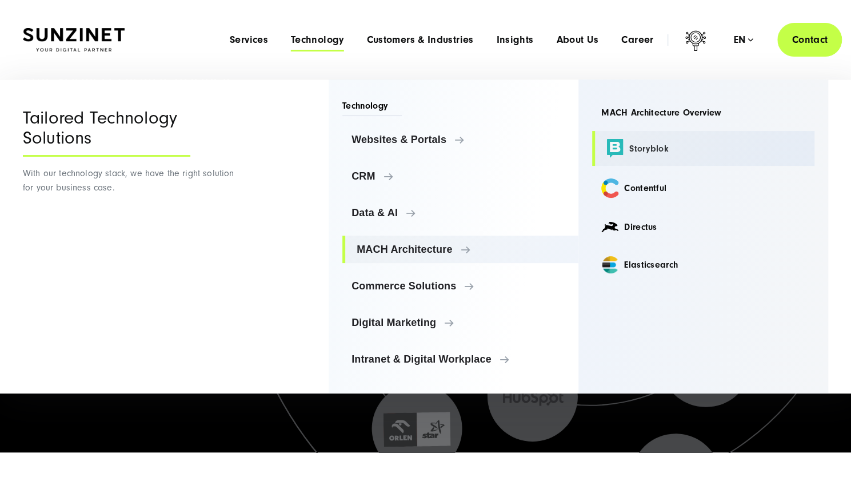
click at [651, 145] on link "Storyblok" at bounding box center [703, 148] width 222 height 35
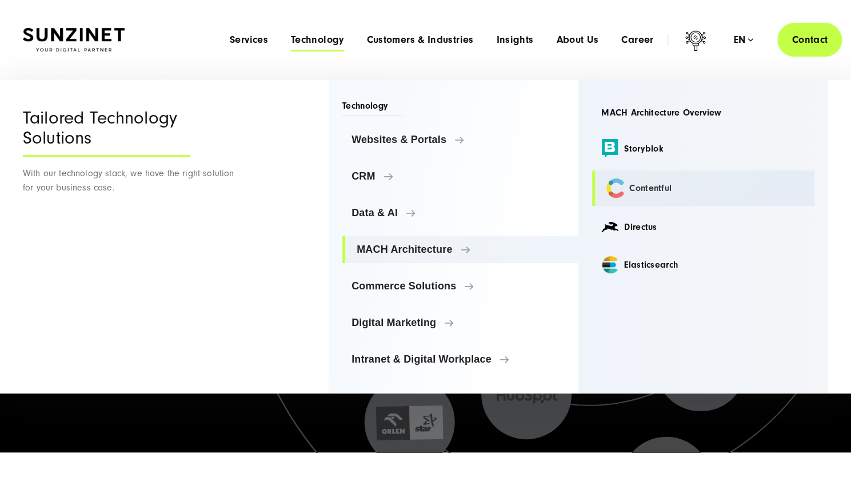
click at [651, 187] on link "Contentful" at bounding box center [703, 187] width 222 height 35
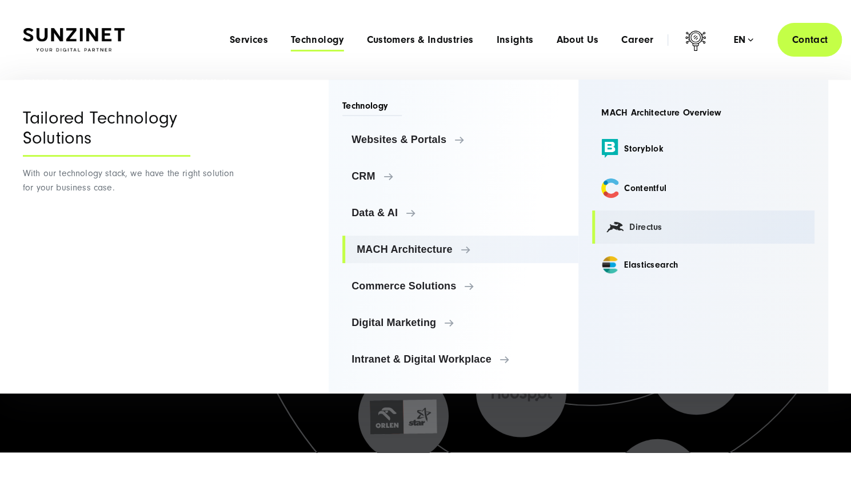
click at [646, 222] on link "Directus" at bounding box center [703, 226] width 222 height 33
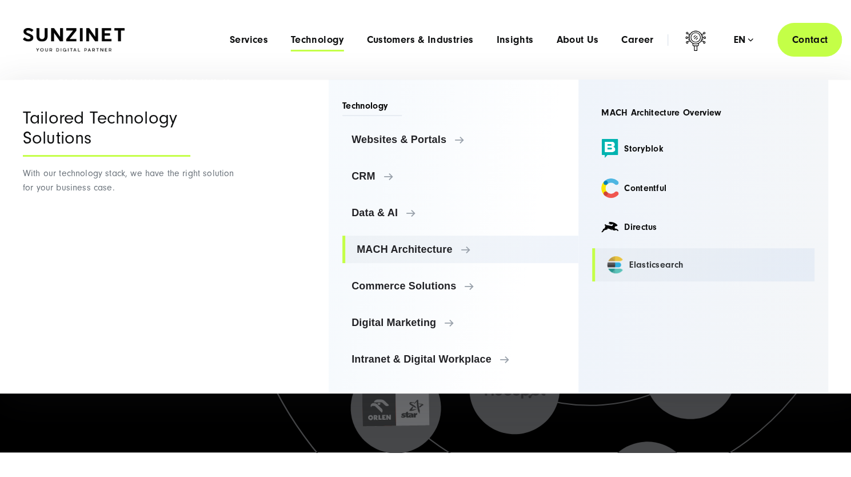
click at [657, 262] on link "Elasticsearch" at bounding box center [703, 264] width 222 height 33
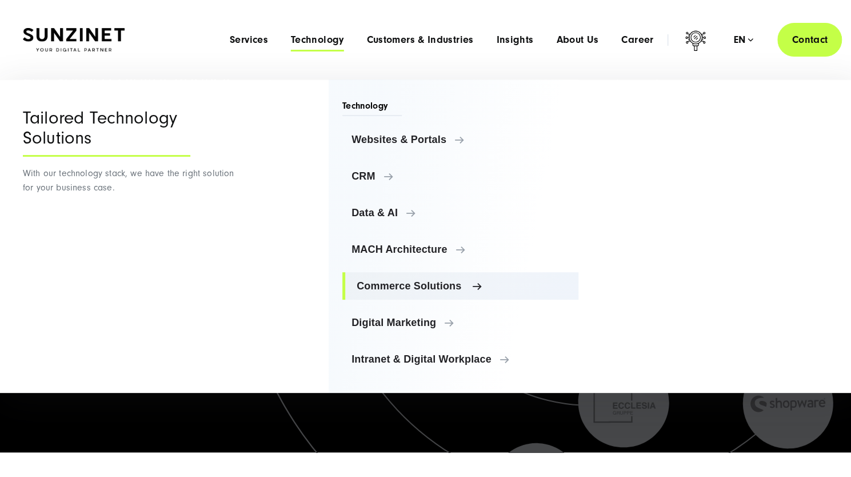
click at [401, 281] on span "Commerce Solutions" at bounding box center [463, 285] width 213 height 11
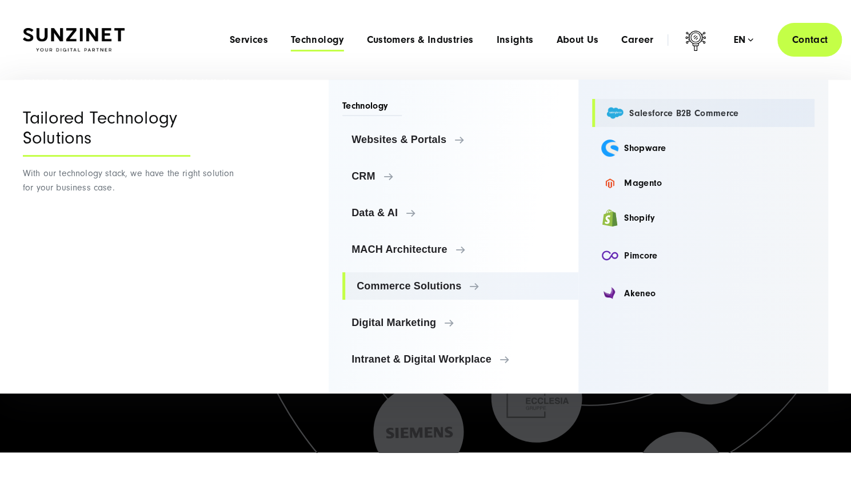
click at [671, 117] on link "Salesforce B2B Commerce" at bounding box center [703, 113] width 222 height 28
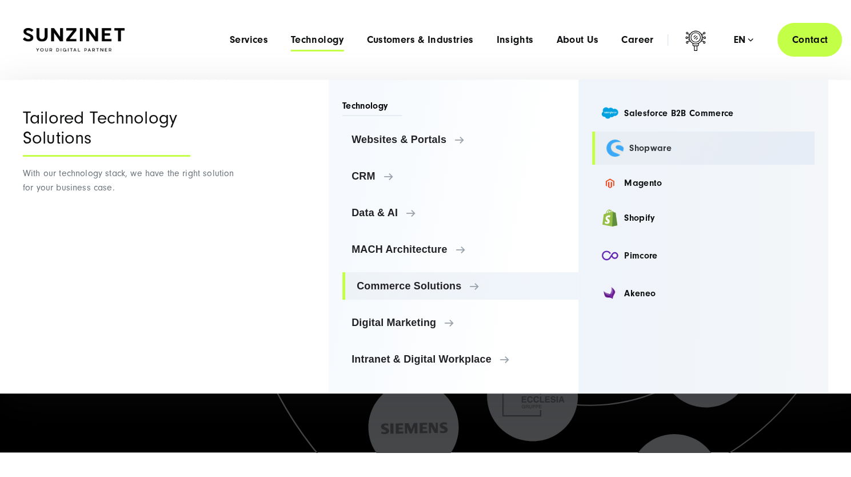
click at [647, 147] on link "Shopware" at bounding box center [703, 147] width 222 height 33
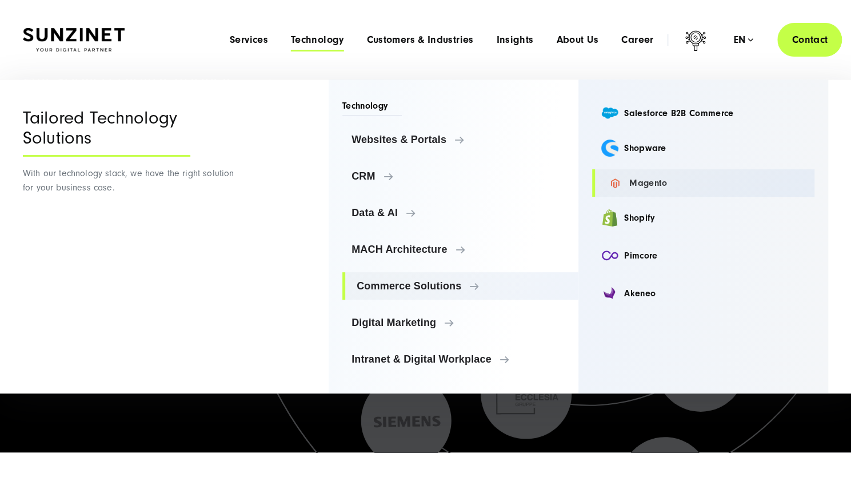
click at [646, 179] on link "Magento" at bounding box center [703, 182] width 222 height 27
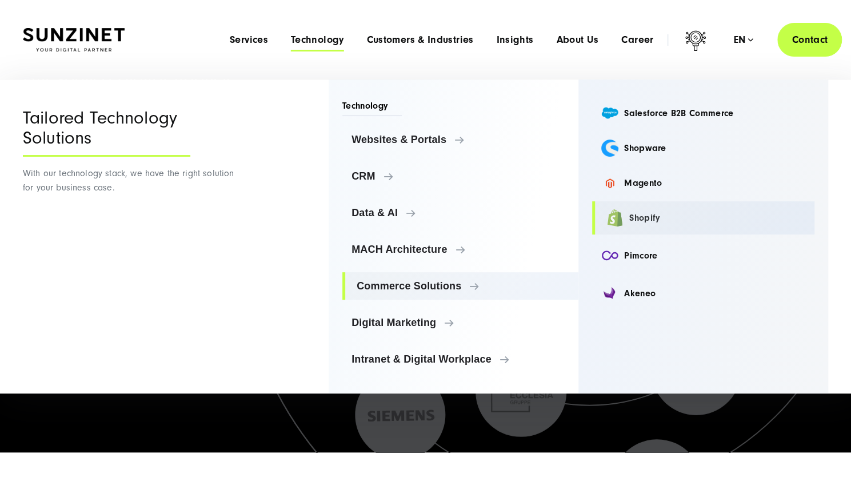
click at [643, 218] on link "Shopify" at bounding box center [703, 217] width 222 height 33
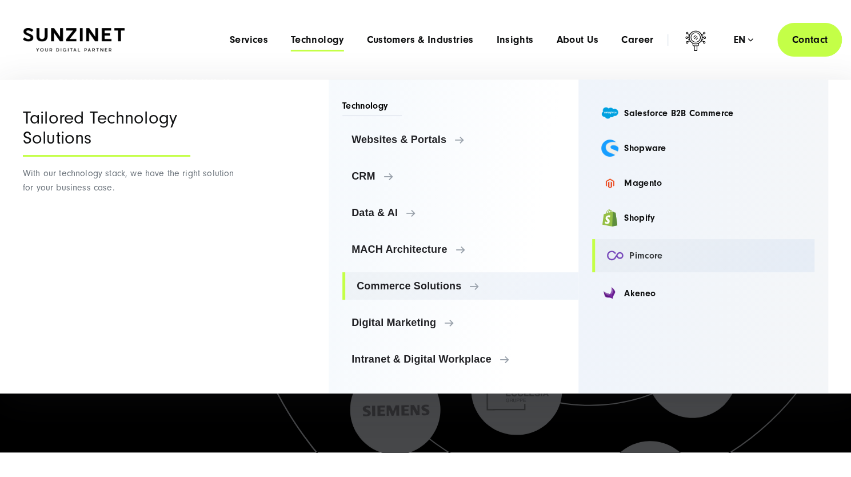
click at [643, 253] on link "Pimcore" at bounding box center [703, 255] width 222 height 33
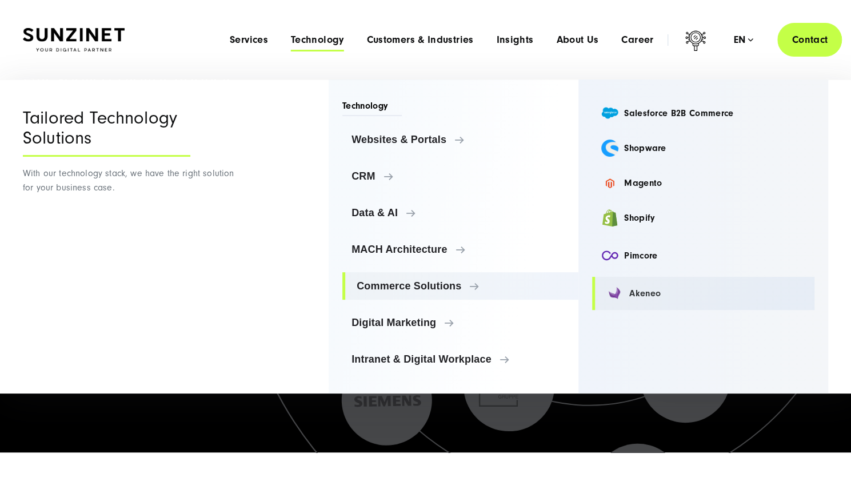
click at [644, 294] on link "Akeneo" at bounding box center [703, 293] width 222 height 33
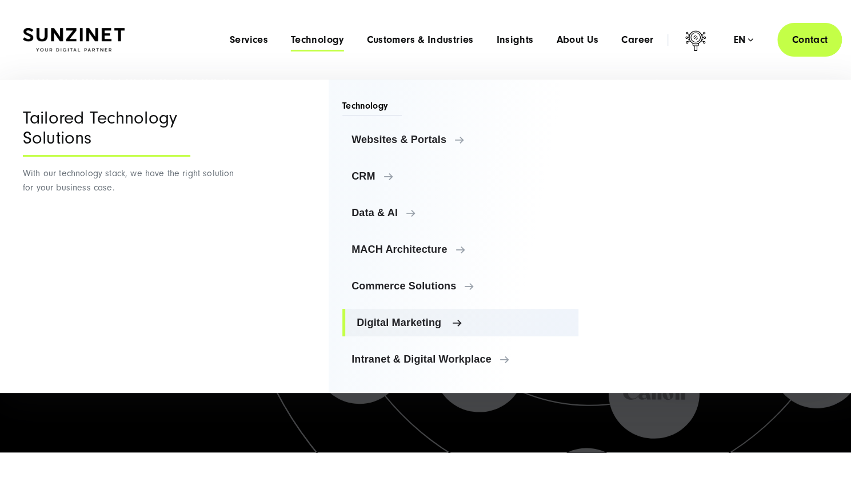
click at [414, 321] on span "Digital Marketing" at bounding box center [463, 322] width 213 height 11
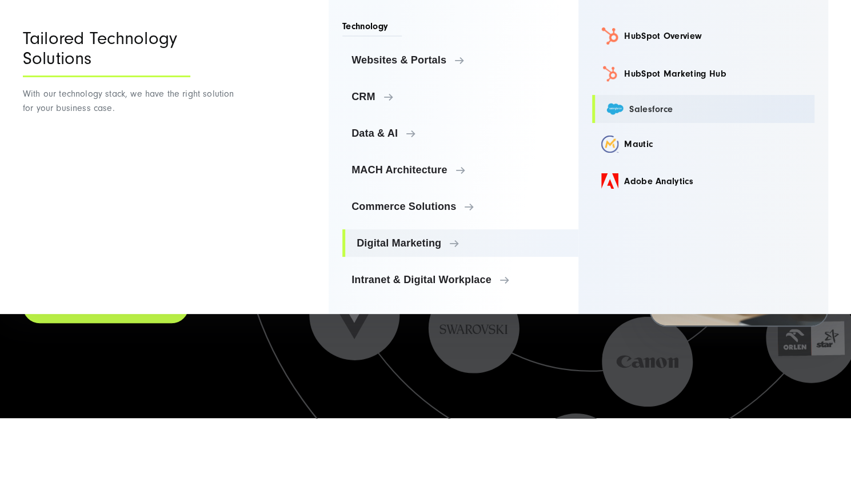
scroll to position [119, 0]
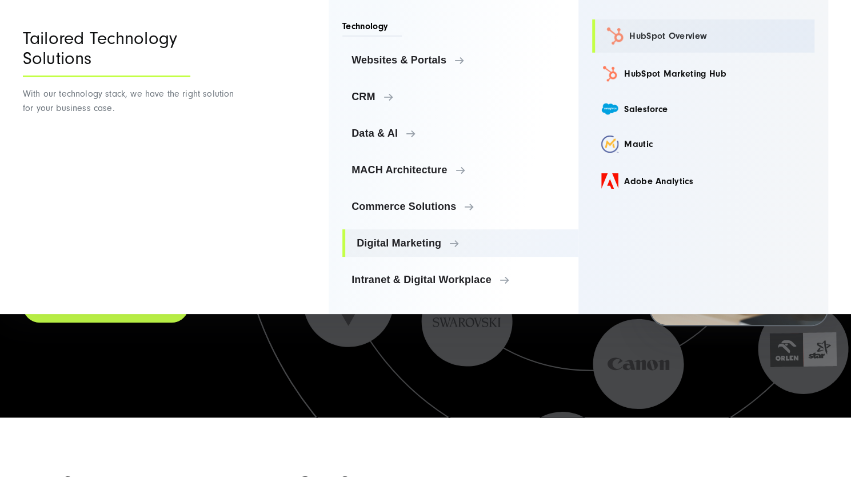
click at [678, 36] on link "HubSpot Overview" at bounding box center [703, 35] width 222 height 33
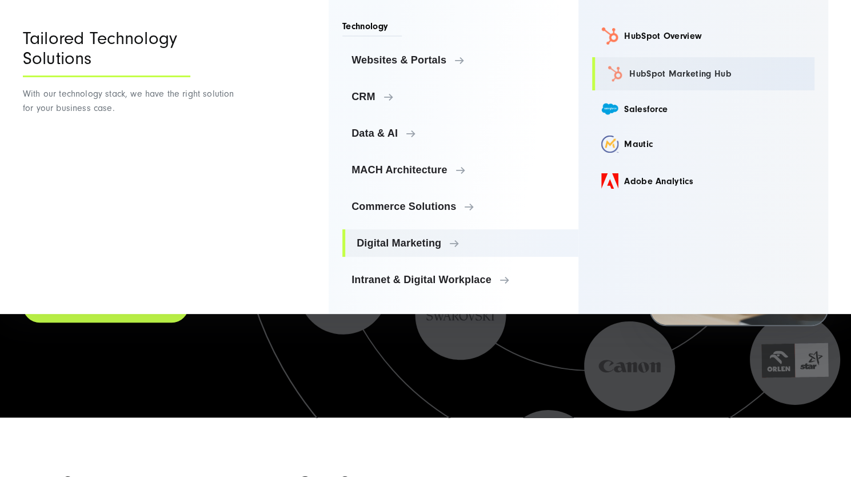
click at [673, 77] on link "HubSpot Marketing Hub" at bounding box center [703, 73] width 222 height 33
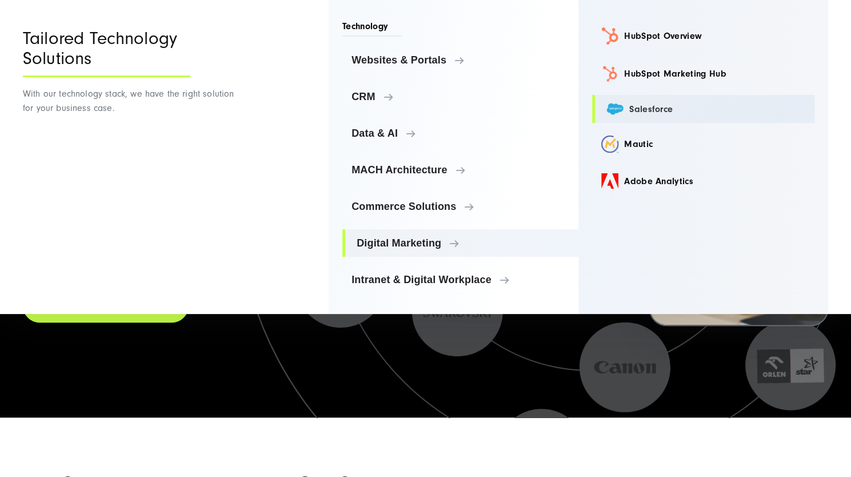
click at [650, 107] on link "Salesforce" at bounding box center [703, 109] width 222 height 28
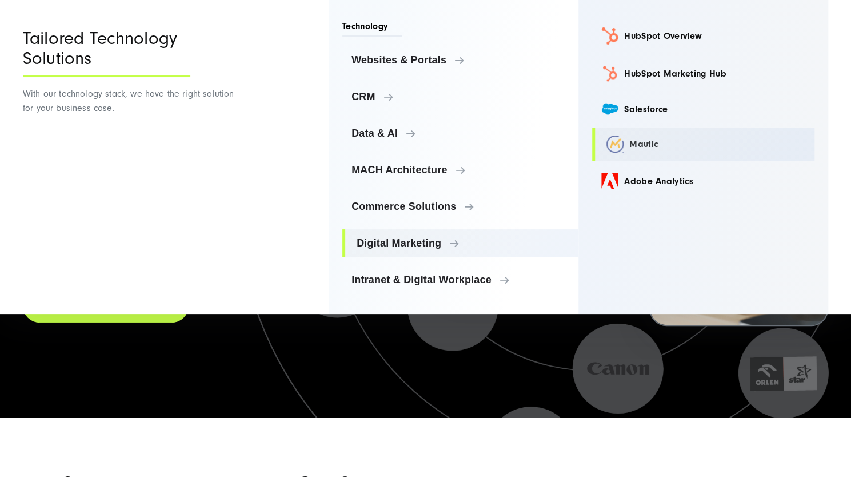
click at [639, 142] on link "Mautic" at bounding box center [703, 143] width 222 height 33
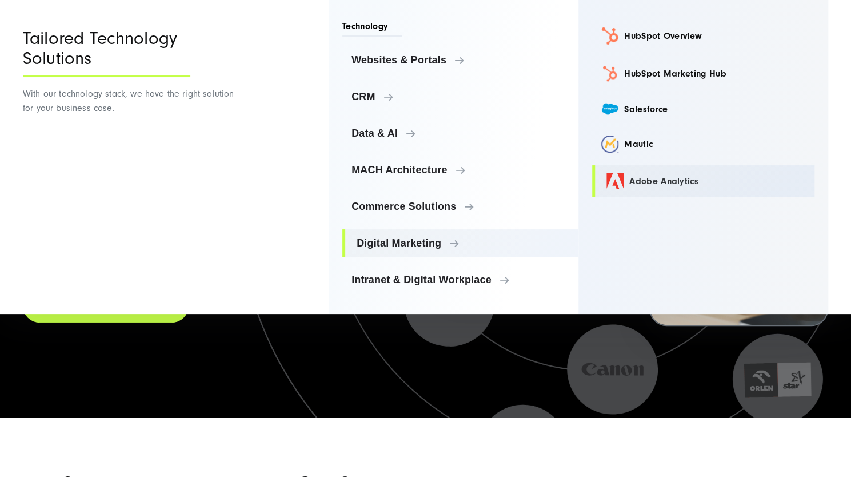
click at [650, 181] on link "Adobe Analytics" at bounding box center [703, 180] width 222 height 31
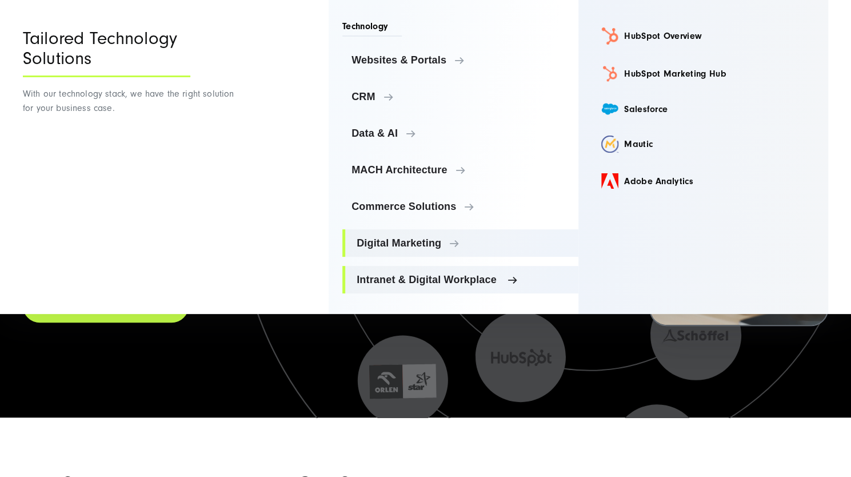
click at [414, 278] on span "Intranet & Digital Workplace" at bounding box center [463, 279] width 213 height 11
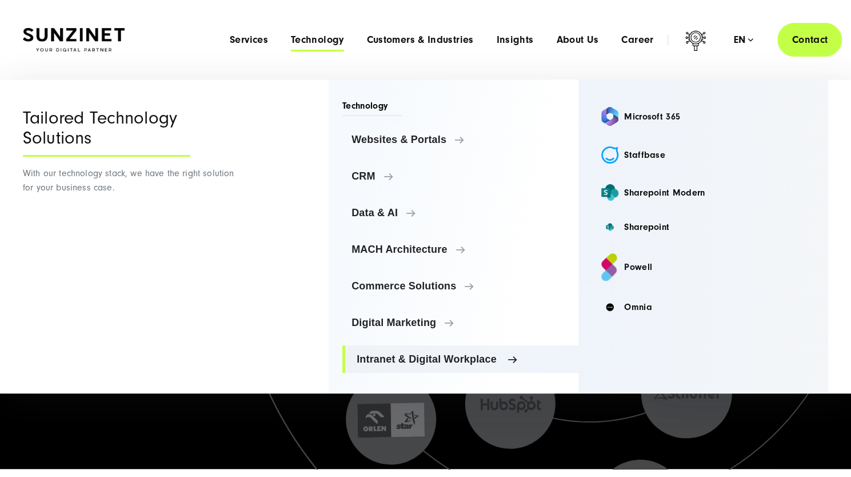
scroll to position [66, 0]
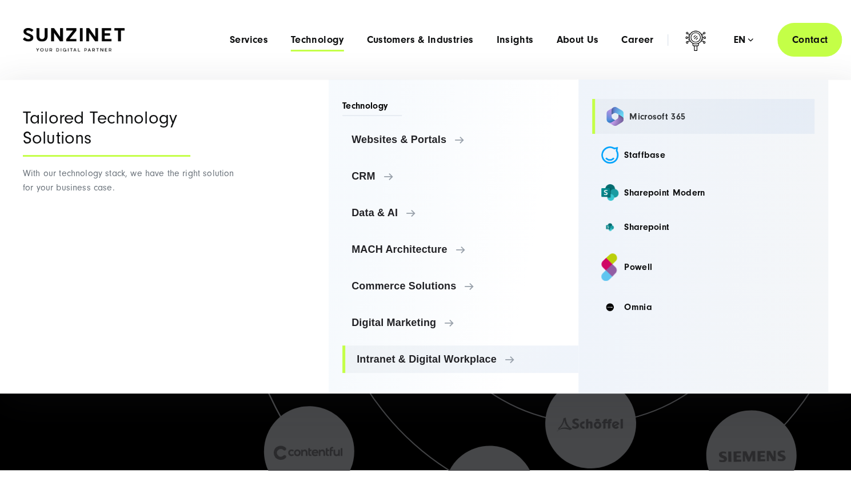
click at [655, 114] on link "Microsoft 365" at bounding box center [703, 116] width 222 height 35
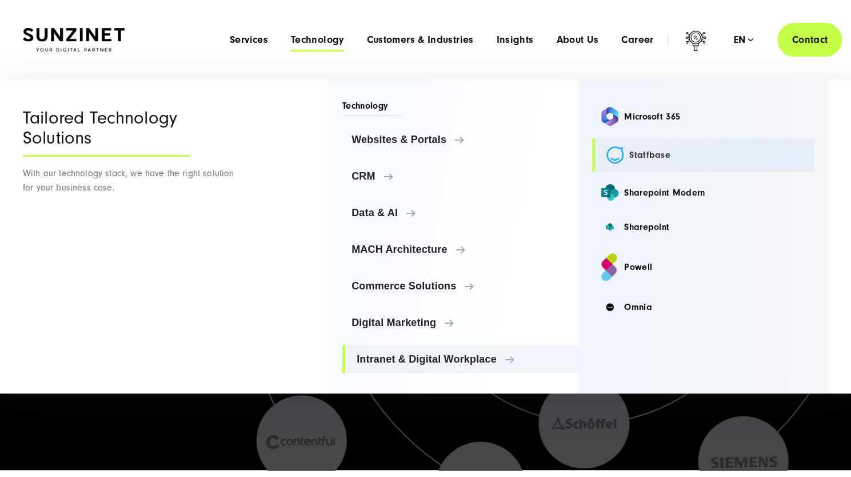
click at [656, 157] on link "Staffbase" at bounding box center [703, 154] width 222 height 33
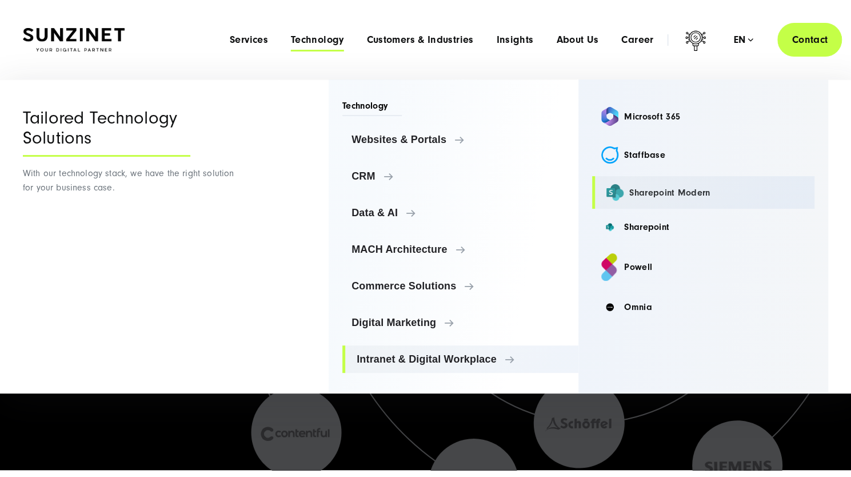
click at [658, 191] on link "Sharepoint Modern" at bounding box center [703, 192] width 222 height 33
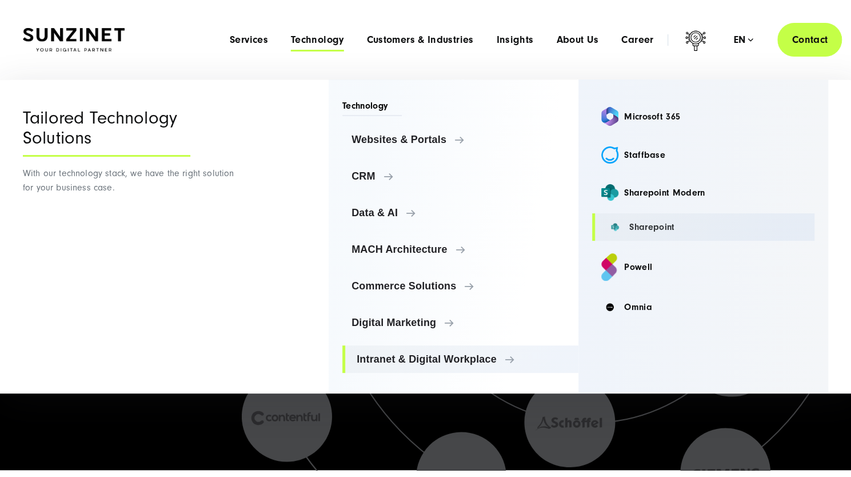
click at [650, 223] on link "Sharepoint" at bounding box center [703, 226] width 222 height 27
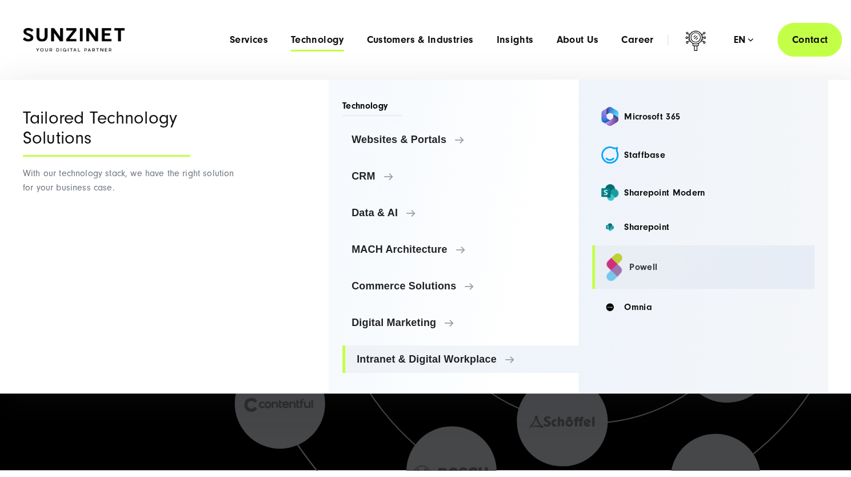
click at [634, 276] on link "Powell" at bounding box center [703, 266] width 222 height 43
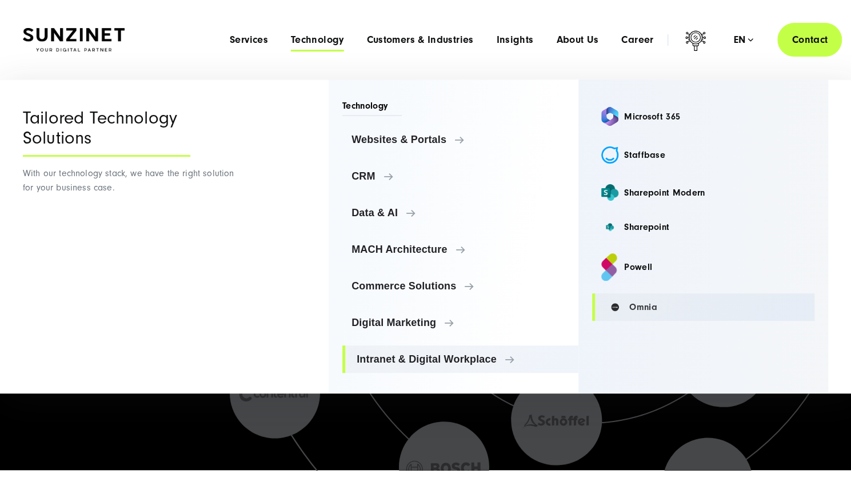
click at [638, 306] on link "Omnia" at bounding box center [703, 306] width 222 height 27
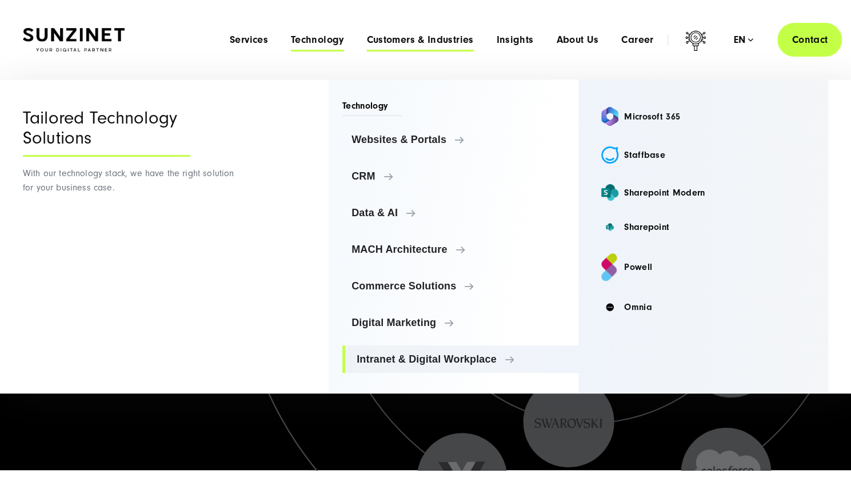
click at [382, 38] on span "Customers & Industries" at bounding box center [419, 39] width 107 height 11
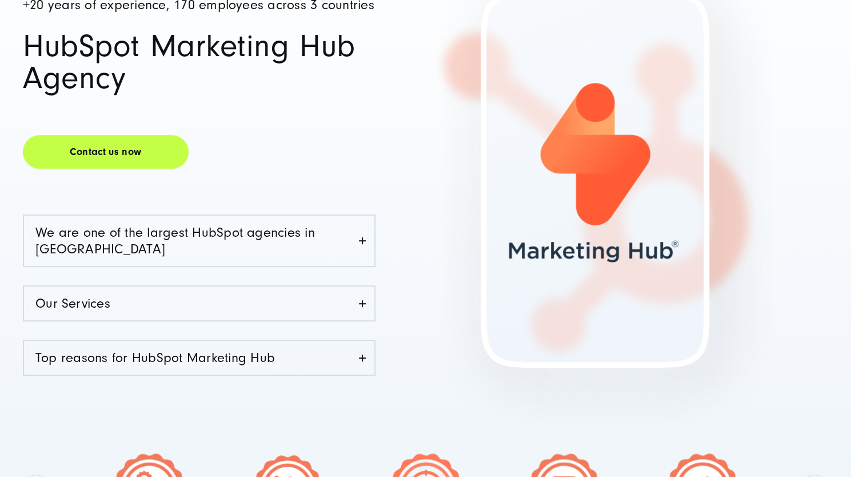
scroll to position [197, 0]
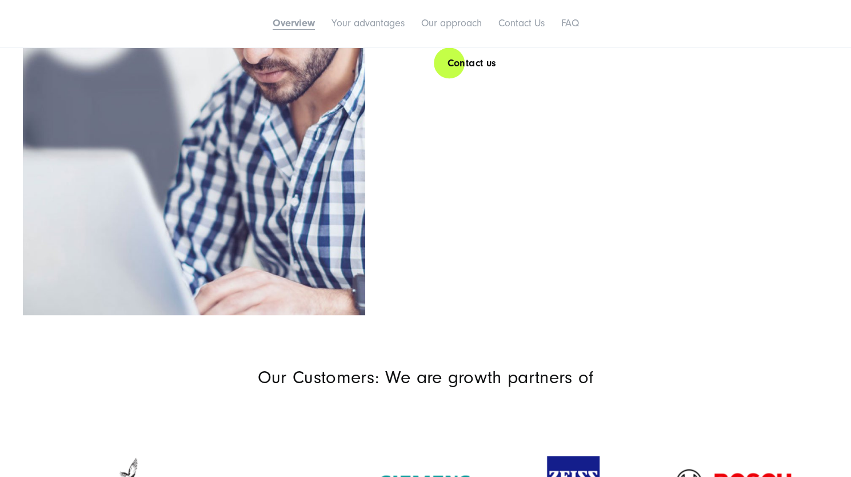
scroll to position [726, 0]
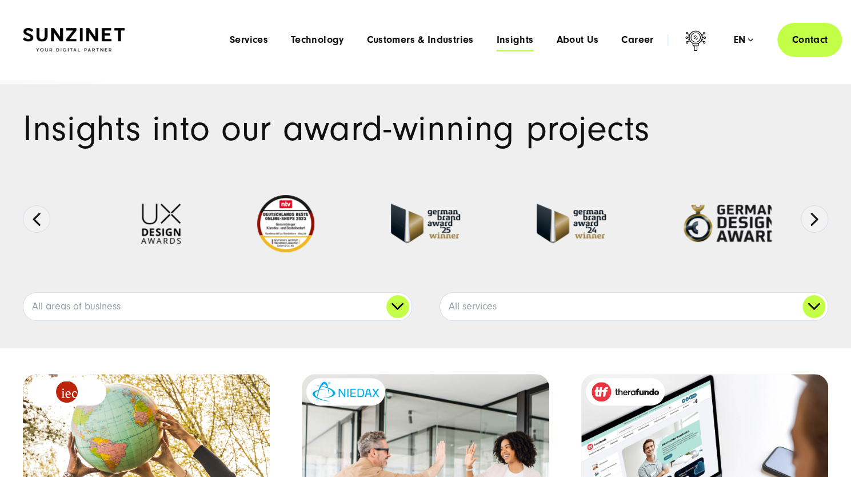
click at [521, 39] on span "Insights" at bounding box center [514, 39] width 37 height 11
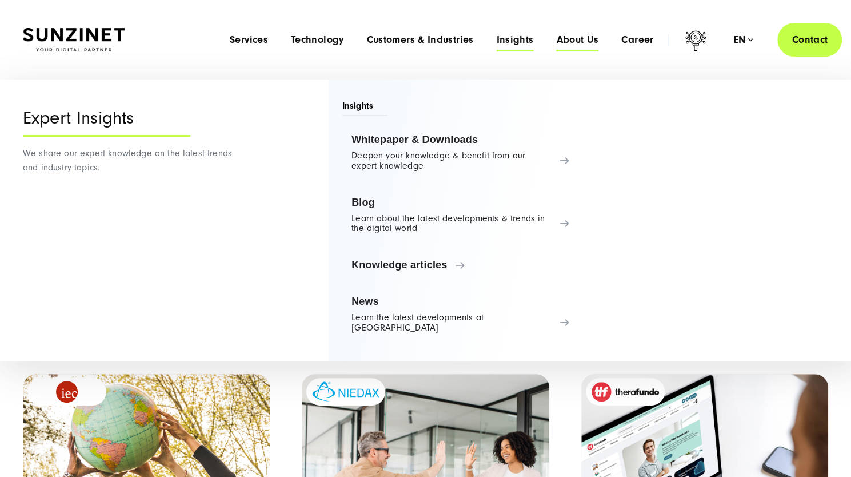
click at [571, 43] on span "About Us" at bounding box center [577, 39] width 42 height 11
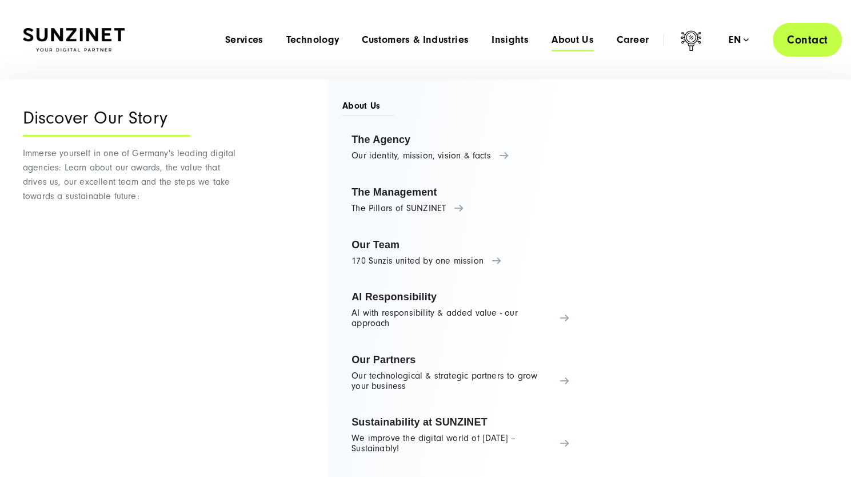
click at [806, 37] on link "Contact" at bounding box center [806, 40] width 69 height 34
